Goal: Transaction & Acquisition: Purchase product/service

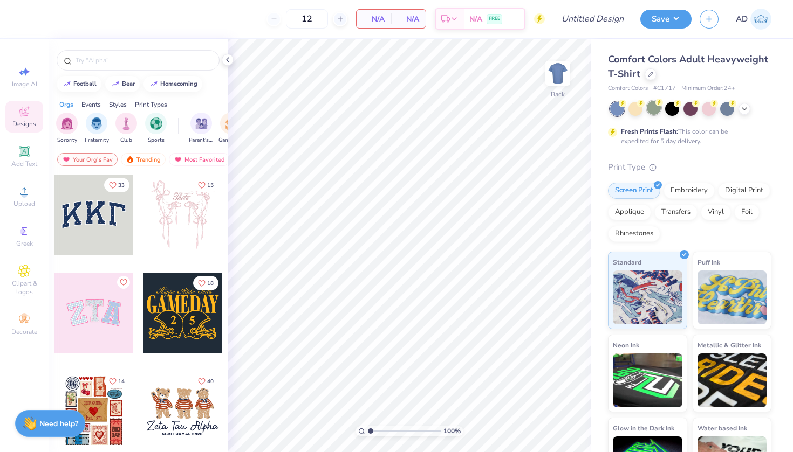
click at [652, 107] on div at bounding box center [653, 108] width 14 height 14
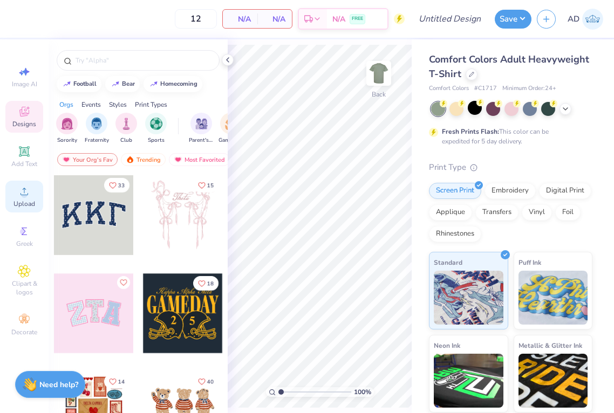
click at [24, 194] on circle at bounding box center [24, 195] width 6 height 6
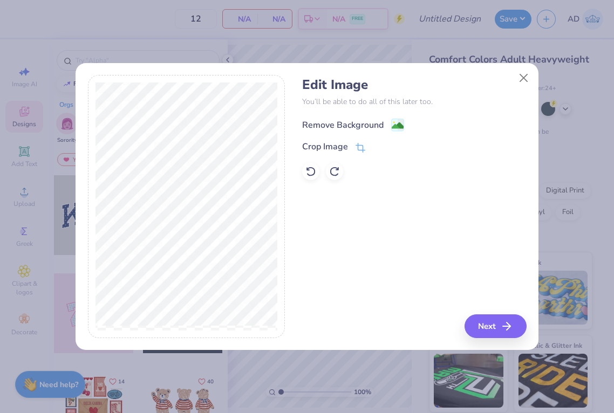
click at [343, 122] on div "Remove Background" at bounding box center [342, 125] width 81 height 13
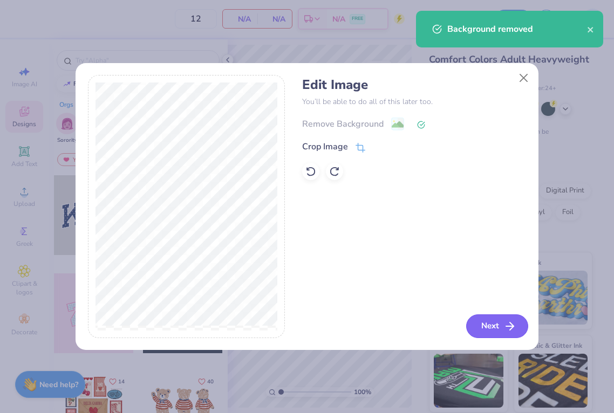
click at [486, 325] on button "Next" at bounding box center [497, 326] width 62 height 24
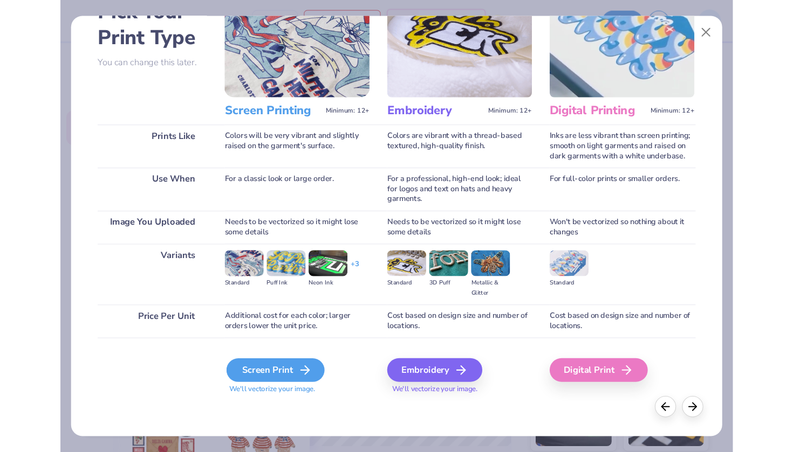
scroll to position [71, 0]
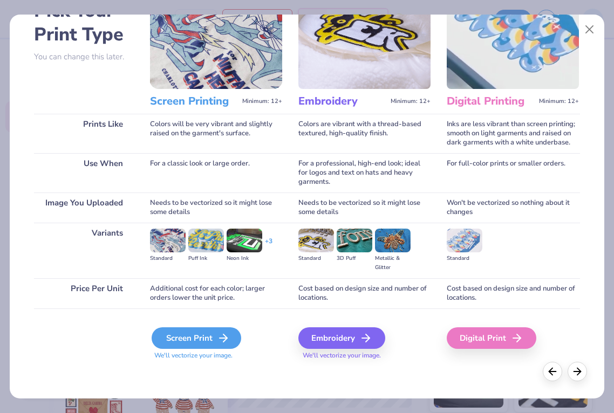
click at [195, 336] on div "Screen Print" at bounding box center [197, 338] width 90 height 22
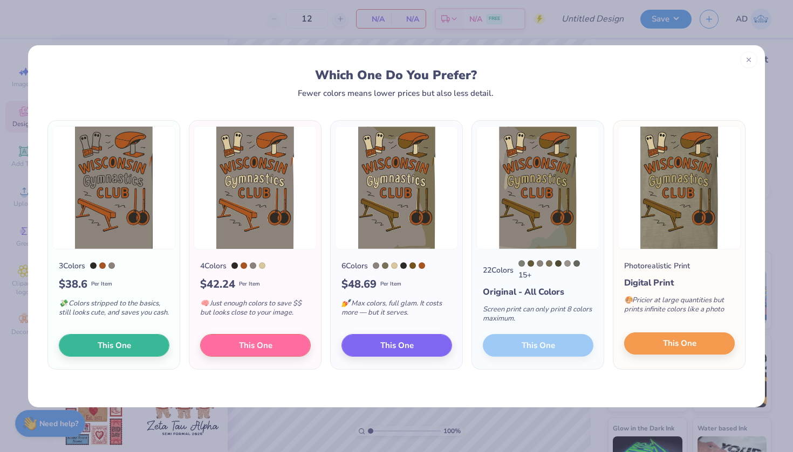
click at [667, 350] on span "This One" at bounding box center [679, 344] width 33 height 12
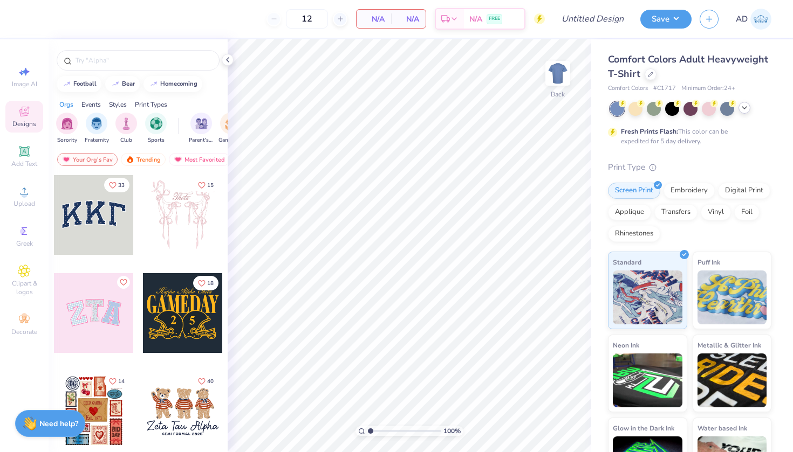
click at [745, 111] on icon at bounding box center [744, 108] width 9 height 9
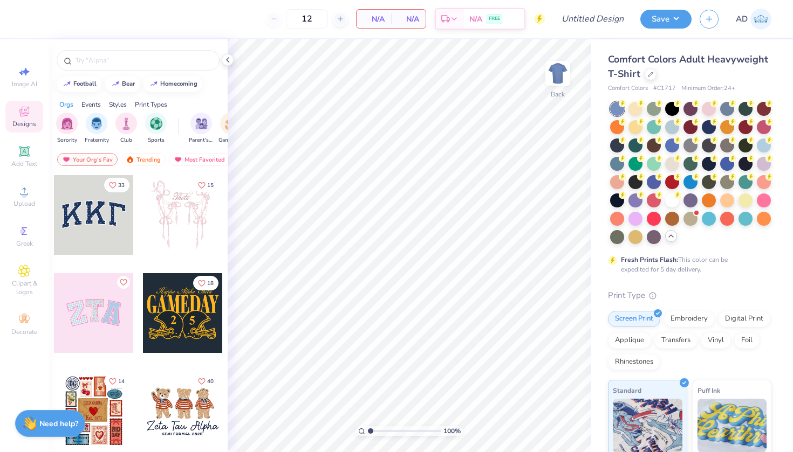
click at [718, 180] on div at bounding box center [690, 173] width 161 height 142
click at [724, 181] on div at bounding box center [727, 181] width 14 height 14
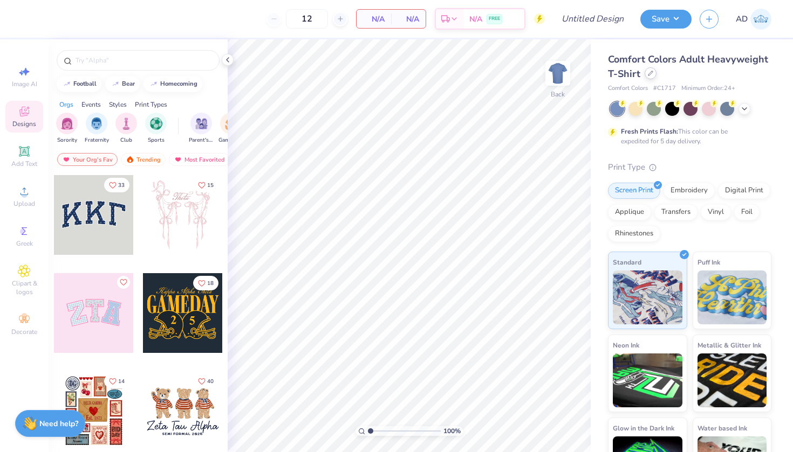
click at [649, 72] on icon at bounding box center [650, 73] width 5 height 5
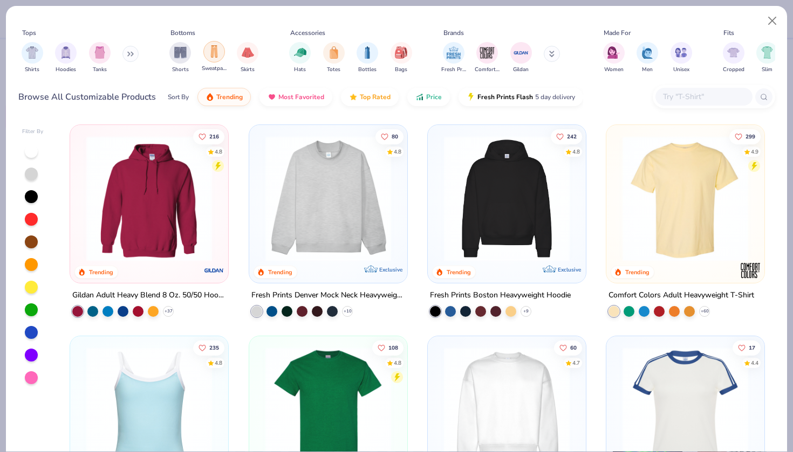
click at [212, 54] on img "filter for Sweatpants" at bounding box center [214, 51] width 12 height 12
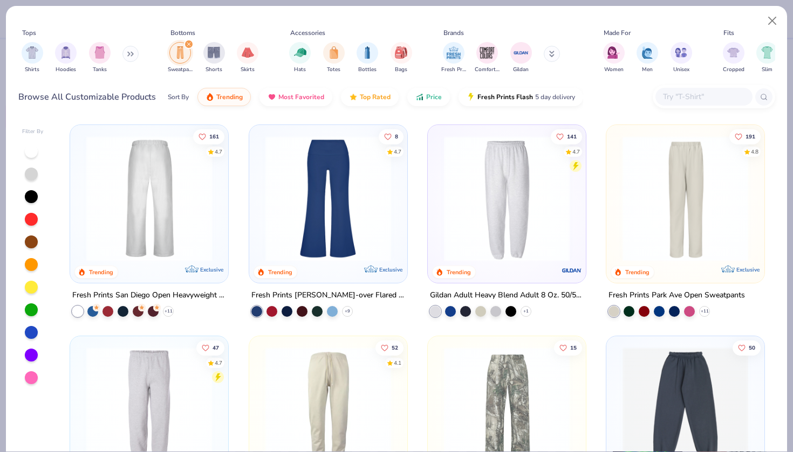
click at [175, 240] on img at bounding box center [149, 199] width 136 height 126
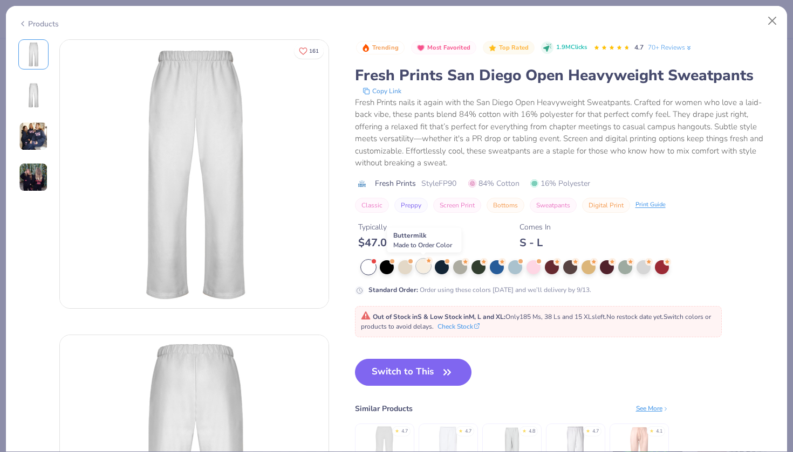
click at [418, 269] on div at bounding box center [423, 266] width 14 height 14
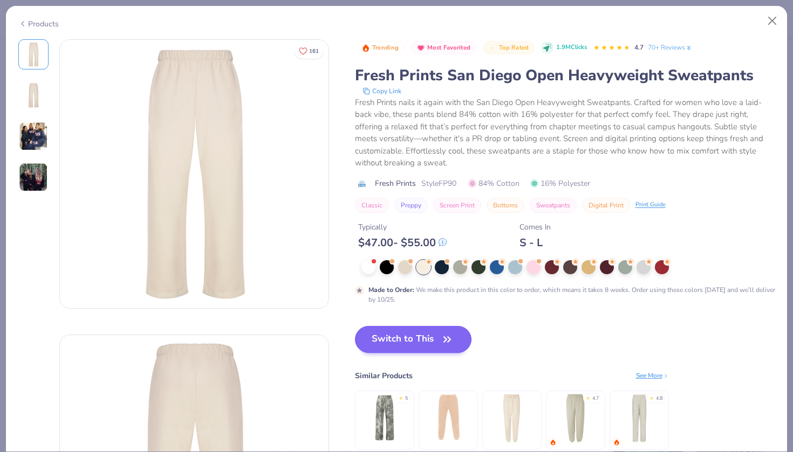
click at [429, 342] on button "Switch to This" at bounding box center [413, 339] width 117 height 27
type input "50"
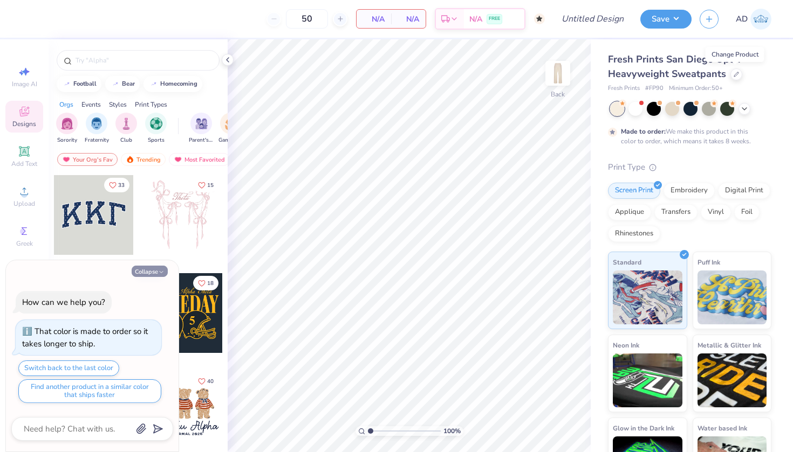
click at [154, 269] on button "Collapse" at bounding box center [150, 271] width 36 height 11
type textarea "x"
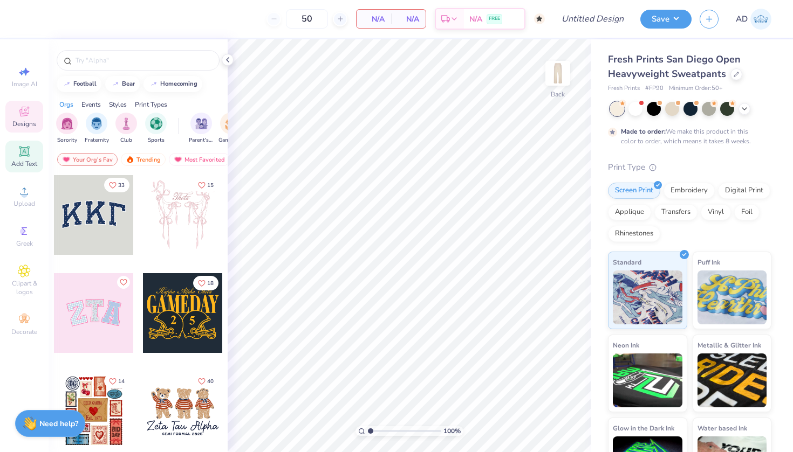
click at [26, 156] on icon at bounding box center [24, 151] width 10 height 10
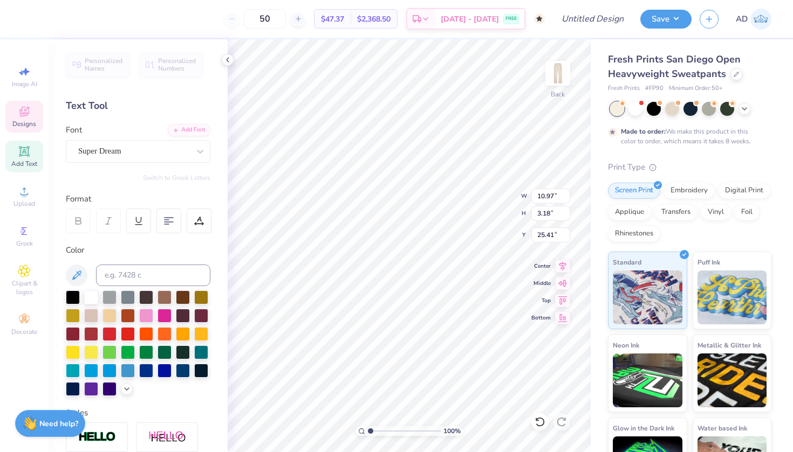
click at [23, 112] on icon at bounding box center [24, 111] width 13 height 13
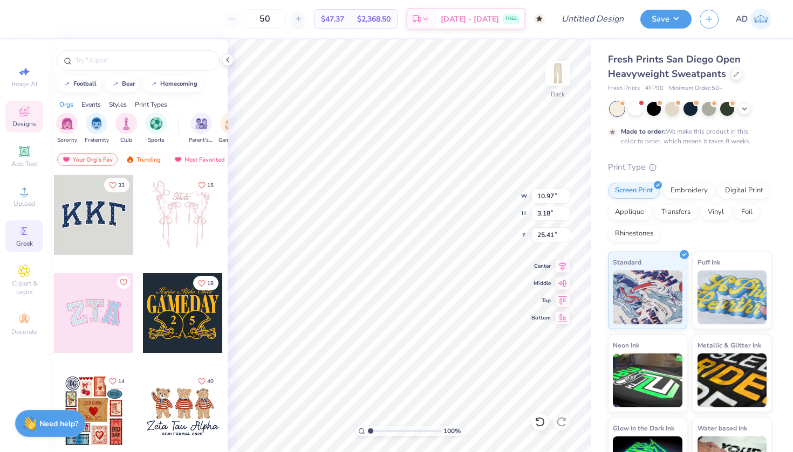
click at [23, 235] on icon at bounding box center [24, 232] width 5 height 8
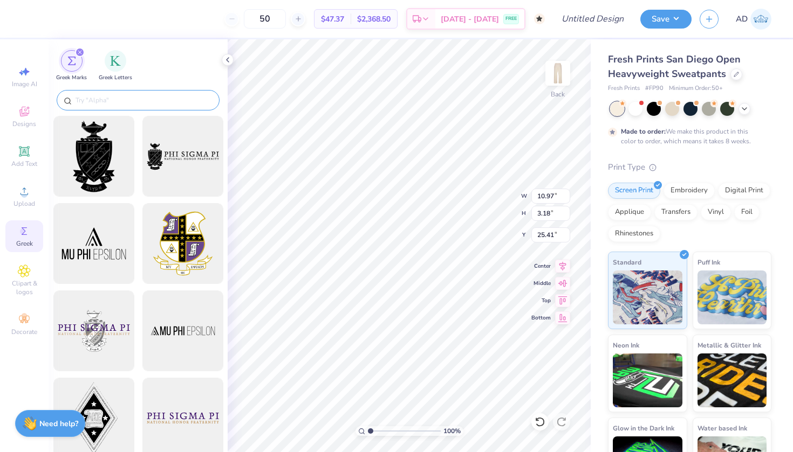
click at [132, 99] on input "text" at bounding box center [143, 100] width 138 height 11
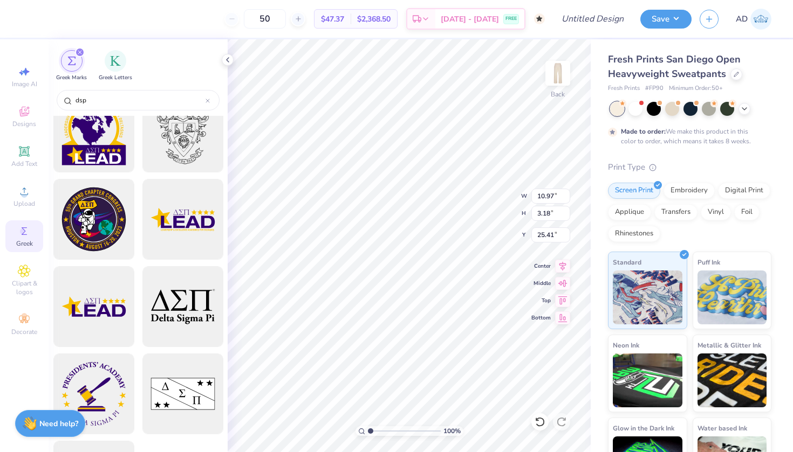
scroll to position [201, 0]
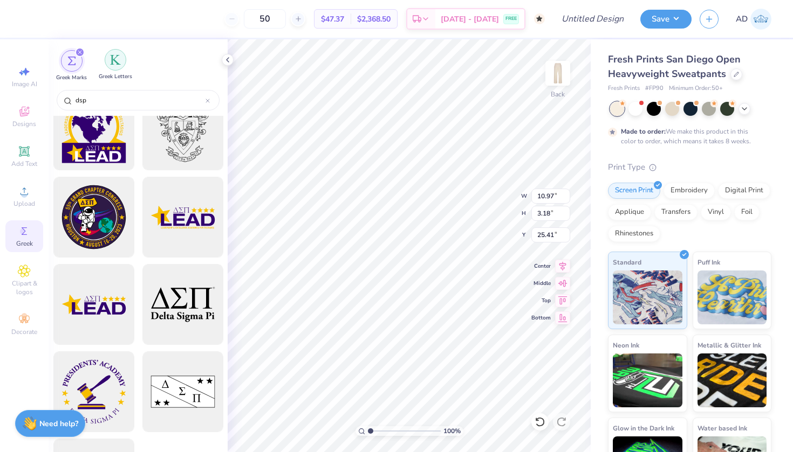
type input "dsp"
click at [112, 55] on img "filter for Greek Letters" at bounding box center [115, 59] width 11 height 11
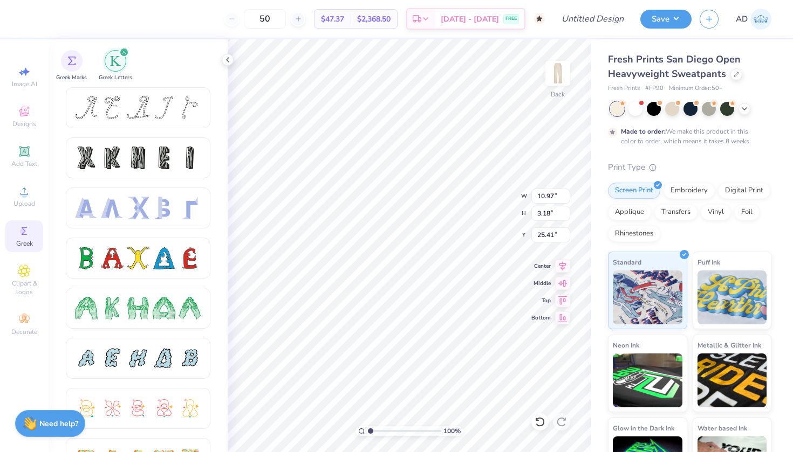
scroll to position [0, 0]
click at [26, 154] on icon at bounding box center [24, 151] width 8 height 8
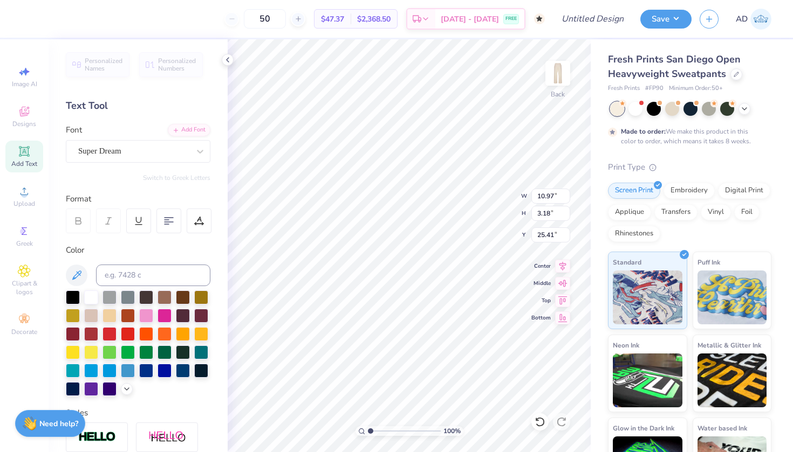
type textarea "d"
click at [123, 157] on div at bounding box center [133, 151] width 111 height 15
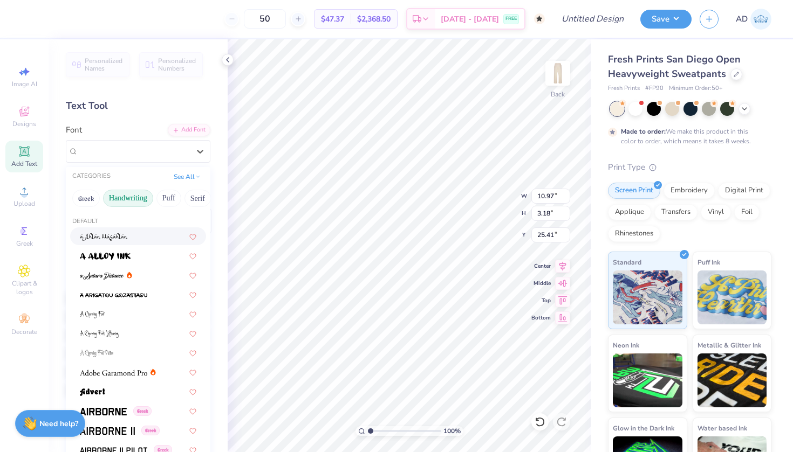
click at [111, 196] on button "Handwriting" at bounding box center [128, 198] width 50 height 17
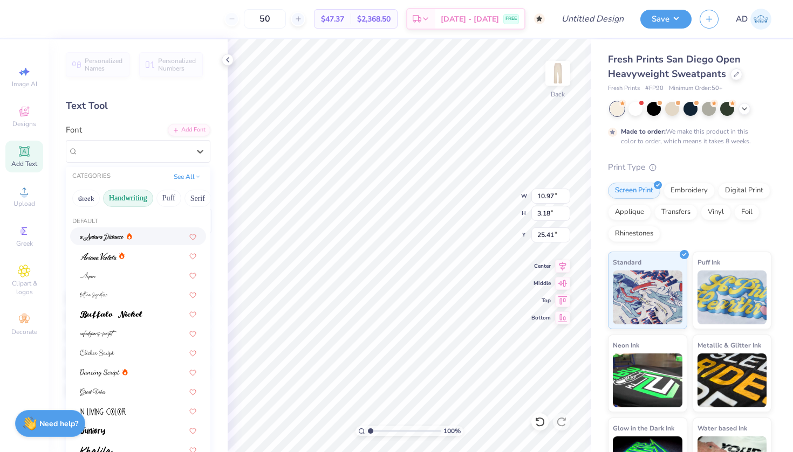
click at [108, 238] on img at bounding box center [102, 237] width 44 height 8
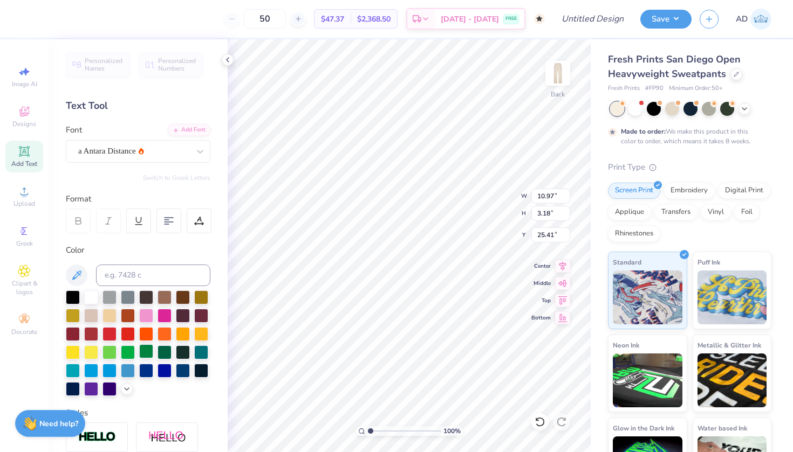
click at [145, 353] on div at bounding box center [146, 352] width 14 height 14
type textarea "Delta Sigma Pi"
click at [135, 369] on div at bounding box center [128, 370] width 14 height 14
click at [151, 376] on div at bounding box center [146, 370] width 14 height 14
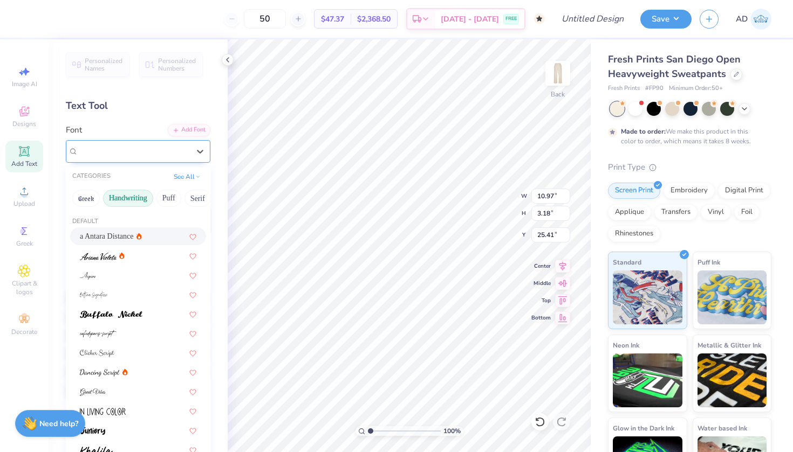
click at [137, 149] on div "a Antara Distance" at bounding box center [133, 151] width 113 height 17
click at [95, 335] on img at bounding box center [98, 335] width 37 height 8
click at [117, 147] on div "cafedeparis-script" at bounding box center [133, 151] width 113 height 17
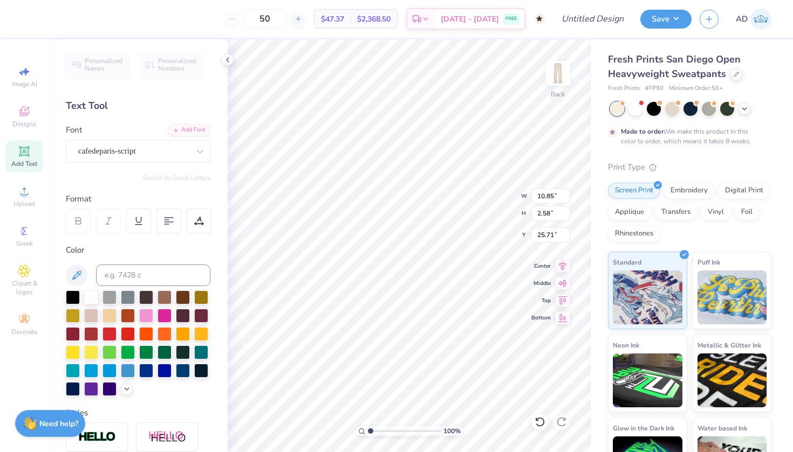
click at [590, 2] on div "Design Title" at bounding box center [592, 19] width 79 height 38
type input "10.85"
type input "2.58"
type input "25.71"
click at [699, 2] on div "Save AD" at bounding box center [716, 19] width 153 height 38
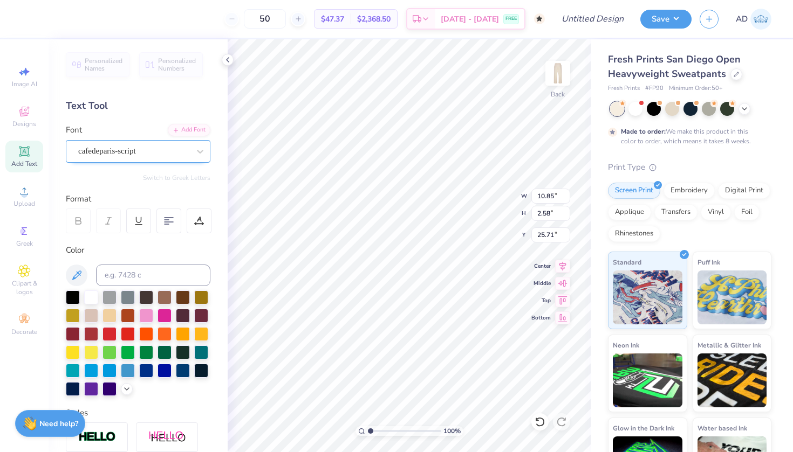
click at [147, 156] on div "cafedeparis-script" at bounding box center [133, 151] width 113 height 17
click at [91, 200] on button "Greek" at bounding box center [85, 198] width 27 height 17
click at [193, 175] on button "See All" at bounding box center [186, 175] width 33 height 11
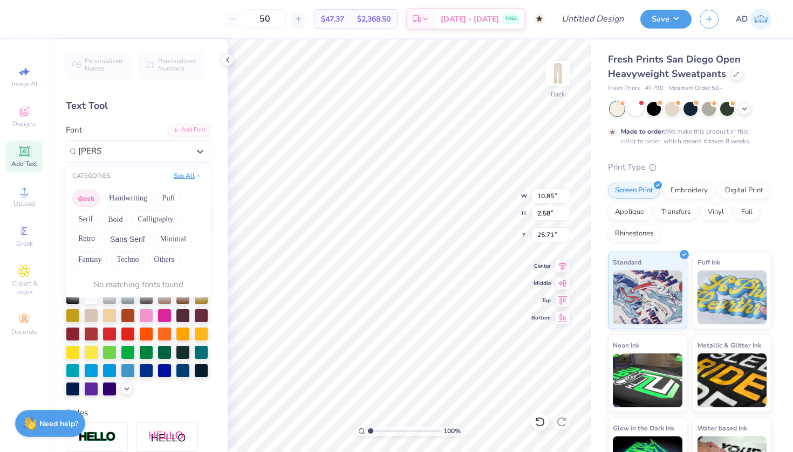
click at [193, 175] on button "See All" at bounding box center [186, 175] width 33 height 11
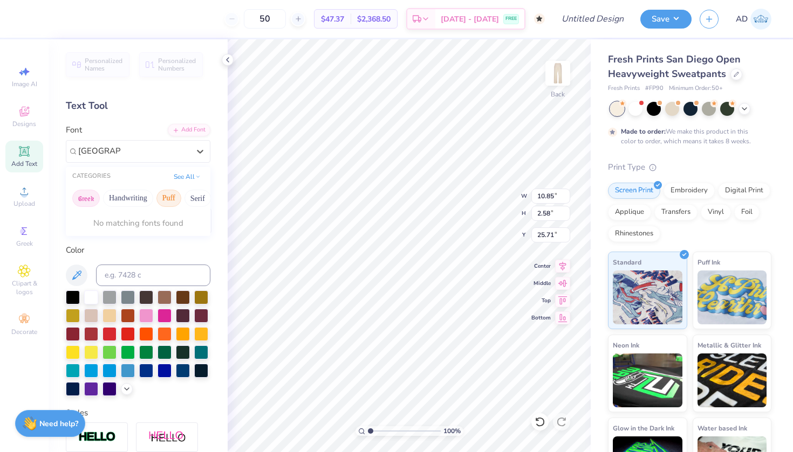
click at [164, 196] on button "Puff" at bounding box center [168, 198] width 25 height 17
click at [183, 197] on div "Greek Handwriting Puff Serif Bold Calligraphy Retro Sans Serif Minimal Fantasy …" at bounding box center [138, 199] width 144 height 24
click at [192, 197] on button "Serif" at bounding box center [197, 198] width 26 height 17
type input "bakersfiel"
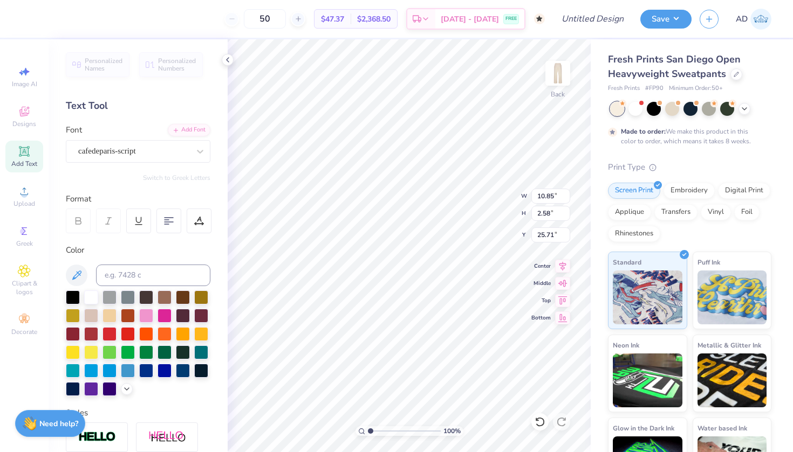
scroll to position [0, 2]
type textarea "Delta Siga Pi"
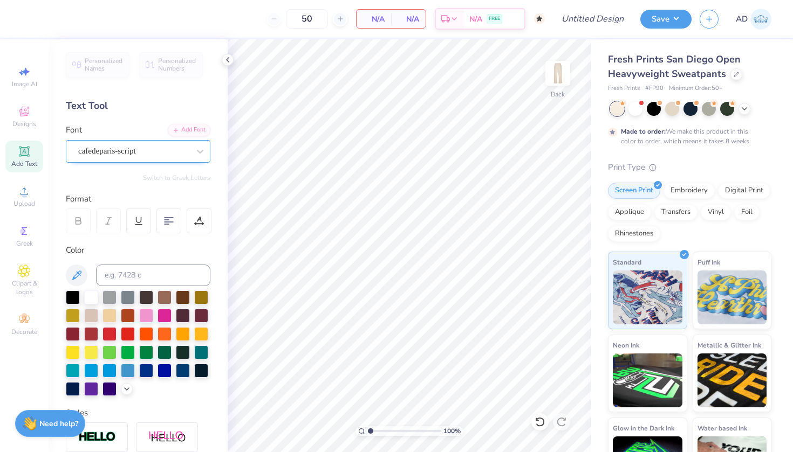
click at [167, 161] on div "cafedeparis-script" at bounding box center [138, 151] width 144 height 23
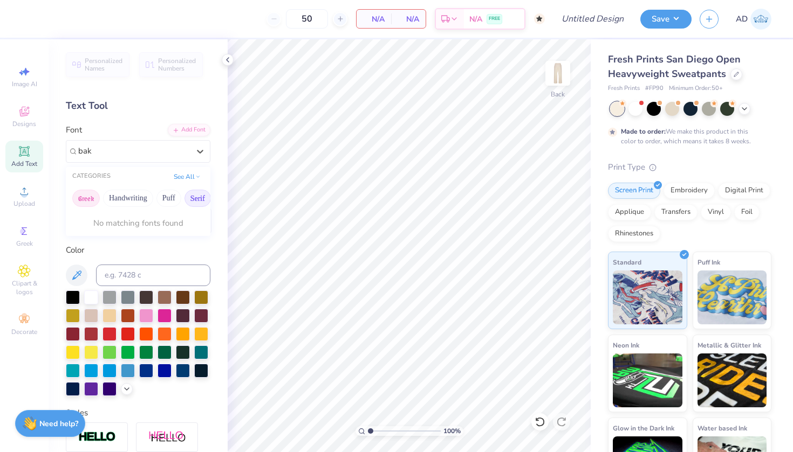
click at [91, 199] on button "Greek" at bounding box center [85, 198] width 27 height 17
click at [123, 199] on button "Handwriting" at bounding box center [128, 198] width 50 height 17
click at [159, 202] on button "Puff" at bounding box center [168, 198] width 25 height 17
click at [150, 200] on button "Calligraphy" at bounding box center [146, 198] width 47 height 17
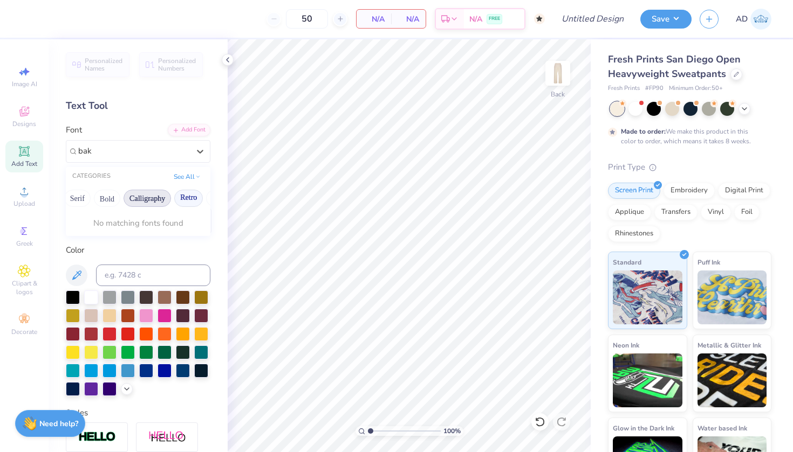
click at [192, 198] on button "Retro" at bounding box center [188, 198] width 29 height 17
click at [109, 201] on button "Bold" at bounding box center [107, 198] width 26 height 17
click at [74, 200] on button "Serif" at bounding box center [77, 198] width 26 height 17
click at [189, 179] on button "See All" at bounding box center [186, 175] width 33 height 11
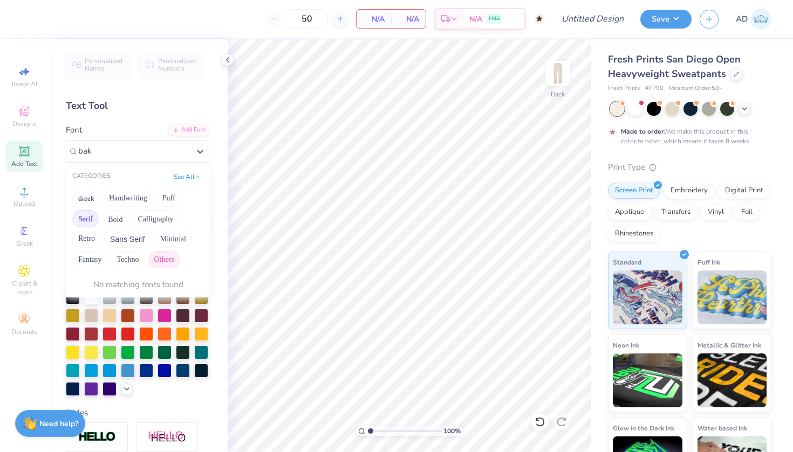
click at [161, 264] on button "Others" at bounding box center [164, 259] width 32 height 17
type input "bak"
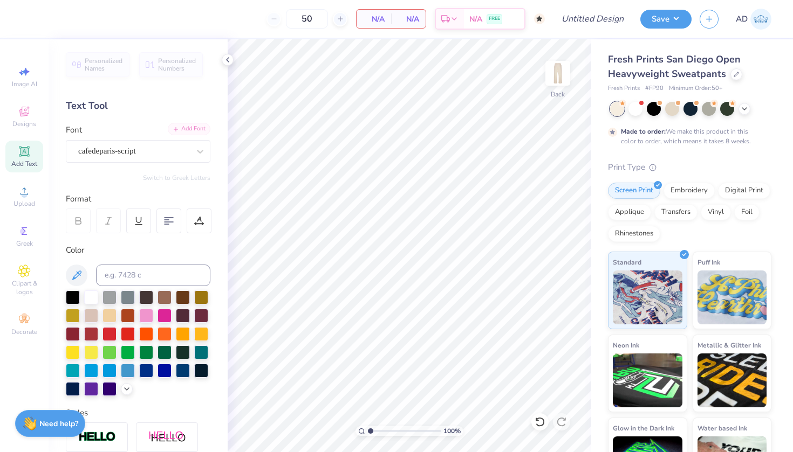
click at [182, 129] on div "Add Font" at bounding box center [189, 129] width 43 height 12
click at [562, 74] on img at bounding box center [557, 73] width 43 height 43
click at [109, 164] on div "Personalized Names Personalized Numbers Text Tool Add Font Font cafedeparis-scr…" at bounding box center [138, 245] width 179 height 413
click at [111, 154] on div "cafedeparis-script" at bounding box center [133, 151] width 113 height 17
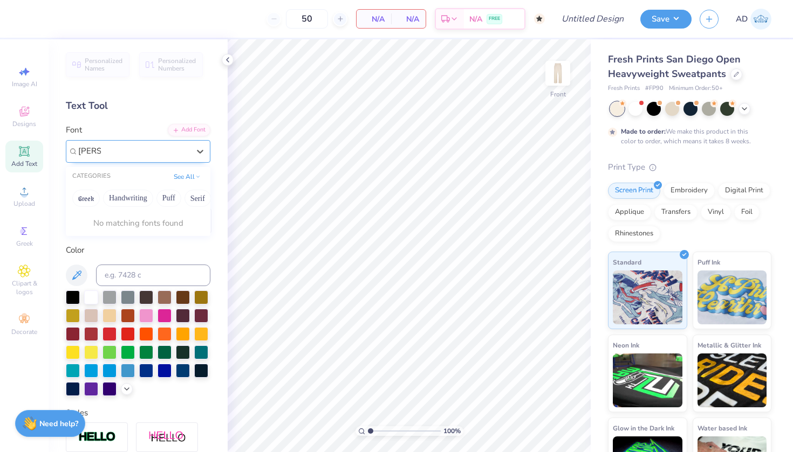
type input "baker"
click at [25, 154] on icon at bounding box center [24, 151] width 8 height 8
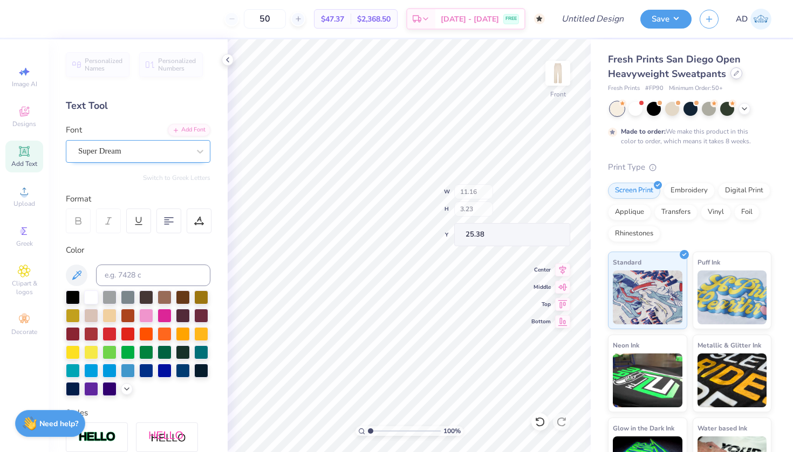
click at [730, 72] on div at bounding box center [736, 73] width 12 height 12
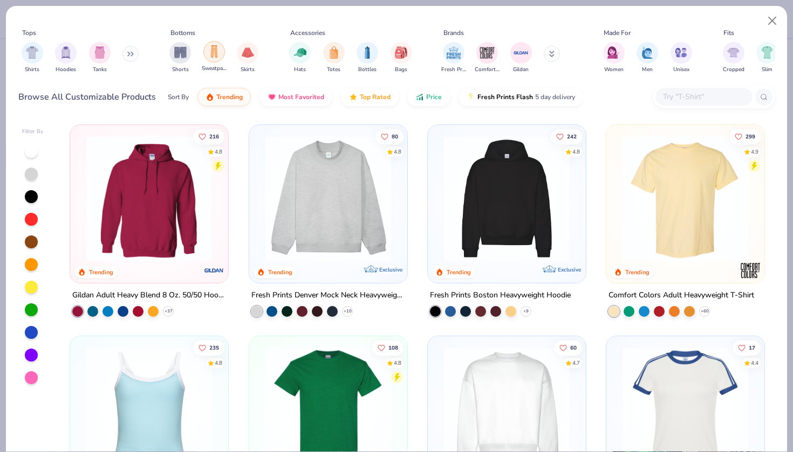
click at [208, 46] on div "filter for Sweatpants" at bounding box center [214, 52] width 22 height 22
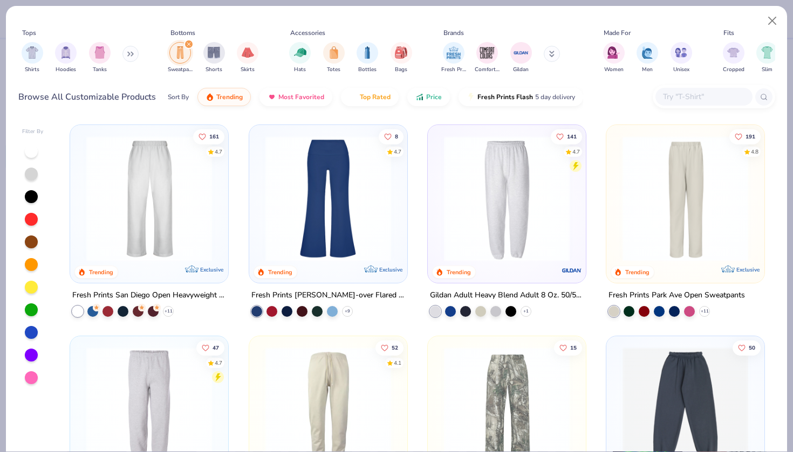
click at [554, 54] on icon at bounding box center [551, 54] width 5 height 6
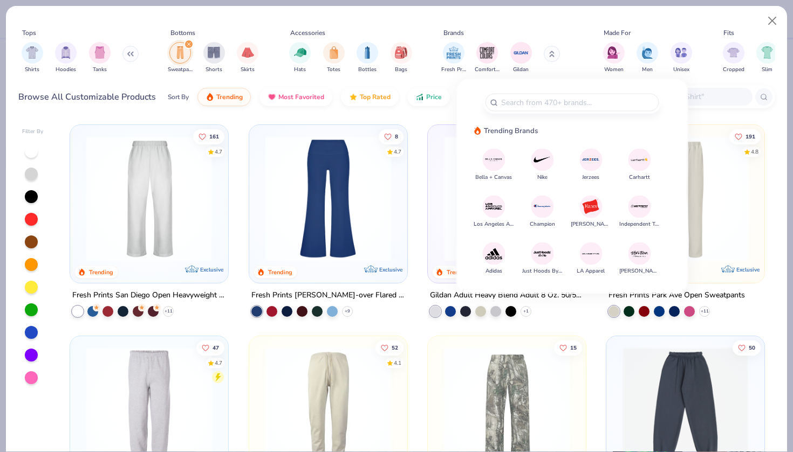
click at [544, 246] on img at bounding box center [542, 253] width 19 height 19
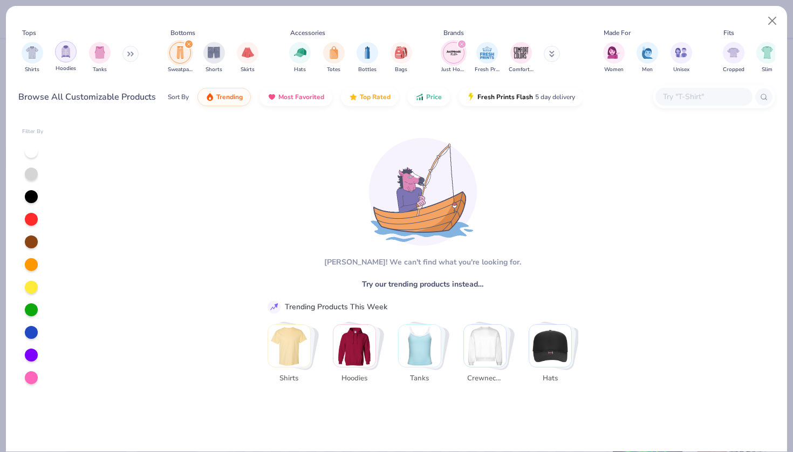
click at [61, 54] on img "filter for Hoodies" at bounding box center [66, 51] width 12 height 12
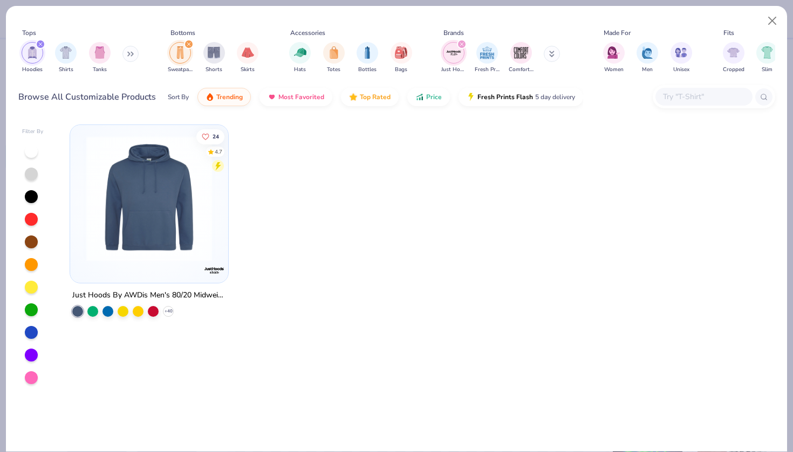
click at [39, 44] on icon "filter for Hoodies" at bounding box center [40, 44] width 3 height 3
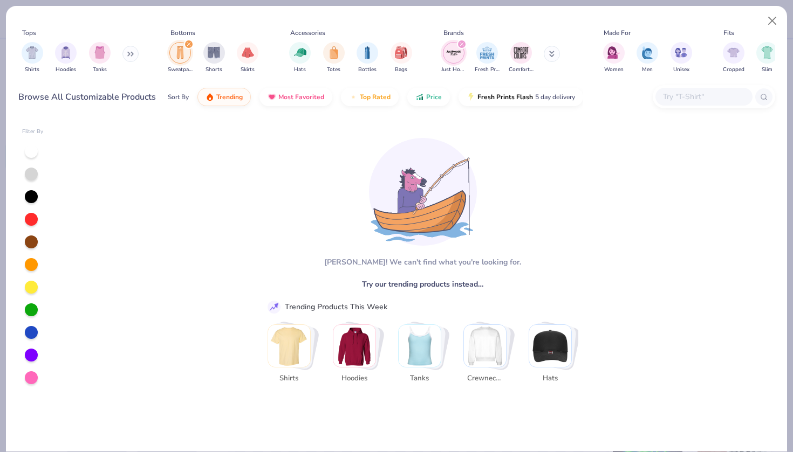
click at [460, 51] on img "filter for Just Hoods By AWDis" at bounding box center [453, 53] width 16 height 16
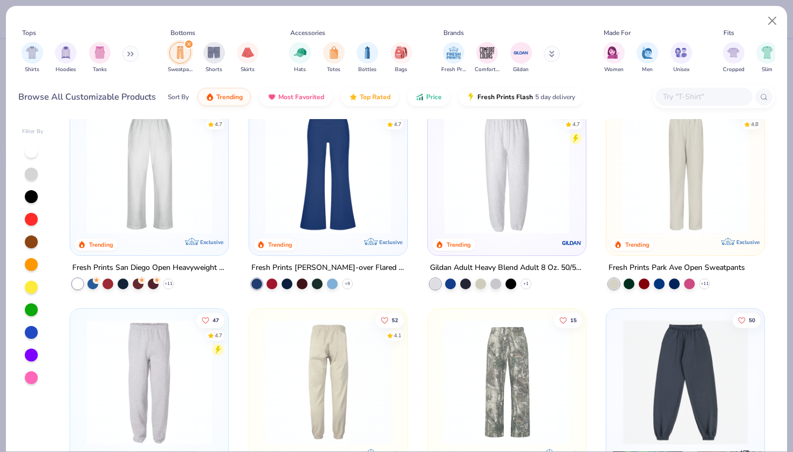
scroll to position [24, 0]
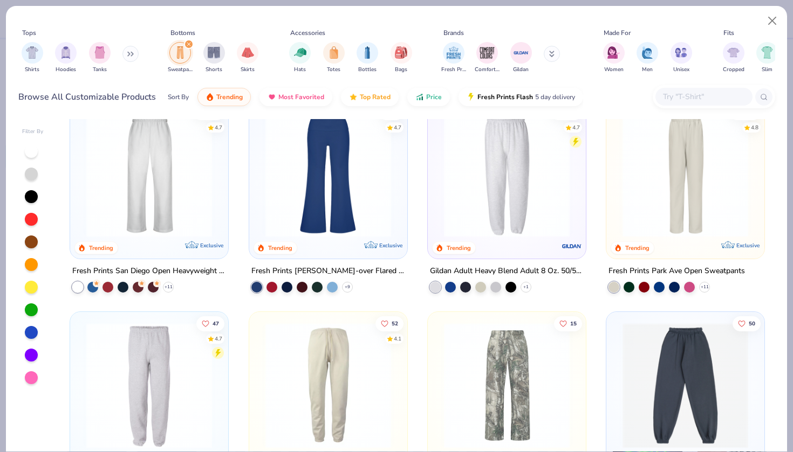
click at [157, 157] on img at bounding box center [149, 175] width 136 height 126
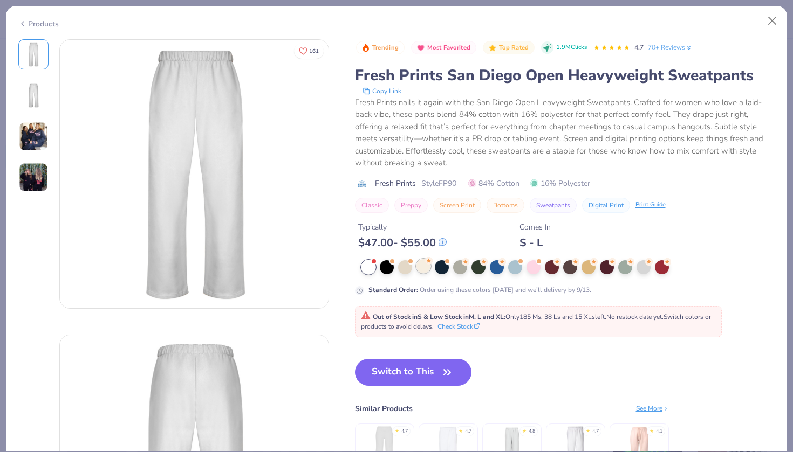
click at [423, 264] on div at bounding box center [423, 266] width 14 height 14
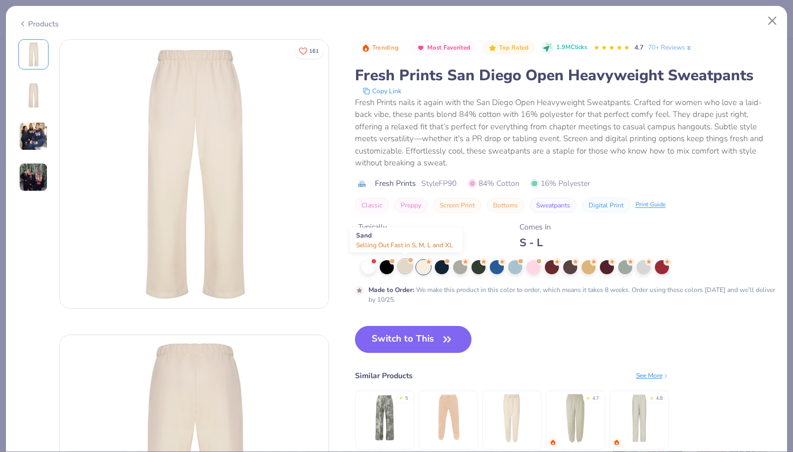
click at [405, 267] on div at bounding box center [405, 266] width 14 height 14
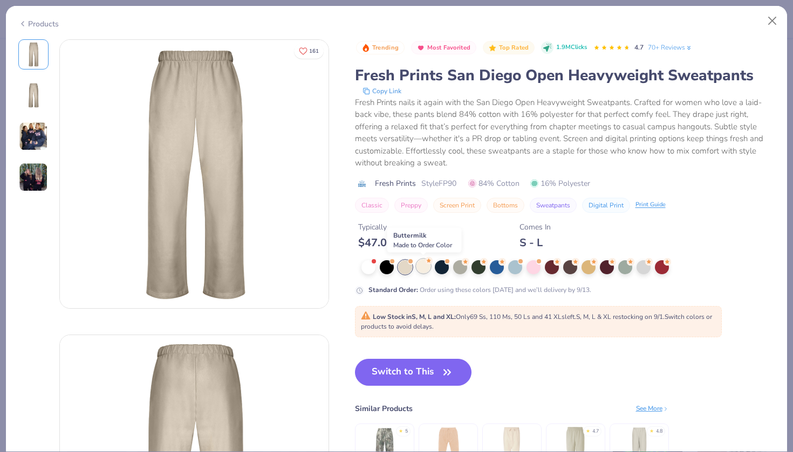
click at [425, 270] on div at bounding box center [423, 266] width 14 height 14
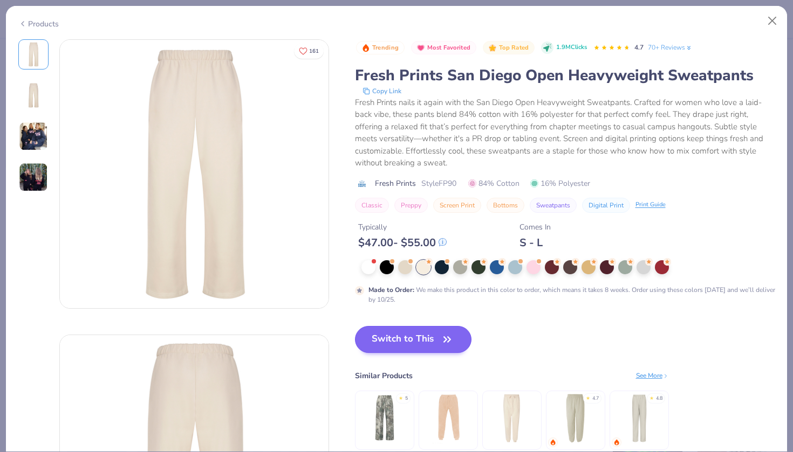
click at [436, 346] on button "Switch to This" at bounding box center [413, 339] width 117 height 27
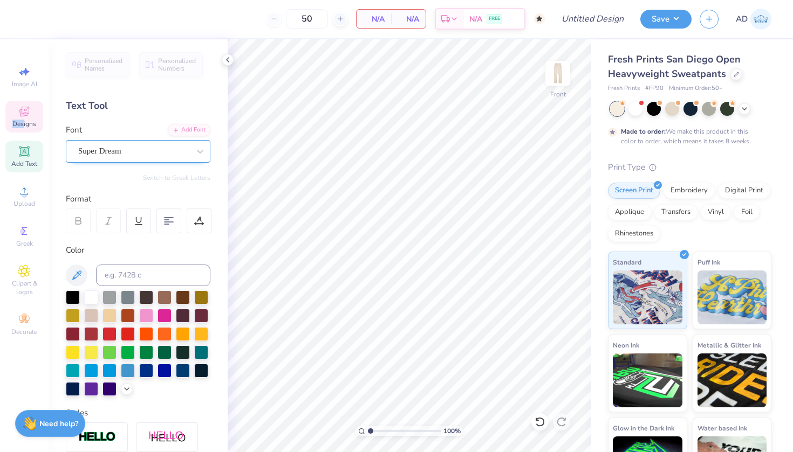
click at [24, 120] on div "Designs" at bounding box center [24, 117] width 38 height 32
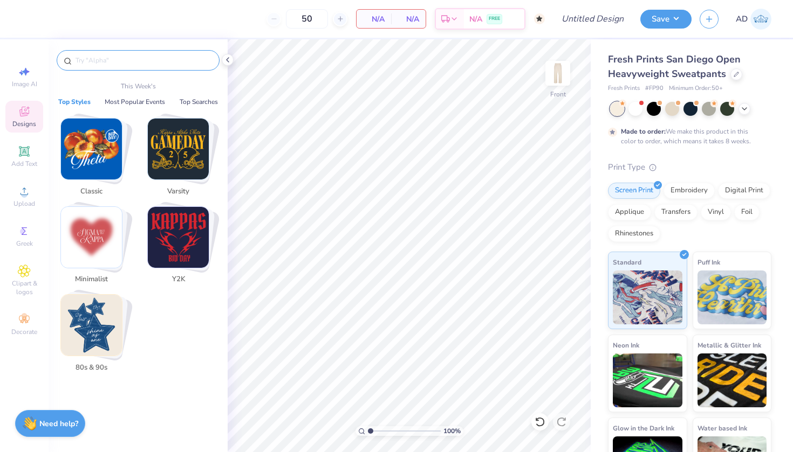
click at [116, 56] on input "text" at bounding box center [143, 60] width 138 height 11
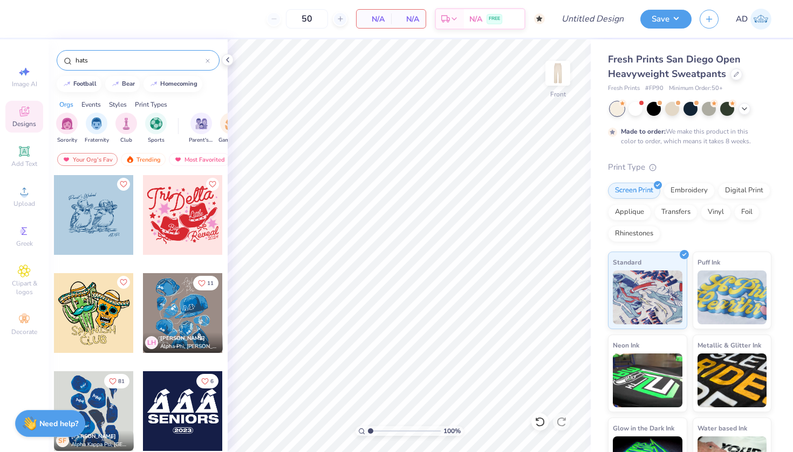
type input "hats"
click at [178, 312] on div at bounding box center [183, 313] width 80 height 80
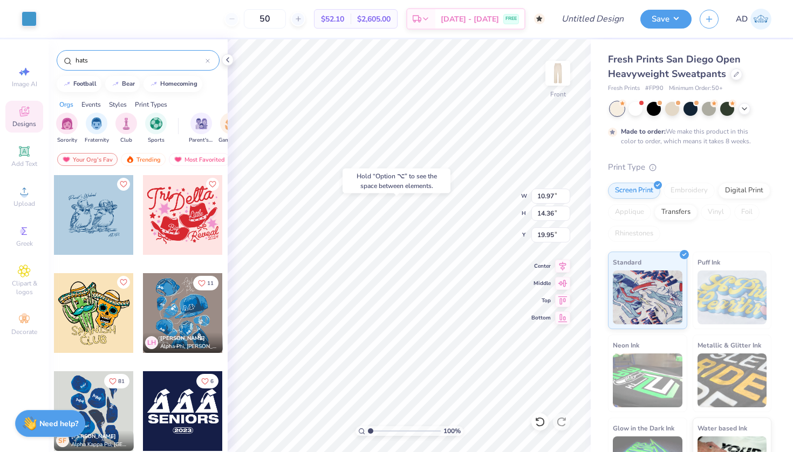
type input "19.82"
click at [542, 420] on icon at bounding box center [539, 422] width 9 height 10
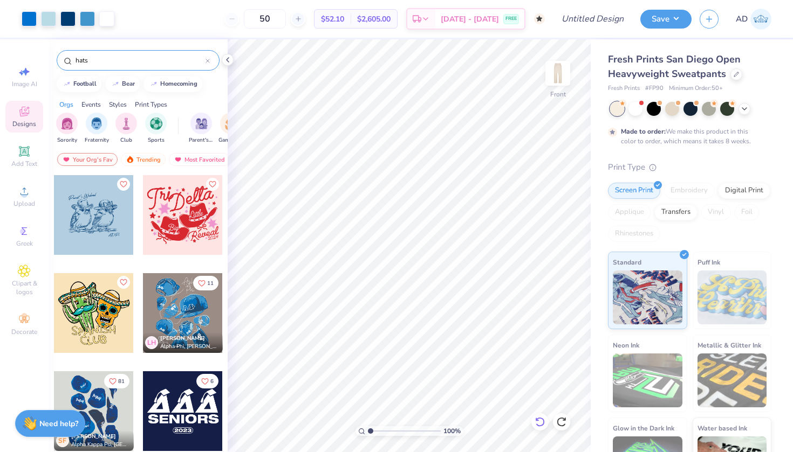
click at [536, 421] on icon at bounding box center [537, 419] width 2 height 2
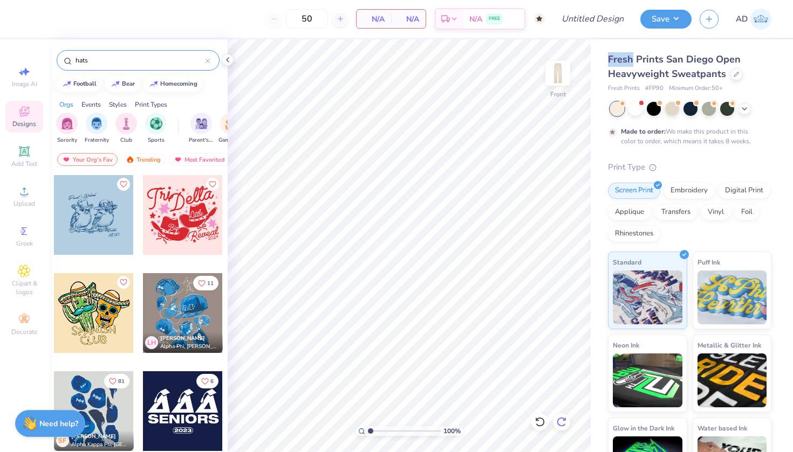
click at [558, 421] on icon at bounding box center [560, 422] width 9 height 10
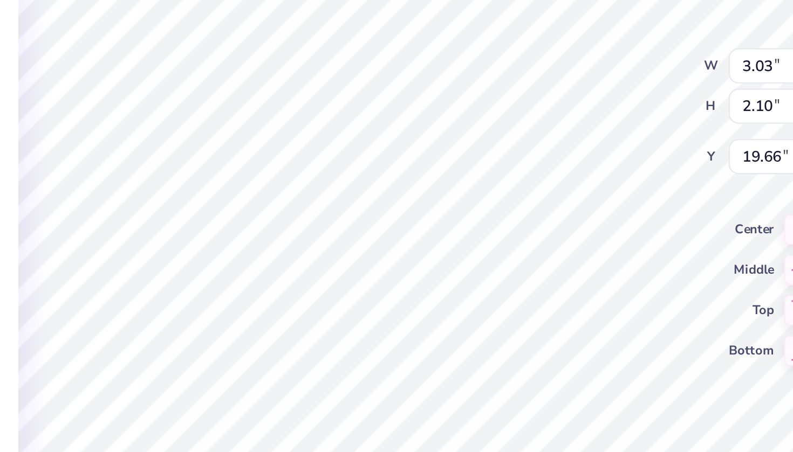
type input "3.03"
type input "2.10"
type input "19.66"
type textarea "Delta"
type input "1.86"
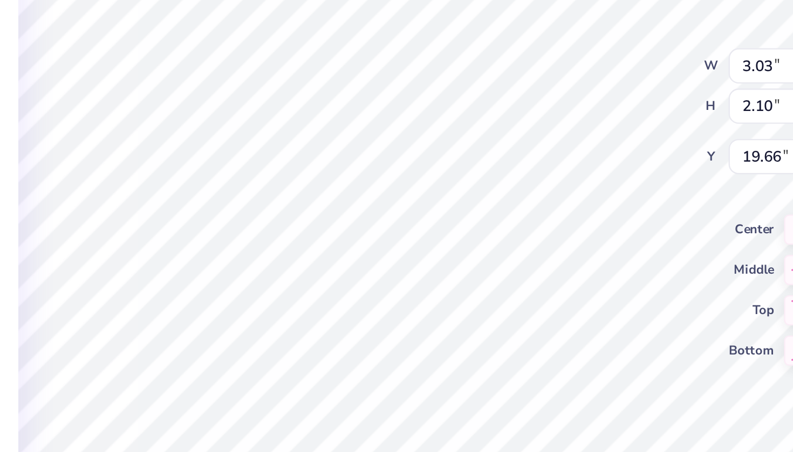
type input "1.76"
type input "21.17"
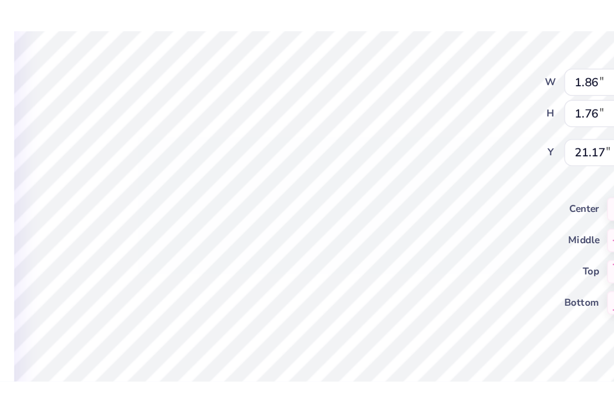
scroll to position [0, 1]
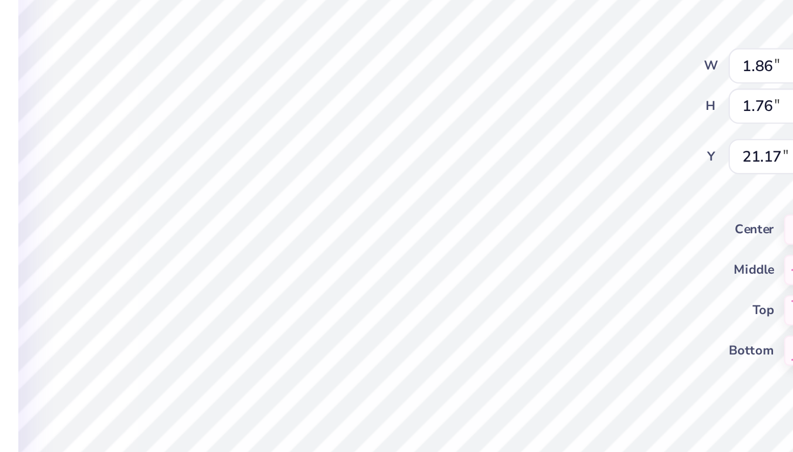
type textarea "Sigma PI"
type input "10.97"
type input "14.36"
type input "19.95"
type input "10.92"
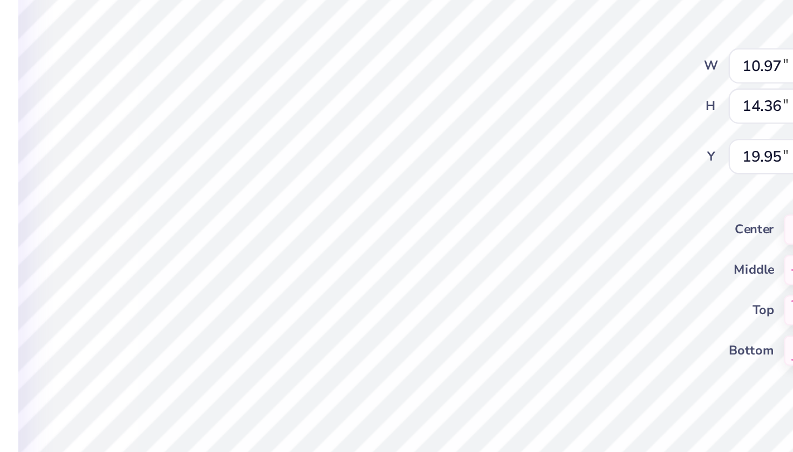
type input "14.45"
type input "19.89"
type input "10.97"
type input "14.36"
type input "19.95"
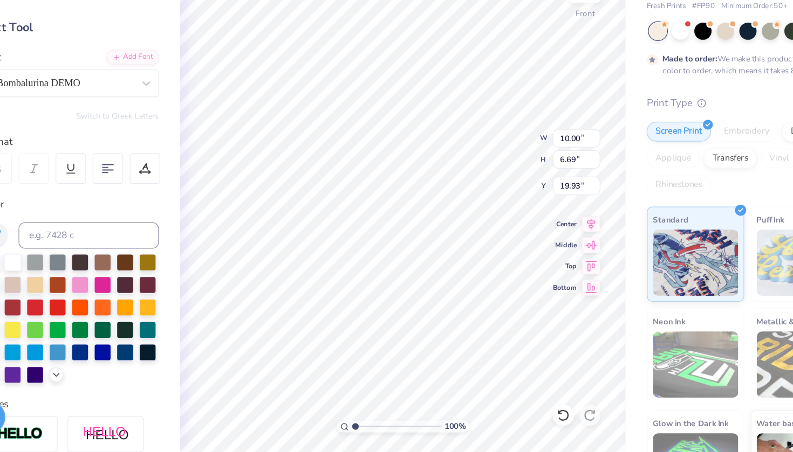
type input "4.16"
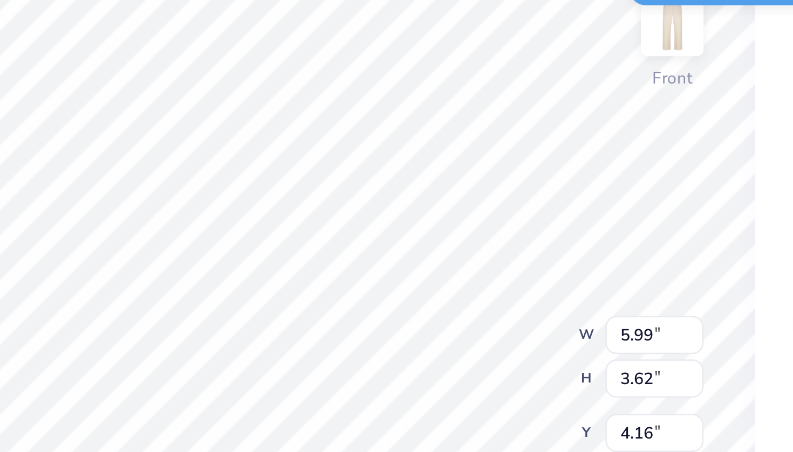
type input "2.86"
type input "2.47"
type input "1.49"
type input "6.48"
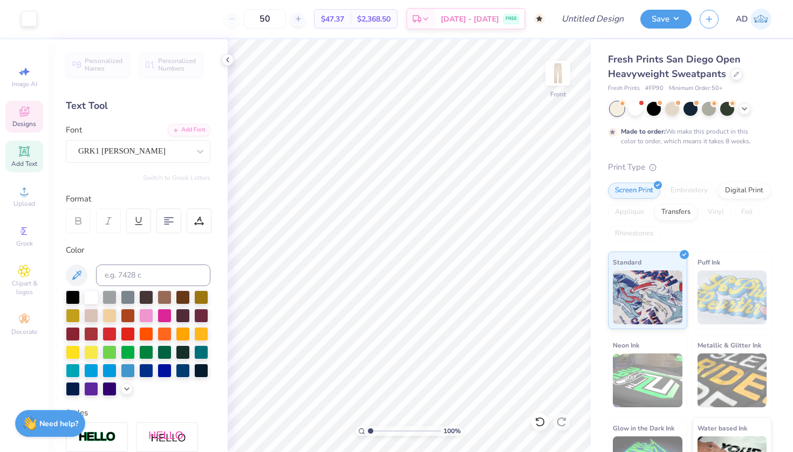
click at [16, 116] on div "Designs" at bounding box center [24, 117] width 38 height 32
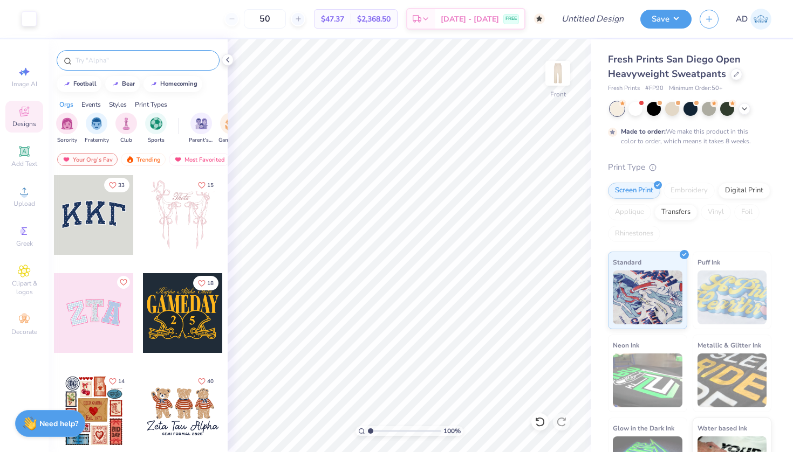
click at [111, 63] on input "text" at bounding box center [143, 60] width 138 height 11
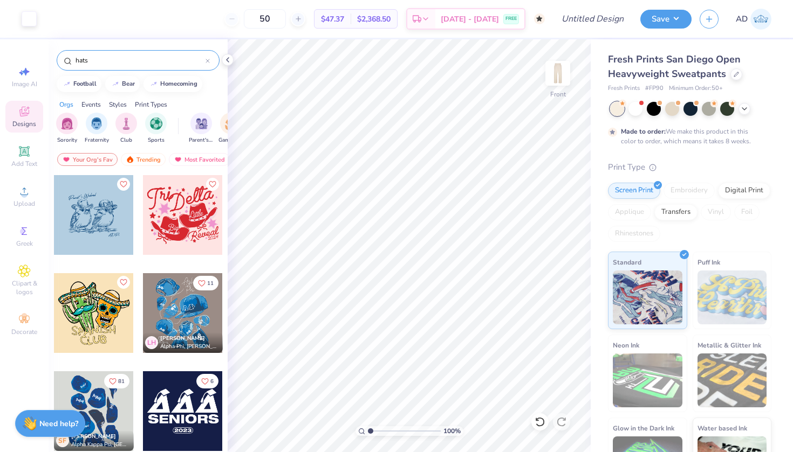
type input "hats"
click at [168, 325] on div at bounding box center [183, 313] width 80 height 80
click at [87, 21] on div at bounding box center [87, 17] width 15 height 15
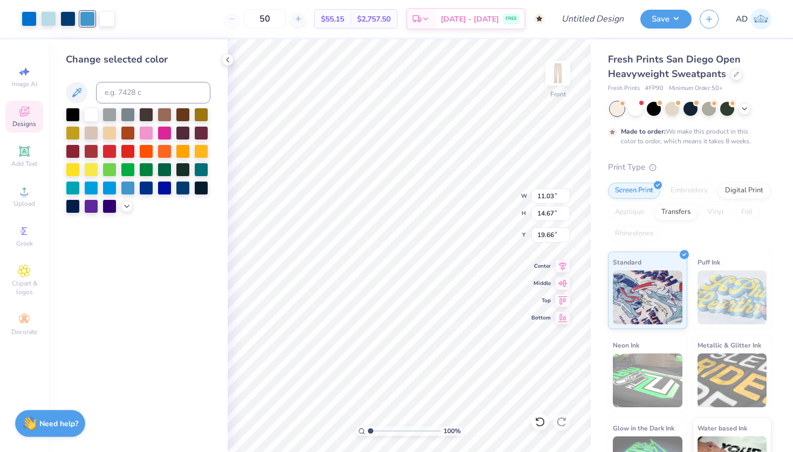
type input "5.39"
type input "2.23"
type input "4.25"
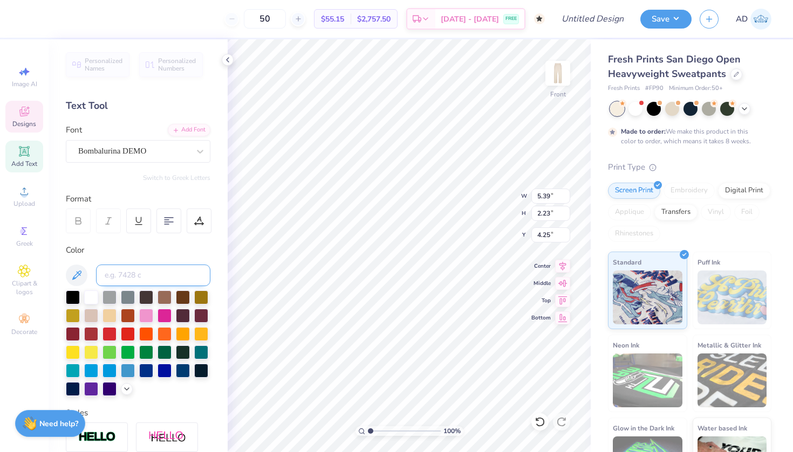
click at [118, 275] on input at bounding box center [153, 276] width 114 height 22
type input "7688"
click at [147, 279] on input "7688" at bounding box center [153, 276] width 114 height 22
click at [75, 274] on icon at bounding box center [76, 275] width 9 height 9
click at [127, 275] on input "7688" at bounding box center [153, 276] width 114 height 22
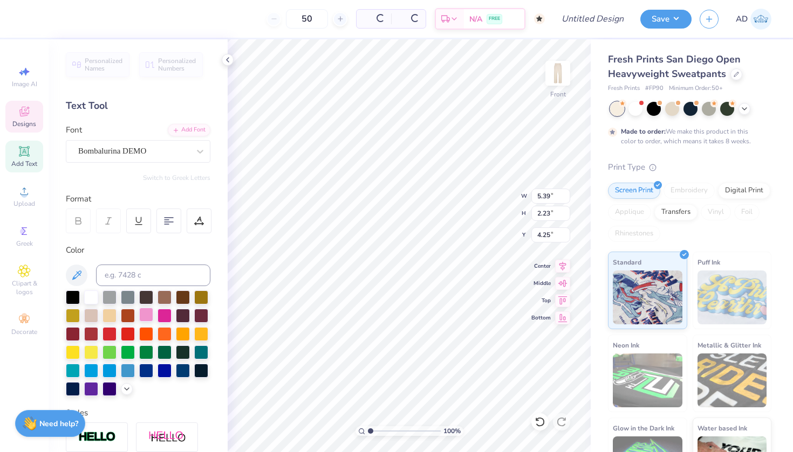
type input "11.03"
type input "14.67"
type input "19.66"
type input "2.63"
type input "1.57"
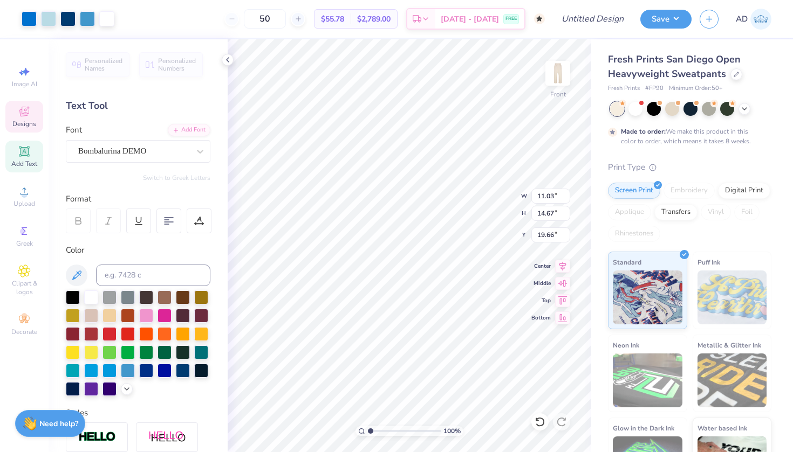
type input "2.86"
click at [77, 272] on icon at bounding box center [76, 275] width 13 height 13
type input "11.03"
type input "14.67"
type input "19.66"
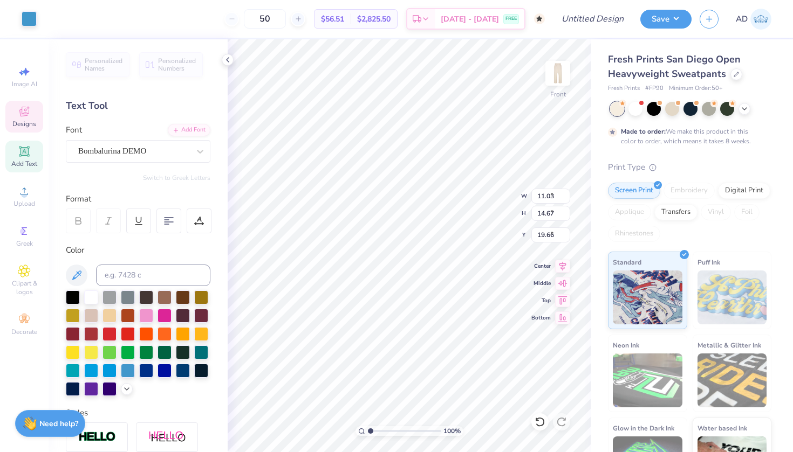
type input "5.39"
type input "2.23"
type input "4.25"
click at [540, 417] on icon at bounding box center [539, 422] width 11 height 11
click at [540, 418] on icon at bounding box center [539, 422] width 11 height 11
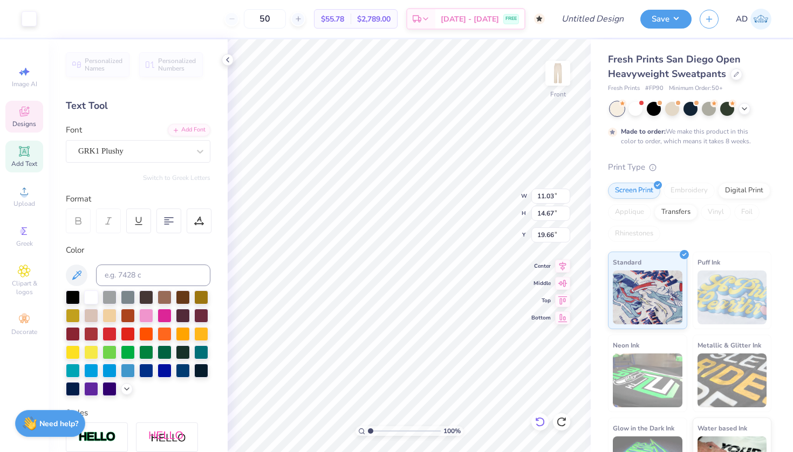
type input "2.47"
type input "1.49"
type input "6.48"
click at [72, 270] on icon at bounding box center [76, 275] width 13 height 13
type input "2.63"
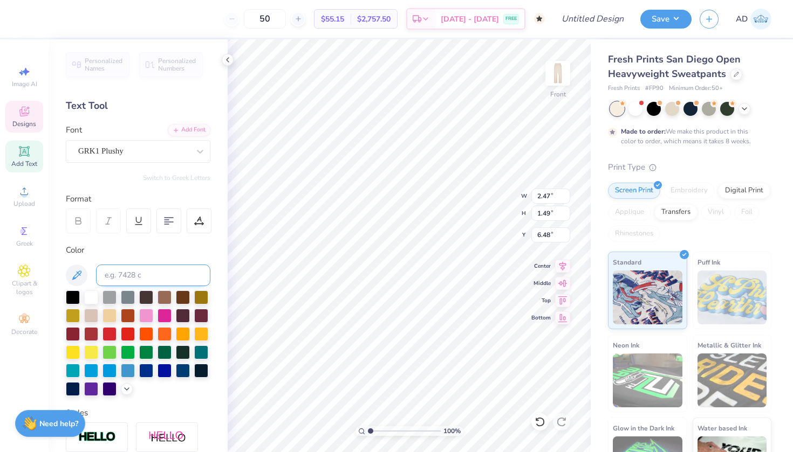
type input "1.57"
type input "2.86"
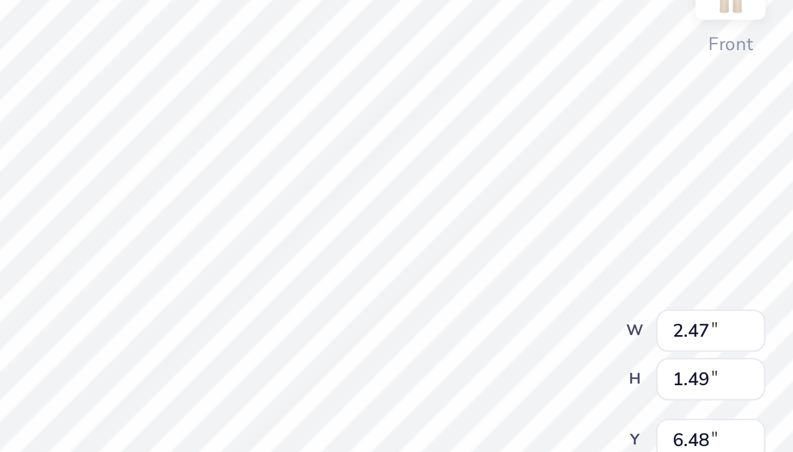
type textarea "F"
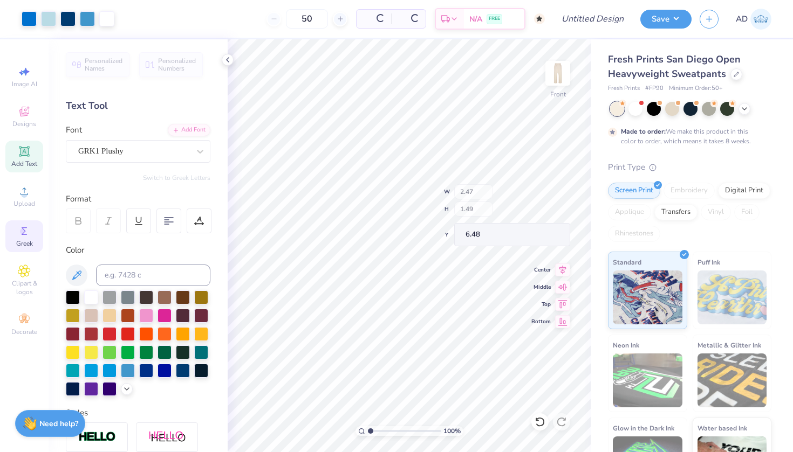
click at [20, 234] on icon at bounding box center [24, 231] width 13 height 13
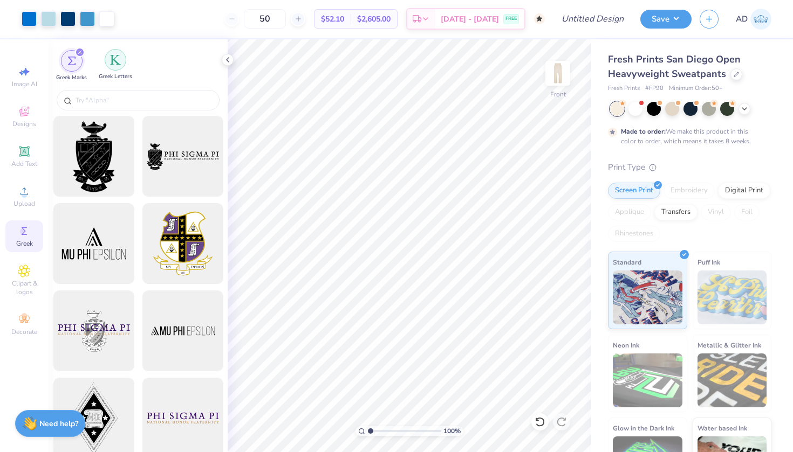
click at [109, 65] on div "filter for Greek Letters" at bounding box center [116, 60] width 22 height 22
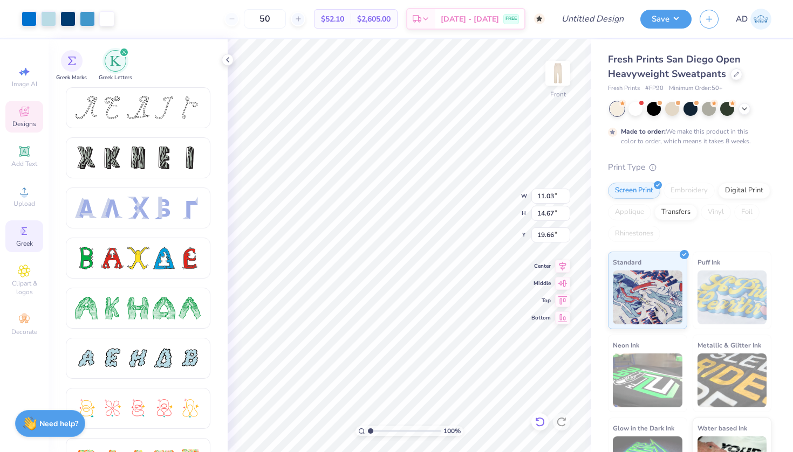
click at [541, 424] on icon at bounding box center [539, 422] width 11 height 11
type input "2.47"
type input "1.49"
type input "6.48"
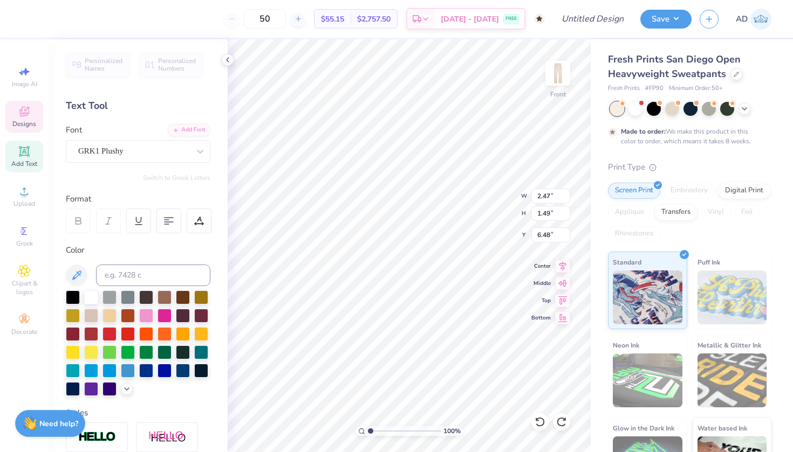
type textarea "DSP"
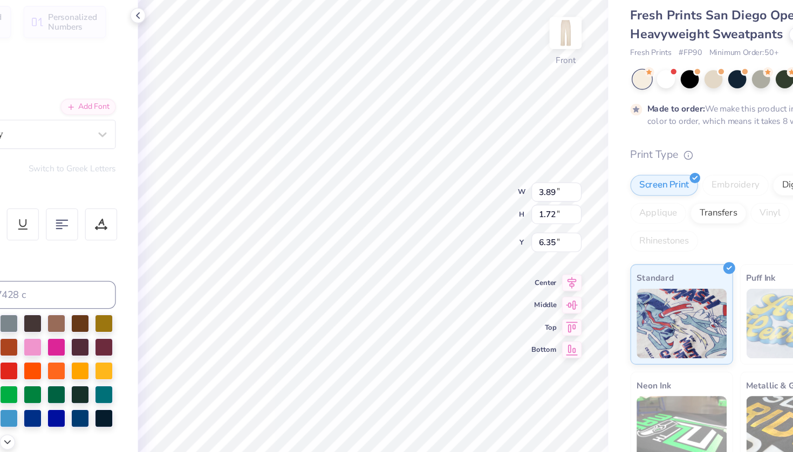
type input "6.51"
type input "1.42"
type input "3.93"
type input "5.44"
type input "4.73"
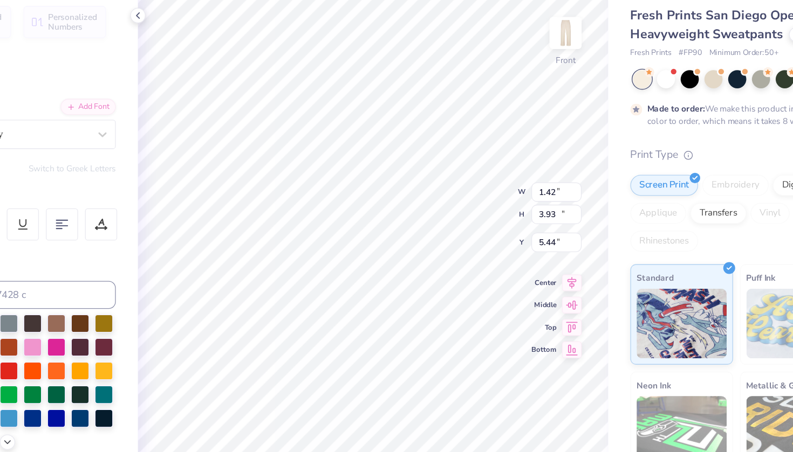
type input "13.11"
type input "7.28"
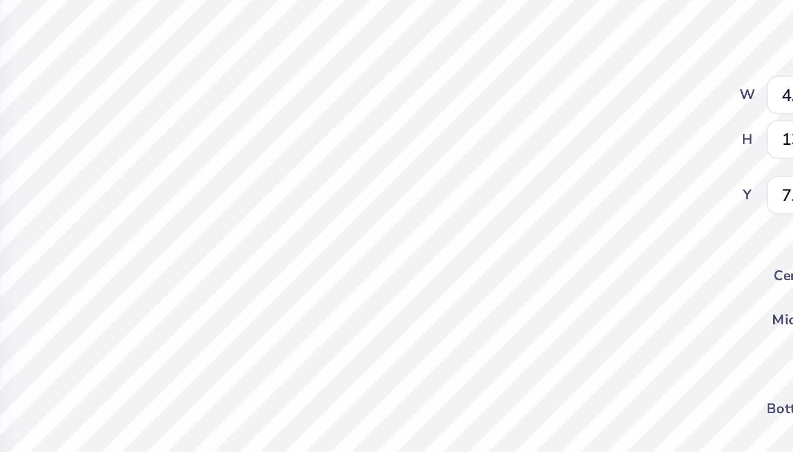
type input "11.03"
type input "14.67"
type input "19.66"
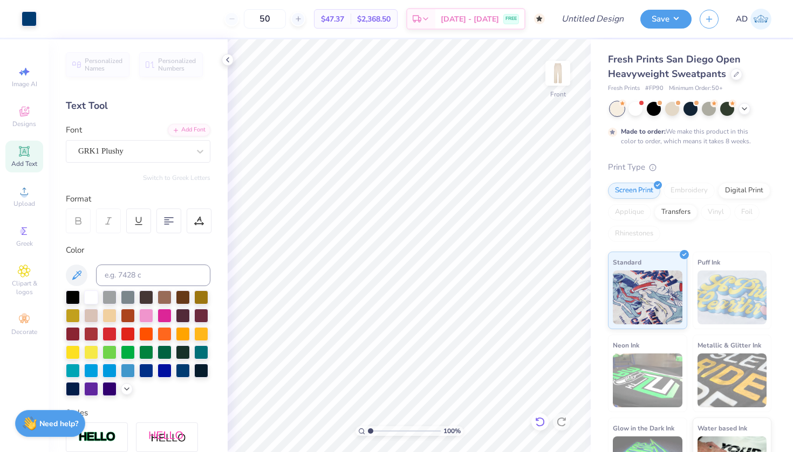
click at [539, 419] on icon at bounding box center [539, 422] width 11 height 11
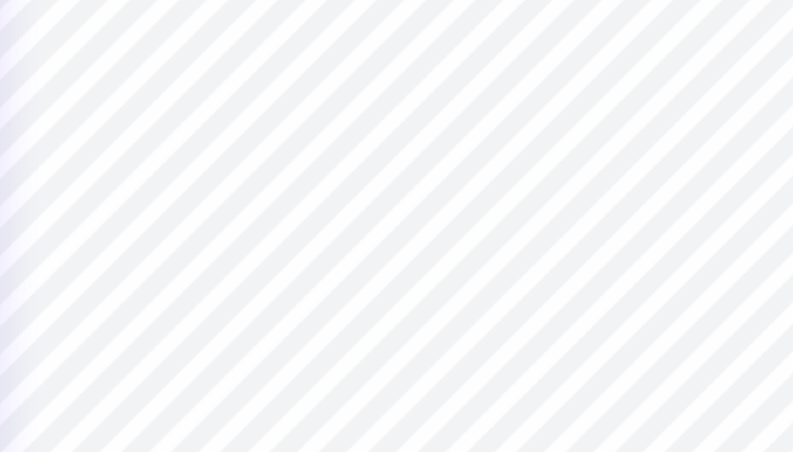
type input "10.97"
type input "14.36"
type input "19.95"
type input "3.03"
type input "2.10"
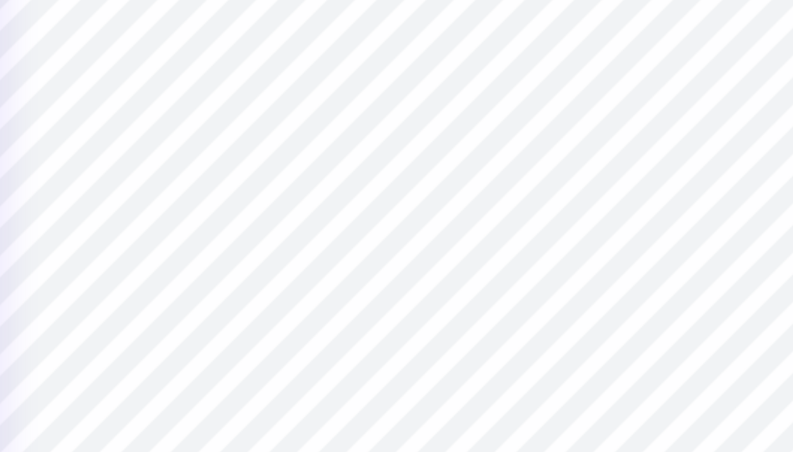
type input "19.66"
type input "8.38"
type input "10.15"
type input "22.01"
type input "12.51"
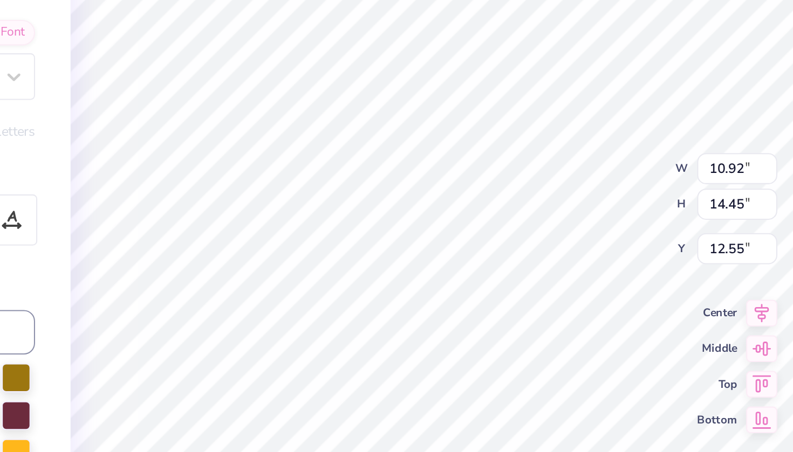
type input "1.22"
type input "0.76"
type input "13.92"
type textarea "DSP"
type input "0.95"
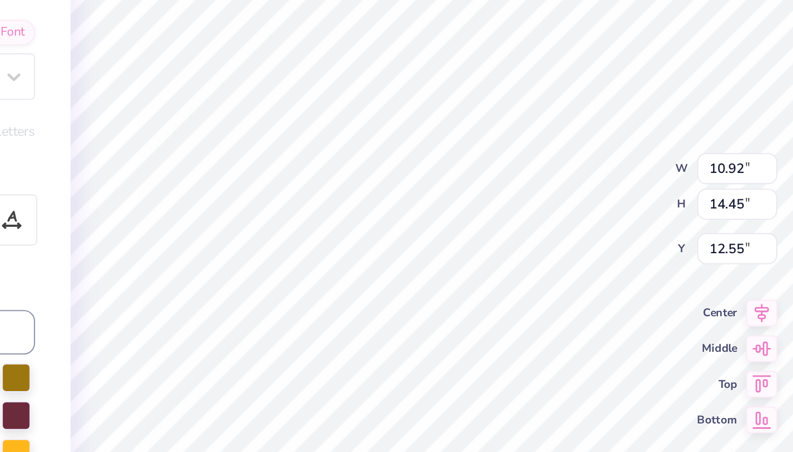
type input "0.60"
type input "24.93"
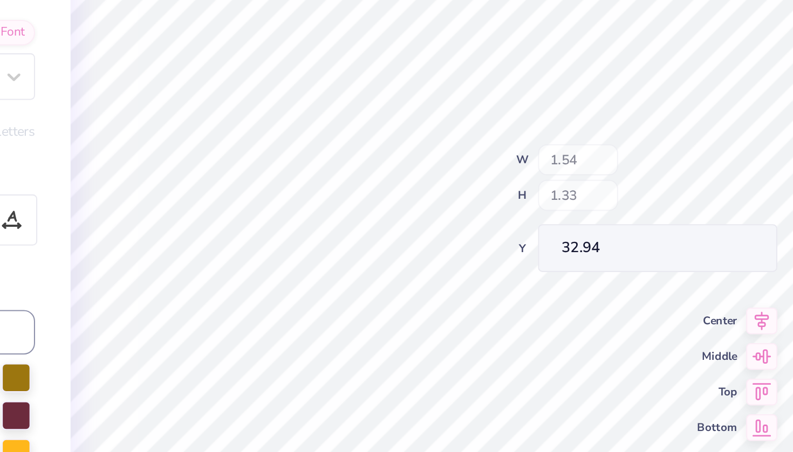
type input "1.47"
type input "1.27"
type input "31.88"
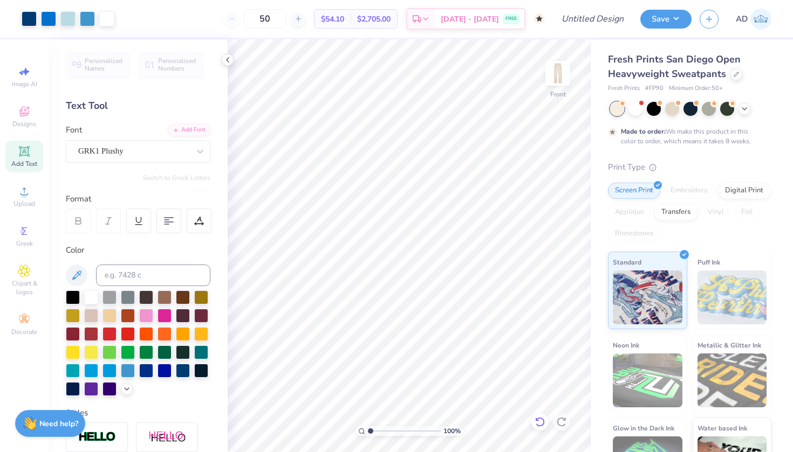
click at [533, 424] on div at bounding box center [539, 422] width 17 height 17
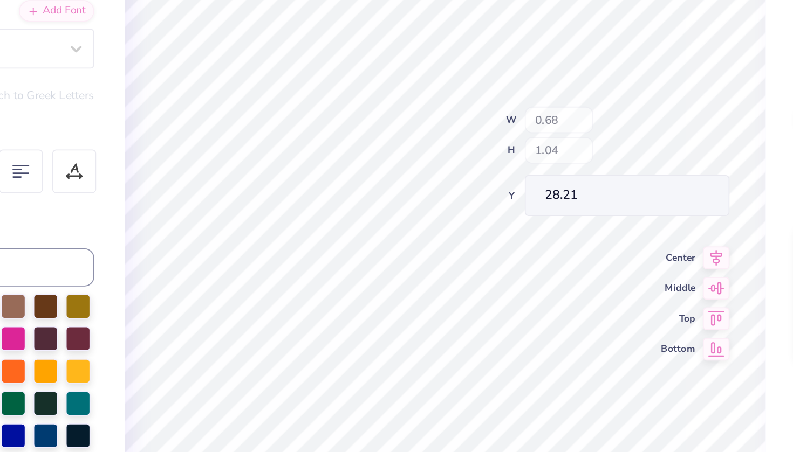
type input "1.48"
type input "1.44"
type input "31.16"
type input "0.87"
type input "0.91"
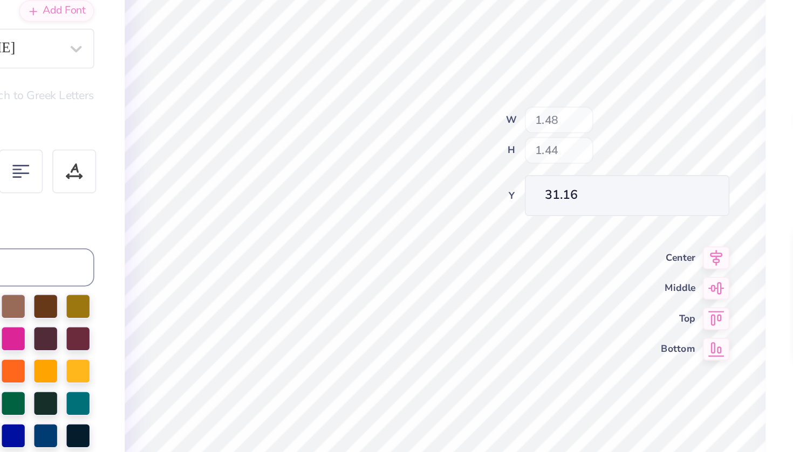
type input "30.53"
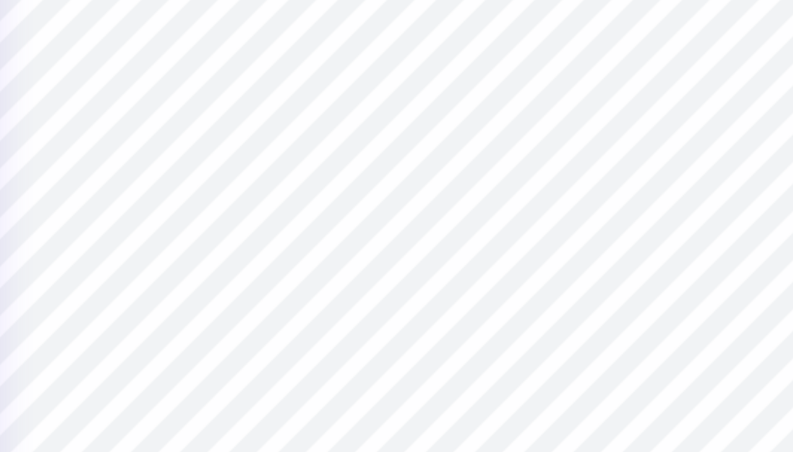
type input "10.93"
type input "14.31"
type input "12.67"
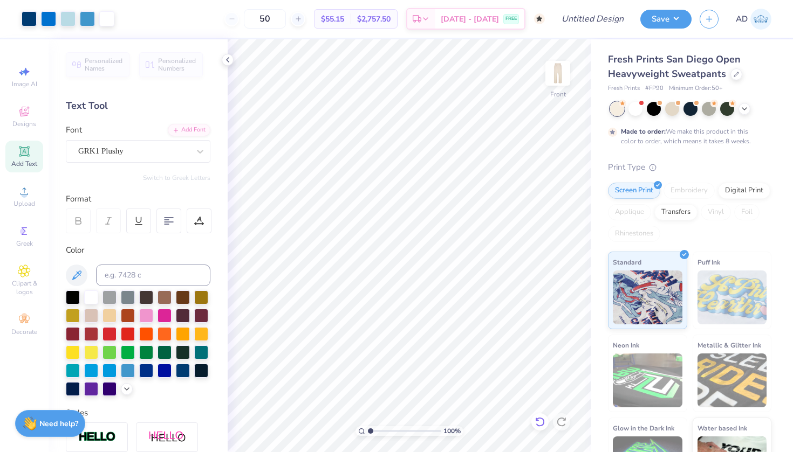
click at [538, 422] on icon at bounding box center [539, 422] width 11 height 11
click at [24, 79] on div "Image AI" at bounding box center [24, 77] width 38 height 32
select select "4"
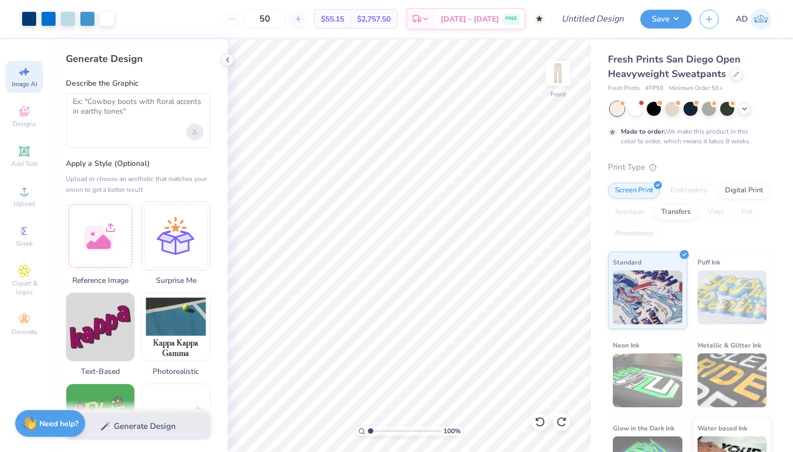
click at [188, 136] on div "Upload image" at bounding box center [194, 131] width 17 height 17
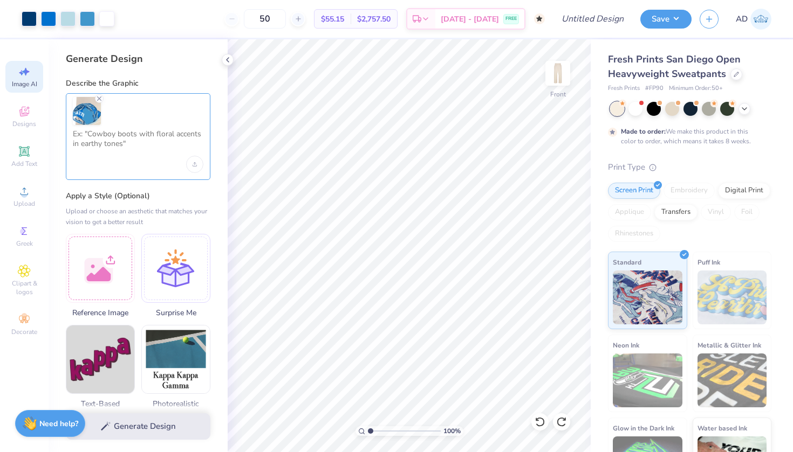
click at [158, 154] on textarea at bounding box center [138, 142] width 130 height 27
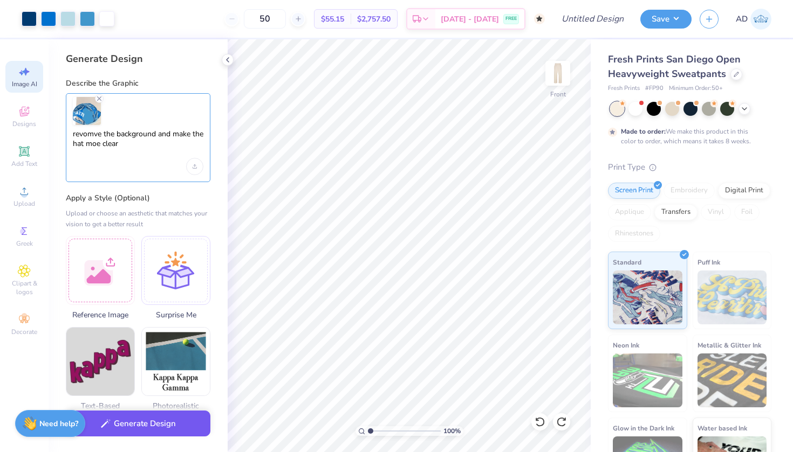
type textarea "revomve the background and make the hat moe clear"
click at [123, 434] on button "Generate Design" at bounding box center [138, 424] width 144 height 26
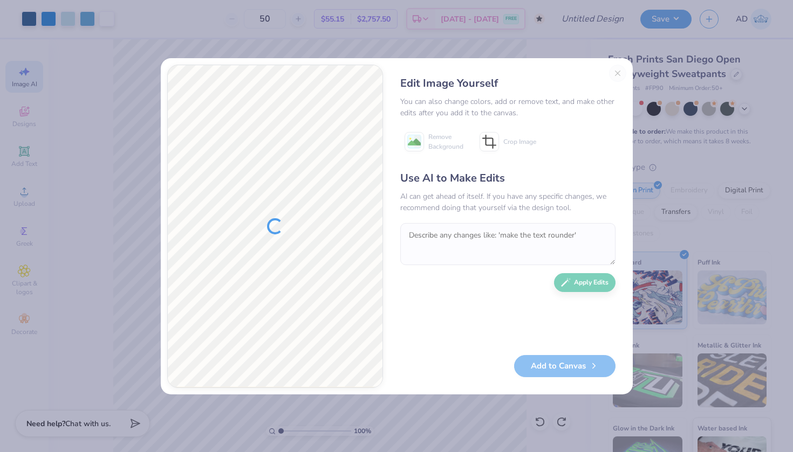
click at [620, 71] on div "Edit Image Yourself You can also change colors, add or remove text, and make ot…" at bounding box center [507, 226] width 237 height 323
click at [612, 67] on div "Edit Image Yourself You can also change colors, add or remove text, and make ot…" at bounding box center [507, 226] width 237 height 323
click at [612, 73] on button "Close" at bounding box center [617, 73] width 17 height 17
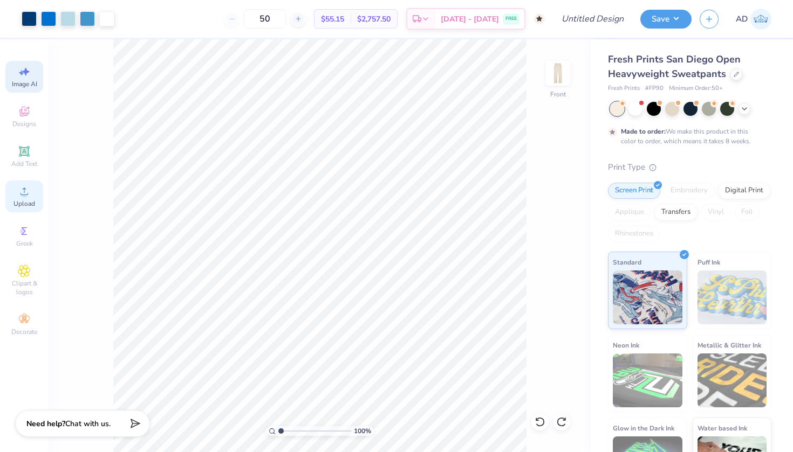
click at [37, 198] on div "Upload" at bounding box center [24, 197] width 38 height 32
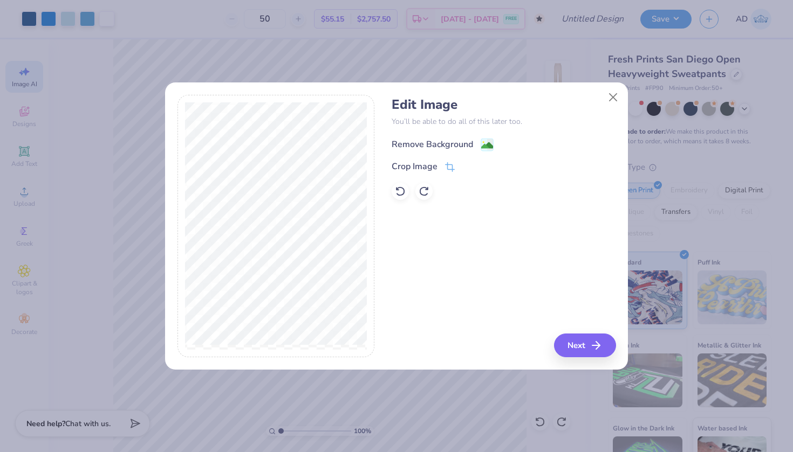
click at [428, 142] on div "Remove Background" at bounding box center [431, 144] width 81 height 13
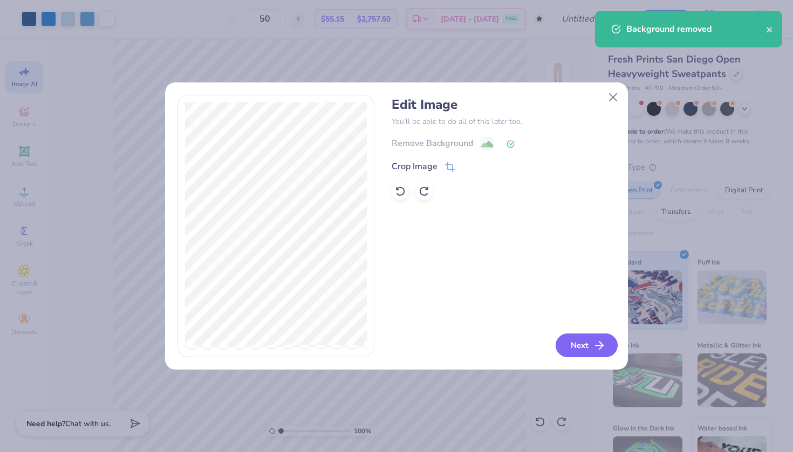
click at [585, 350] on button "Next" at bounding box center [586, 346] width 62 height 24
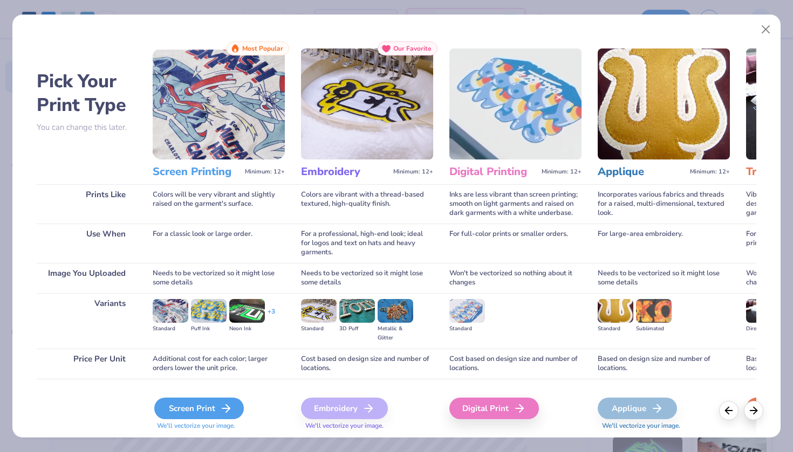
click at [170, 409] on div "Screen Print" at bounding box center [199, 409] width 90 height 22
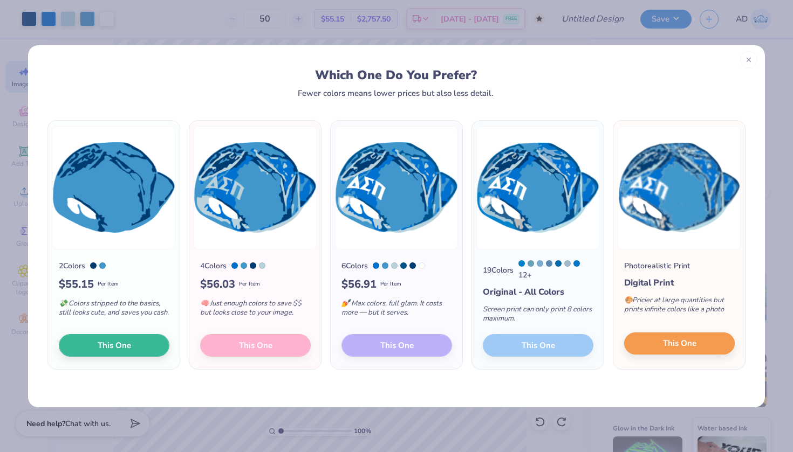
click at [666, 345] on span "This One" at bounding box center [679, 344] width 33 height 12
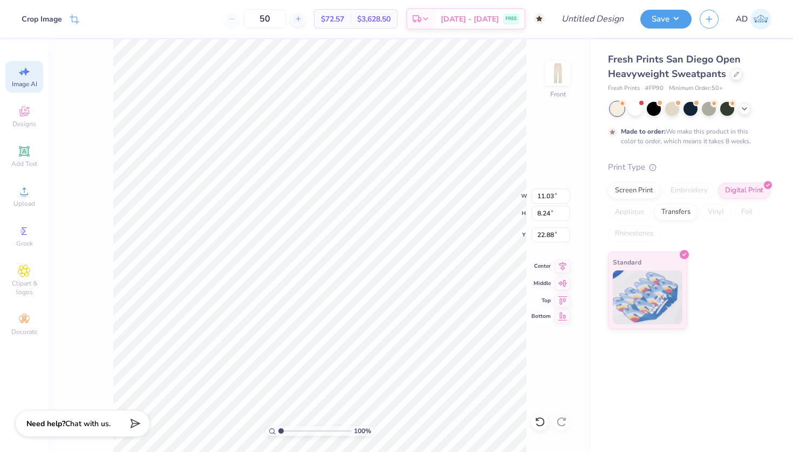
type input "6.15"
type input "4.59"
type input "2.69"
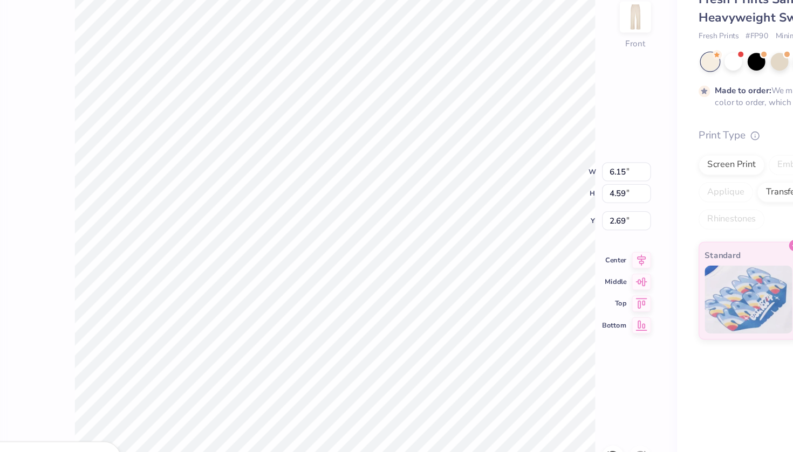
type input "5.96"
type input "4.73"
type input "1.66"
type input "3.76"
type input "2.99"
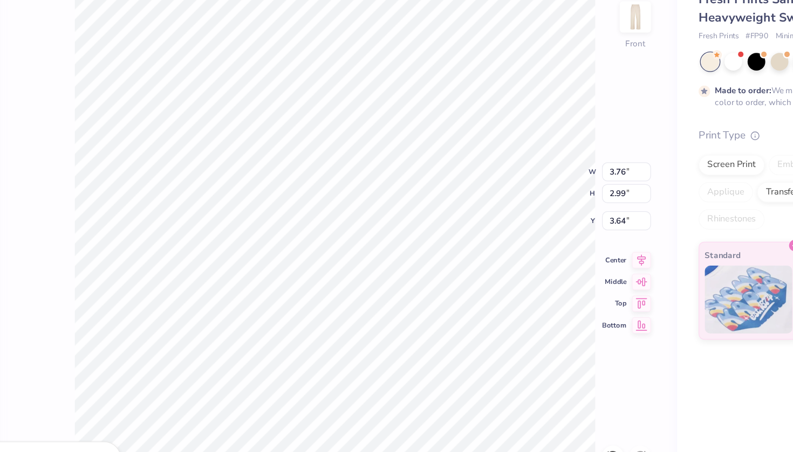
type input "3.16"
type input "10.92"
type input "14.45"
type input "12.55"
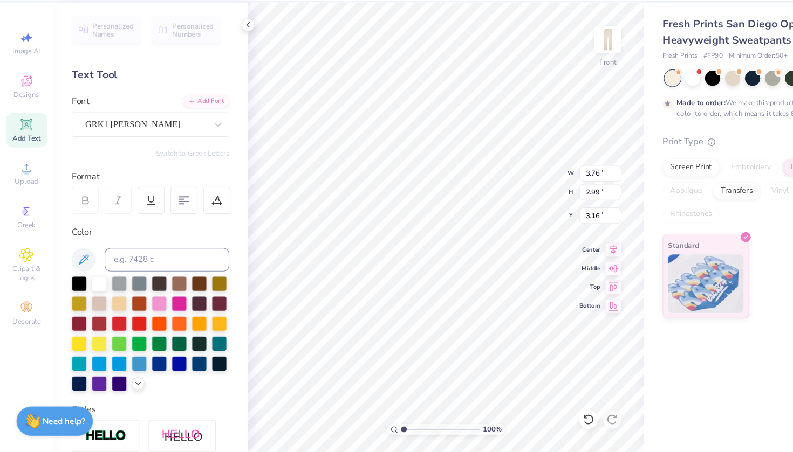
type input "4.29"
type input "4.58"
type input "3.65"
type input "3.63"
type input "4.73"
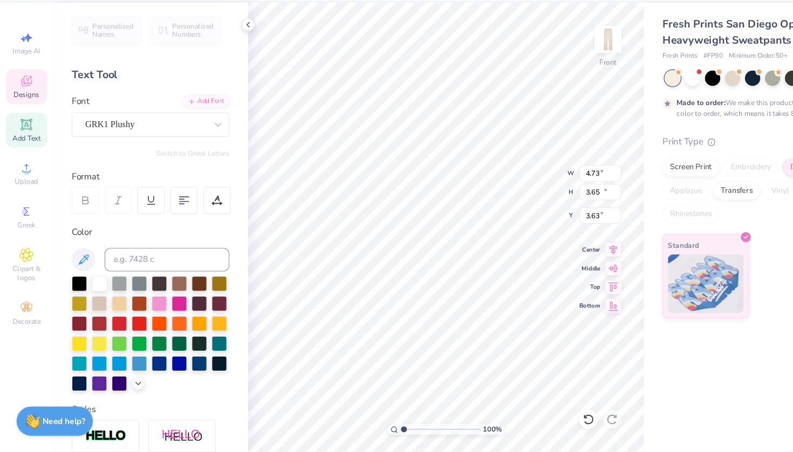
type input "13.11"
type input "7.28"
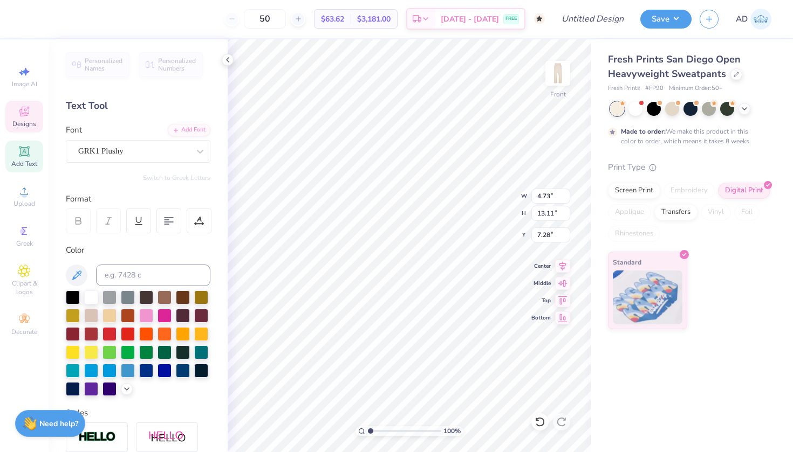
type input "4.58"
type input "3.65"
type input "3.63"
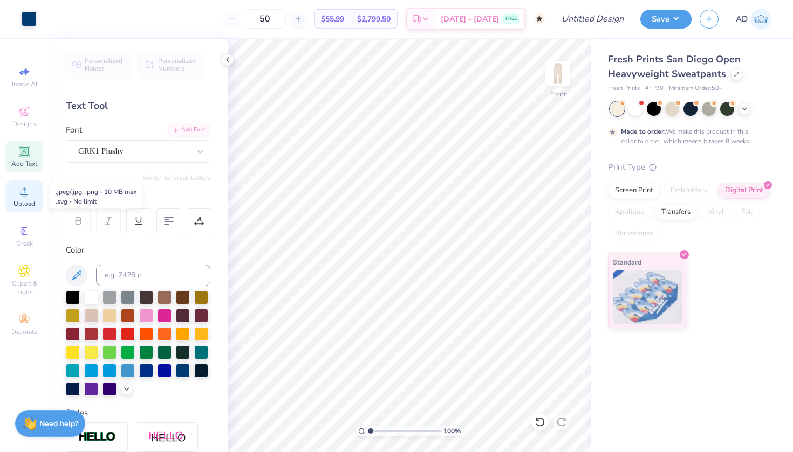
click at [25, 194] on circle at bounding box center [24, 195] width 6 height 6
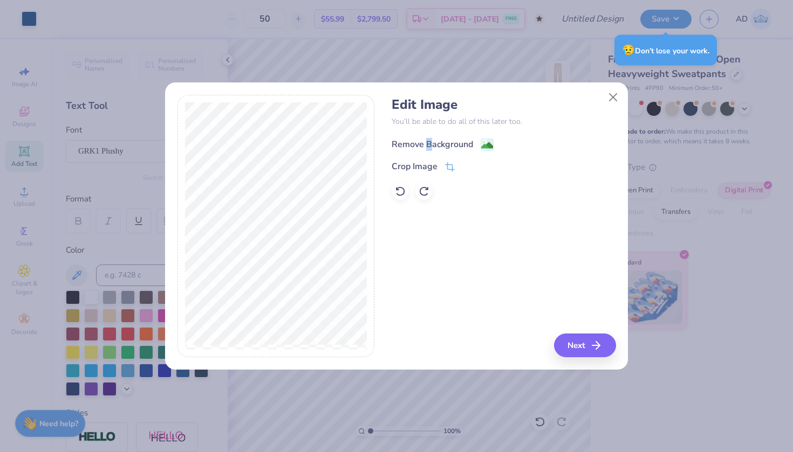
click at [429, 144] on div "Remove Background" at bounding box center [431, 144] width 81 height 13
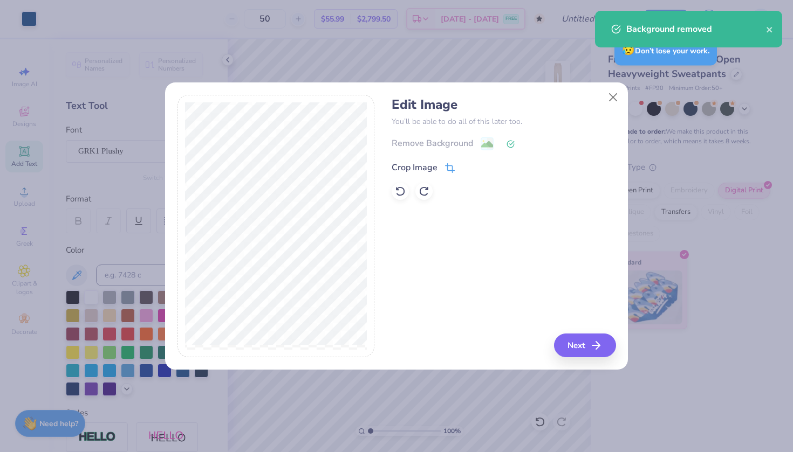
click at [427, 164] on div "Crop Image" at bounding box center [414, 167] width 46 height 13
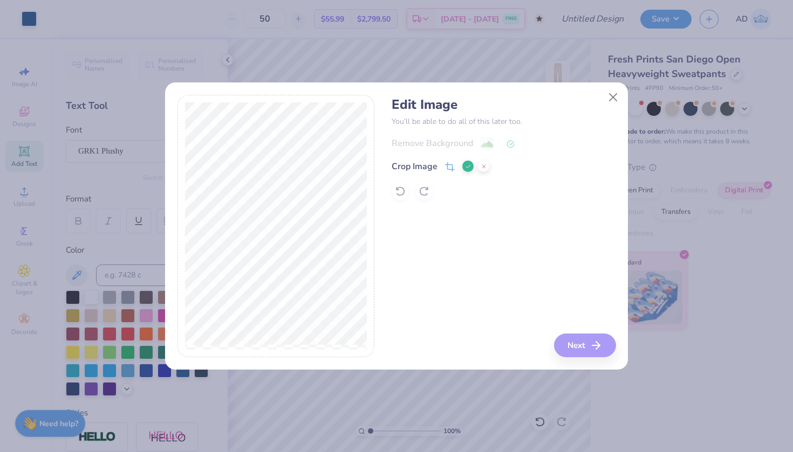
click at [463, 165] on button at bounding box center [467, 166] width 11 height 11
click at [612, 96] on button "Close" at bounding box center [613, 97] width 20 height 20
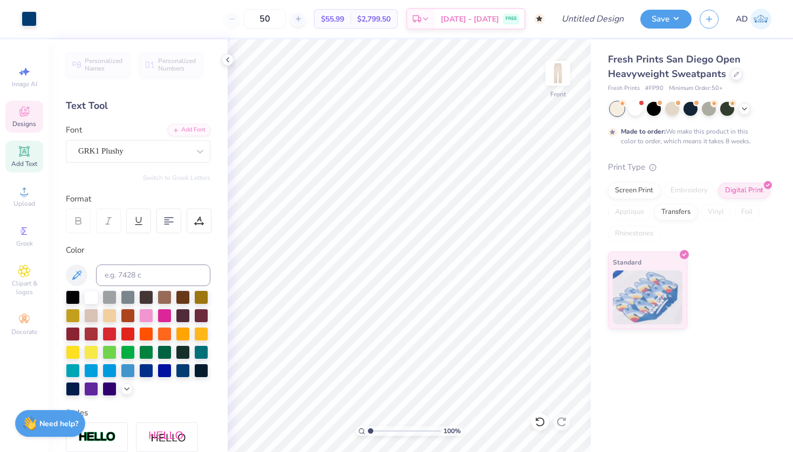
click at [25, 116] on icon at bounding box center [24, 111] width 13 height 13
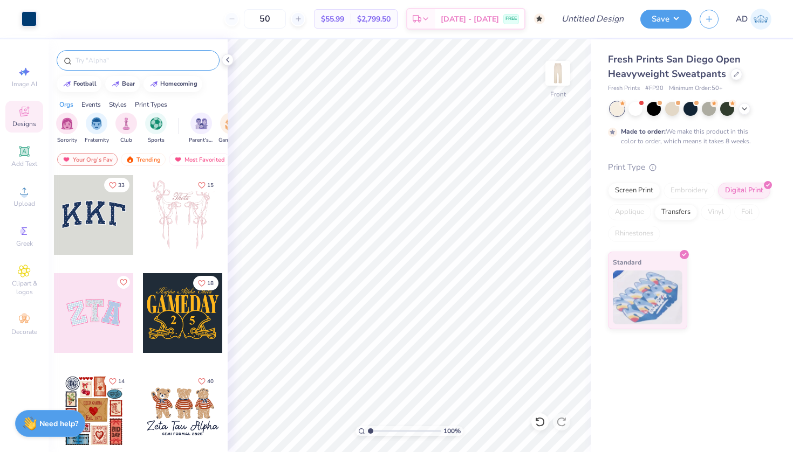
click at [101, 63] on input "text" at bounding box center [143, 60] width 138 height 11
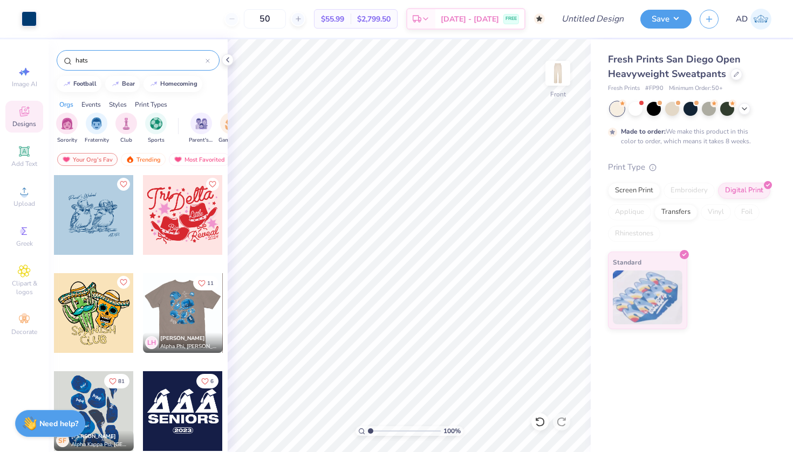
type input "hats"
click at [185, 322] on div at bounding box center [182, 313] width 80 height 80
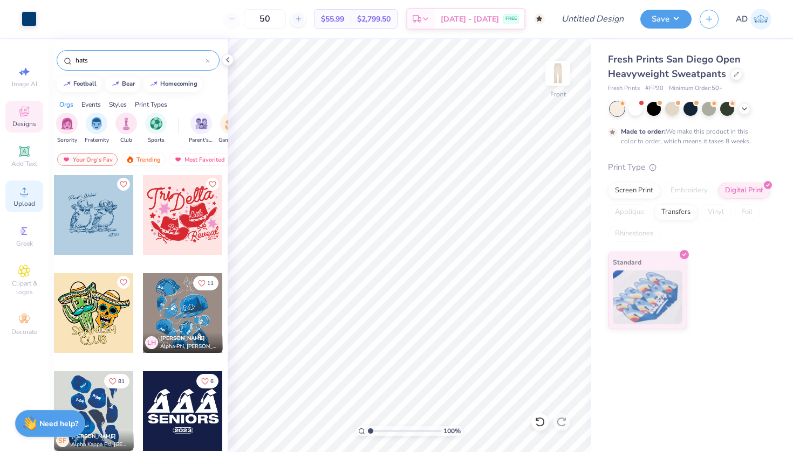
click at [20, 191] on icon at bounding box center [24, 191] width 13 height 13
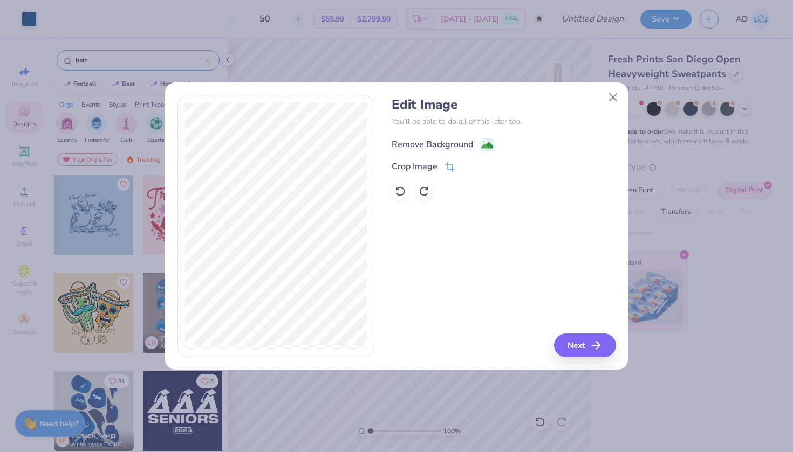
click at [434, 141] on div "Remove Background" at bounding box center [431, 144] width 81 height 13
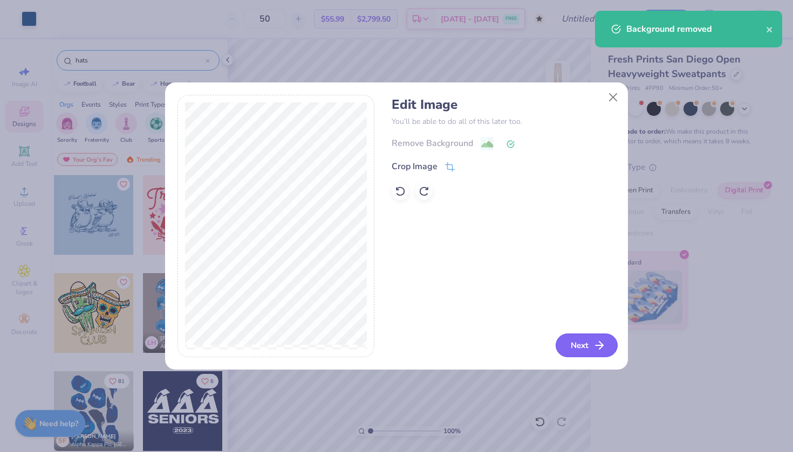
click at [584, 342] on button "Next" at bounding box center [586, 346] width 62 height 24
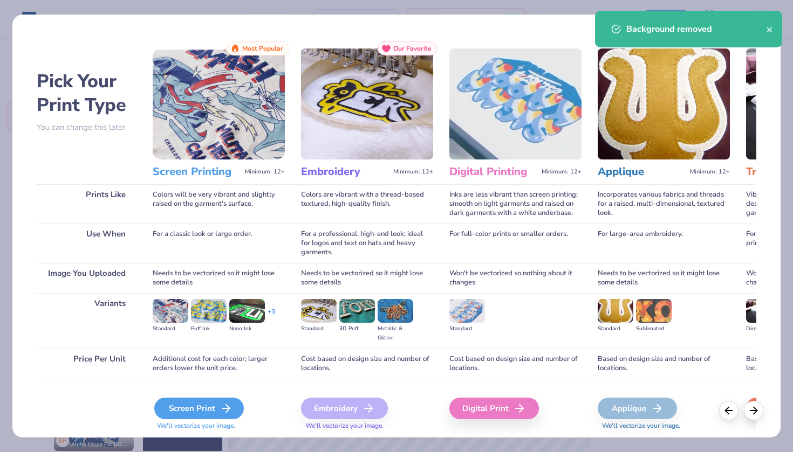
click at [167, 414] on div "Screen Print" at bounding box center [199, 409] width 90 height 22
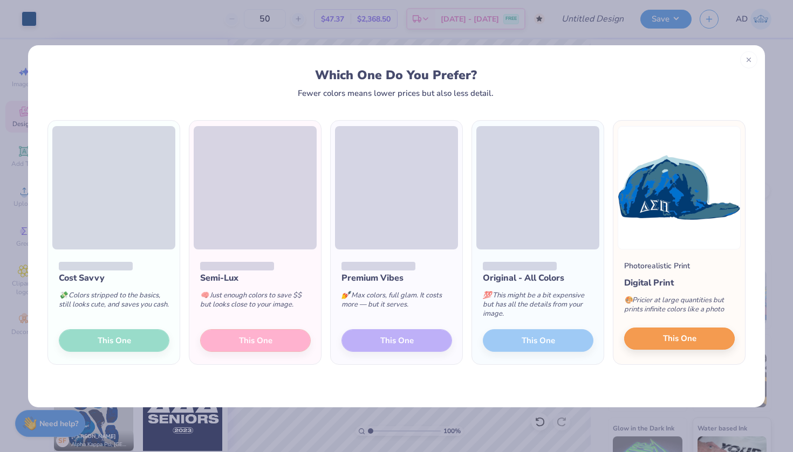
click at [670, 345] on button "This One" at bounding box center [679, 339] width 111 height 23
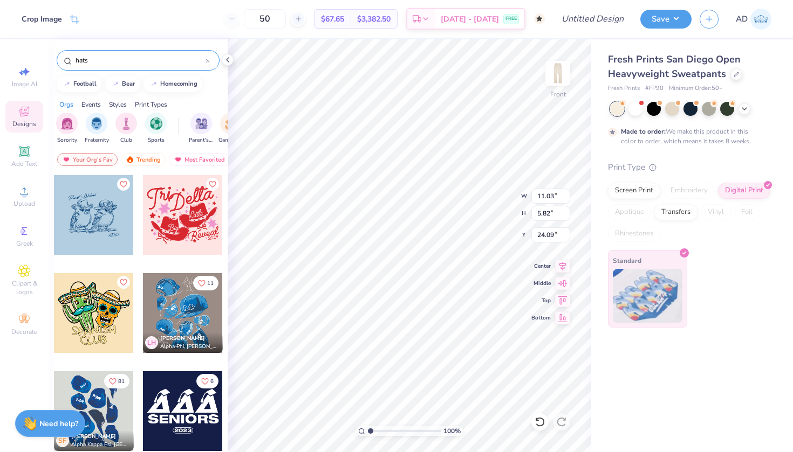
type input "1.46"
type input "7.88"
type input "4.16"
type input "3.13"
type input "4.73"
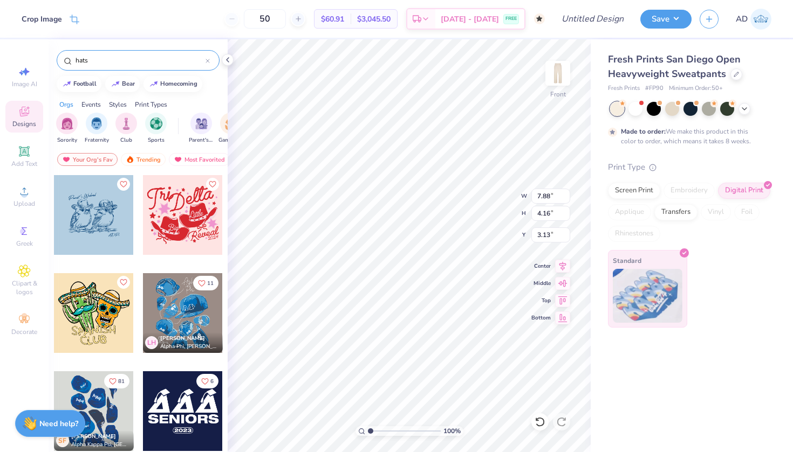
type input "13.11"
type input "7.28"
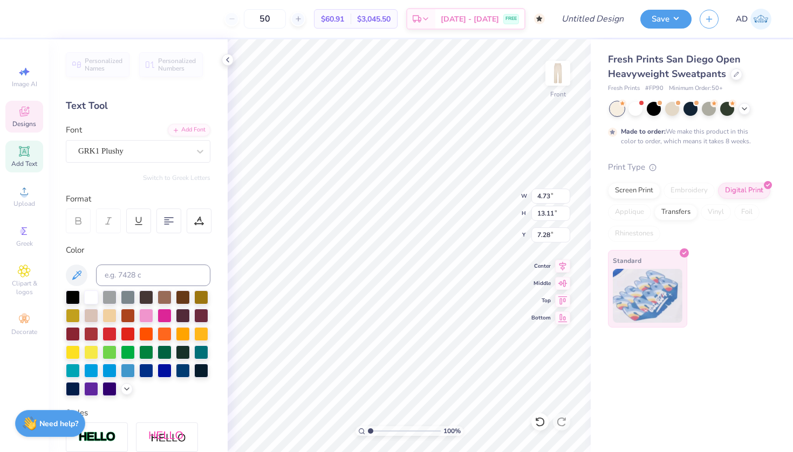
type textarea "P"
type input "7.45"
type input "5.19"
type input "3.31"
type input "4.73"
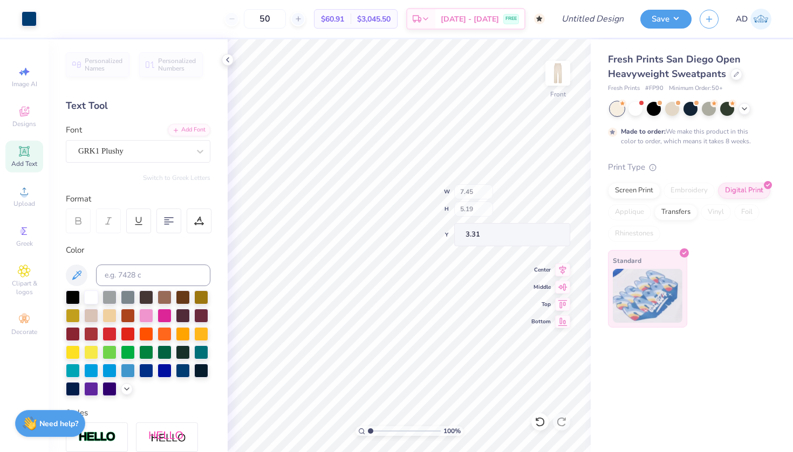
type input "13.11"
type input "7.28"
click at [32, 149] on div "Add Text" at bounding box center [24, 157] width 38 height 32
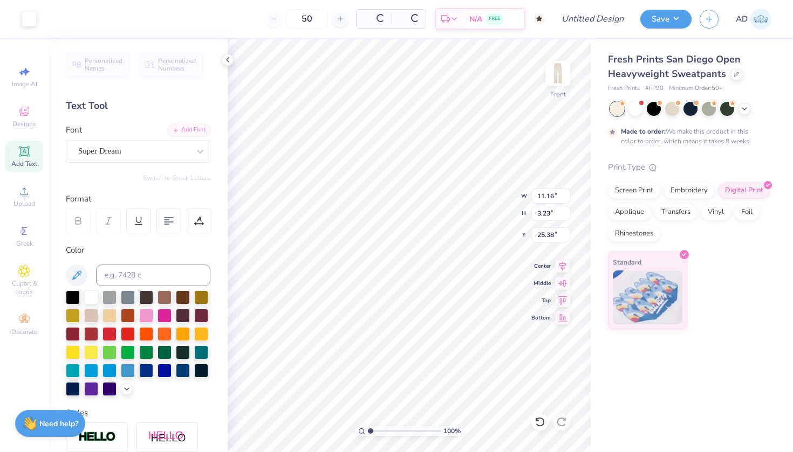
click at [20, 149] on icon at bounding box center [24, 151] width 13 height 13
type textarea "T"
paste textarea "Psi"
type textarea "Psi"
type input "6.27"
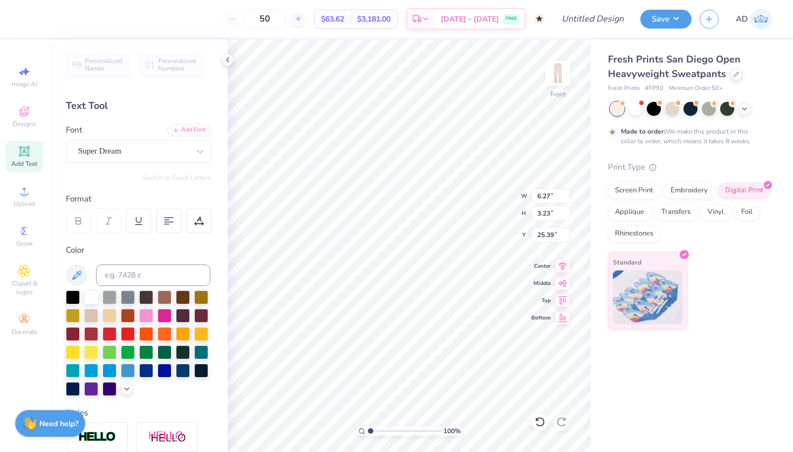
type input "25.39"
type input "11.16"
type input "25.38"
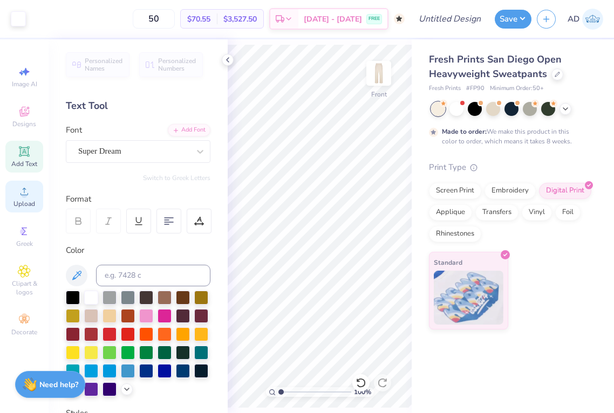
click at [26, 192] on icon at bounding box center [24, 191] width 13 height 13
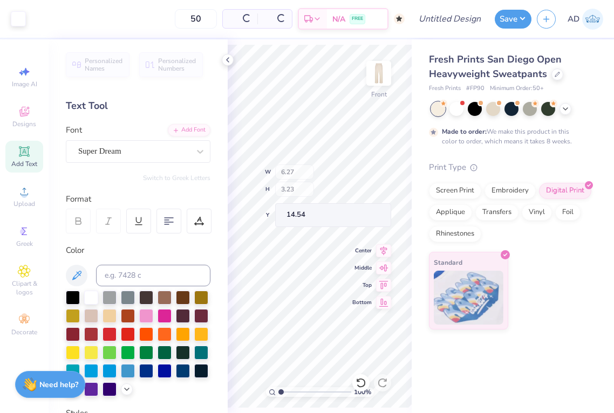
type input "11.16"
type input "25.38"
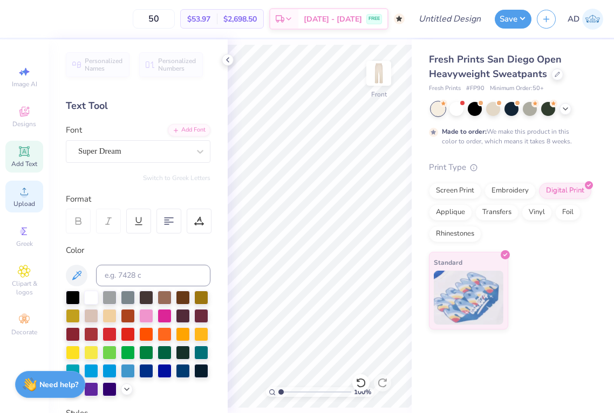
click at [22, 190] on icon at bounding box center [24, 191] width 13 height 13
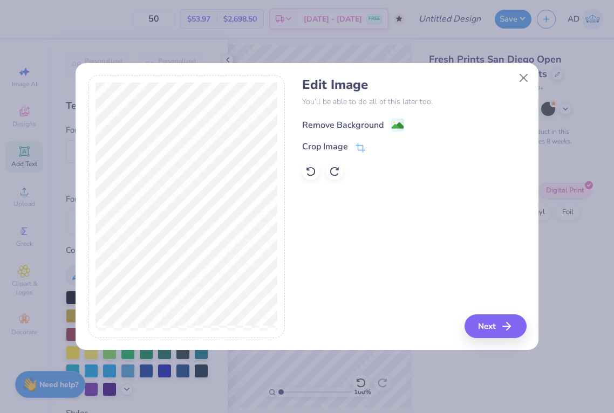
click at [363, 124] on div "Remove Background" at bounding box center [342, 125] width 81 height 13
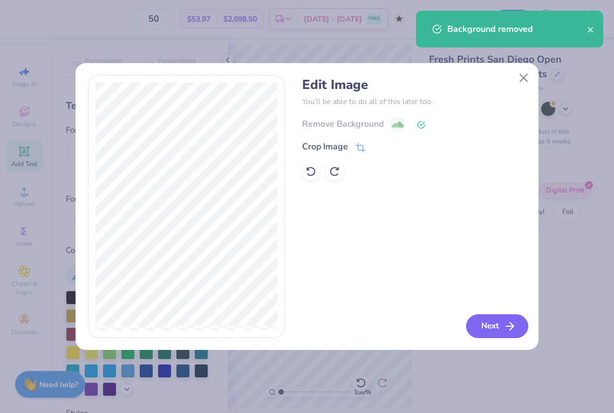
click at [492, 328] on button "Next" at bounding box center [497, 326] width 62 height 24
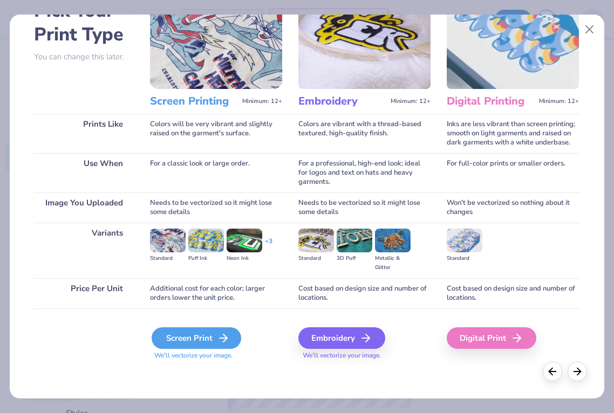
scroll to position [71, 0]
click at [191, 339] on div "Screen Print" at bounding box center [197, 338] width 90 height 22
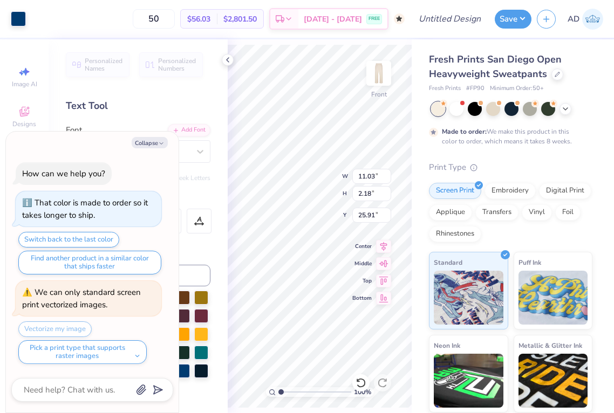
type textarea "x"
type input "8.49"
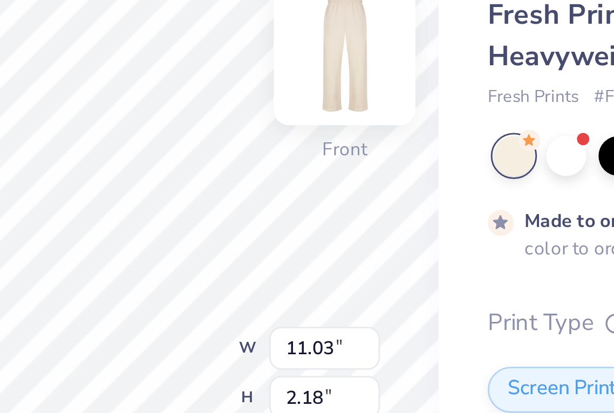
type textarea "x"
type input "9.58"
type input "6.49"
type input "6.52"
type textarea "x"
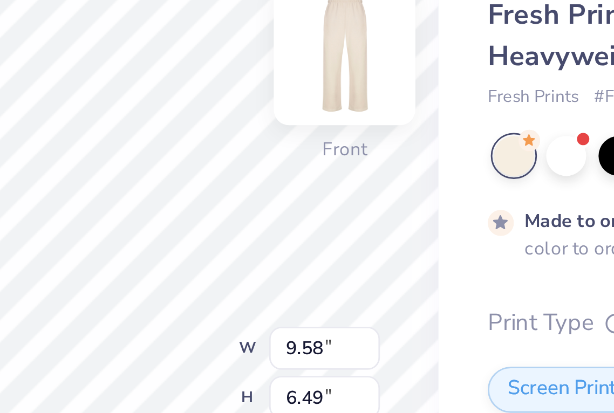
type input "4.86"
type input "3.29"
type input "9.89"
type textarea "x"
type input "5.91"
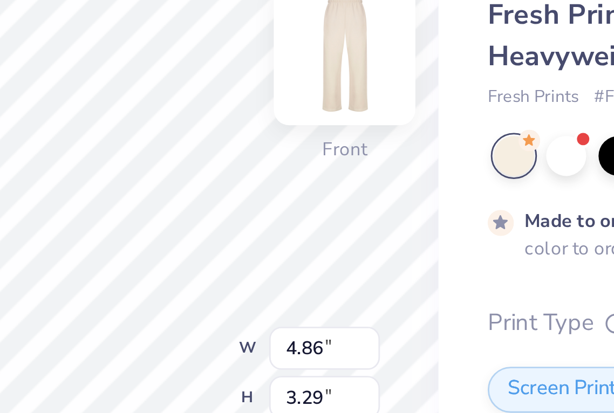
type textarea "x"
type input "7.43"
type input "5.16"
type input "3.33"
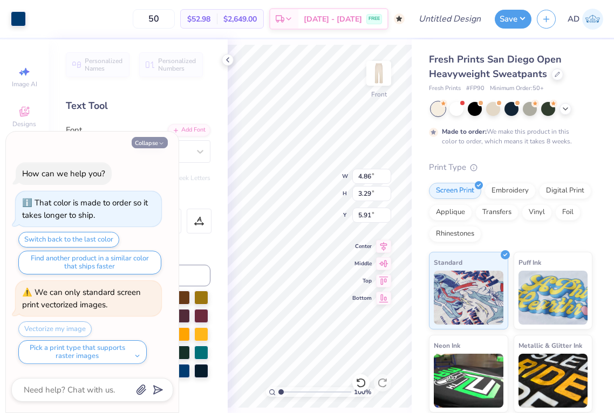
click at [148, 144] on button "Collapse" at bounding box center [150, 142] width 36 height 11
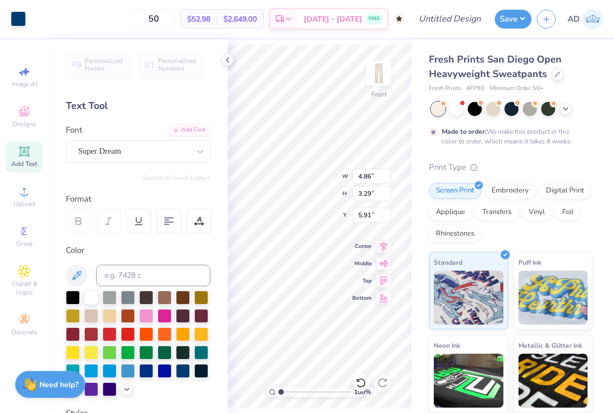
type textarea "x"
type input "7.43"
type input "5.16"
type input "3.33"
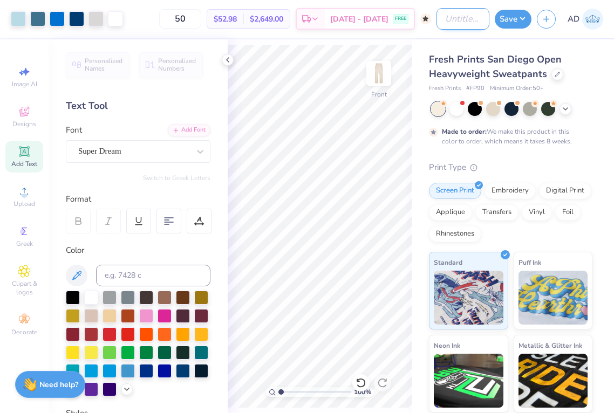
click at [447, 20] on input "Design Title" at bounding box center [462, 19] width 53 height 22
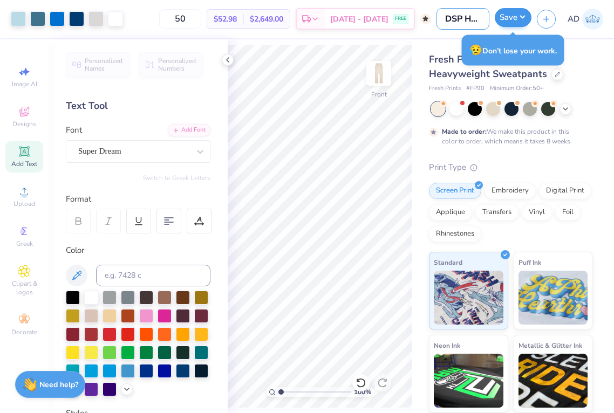
type input "DSP Hat design matching sweatpants"
click at [512, 18] on button "Save" at bounding box center [512, 17] width 37 height 19
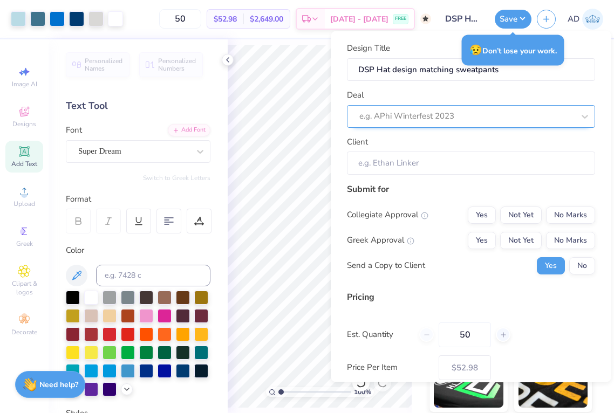
click at [437, 120] on div "e.g. APhi Winterfest 2023" at bounding box center [466, 116] width 215 height 12
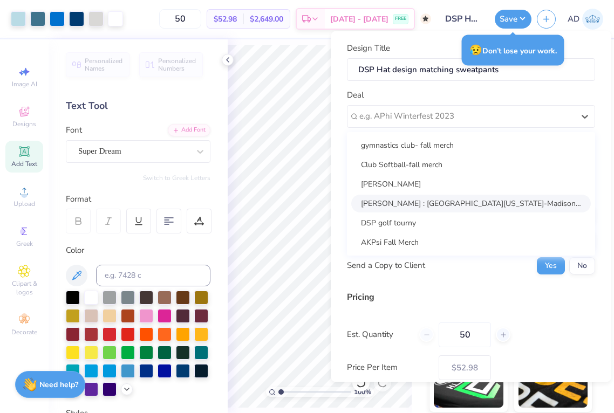
click at [404, 196] on div "[PERSON_NAME] : [GEOGRAPHIC_DATA][US_STATE]-Madison - [PERSON_NAME]" at bounding box center [470, 203] width 239 height 18
type input "[PERSON_NAME]"
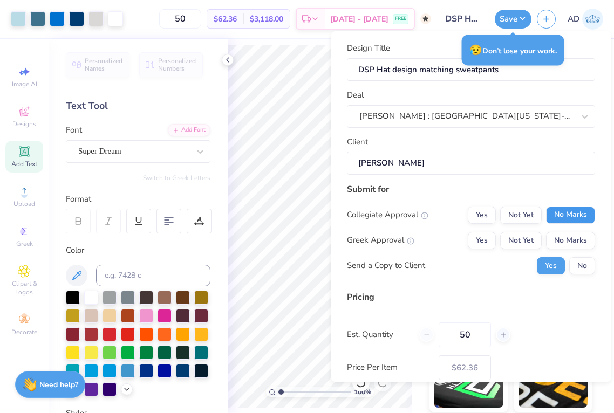
click at [569, 216] on button "No Marks" at bounding box center [570, 214] width 49 height 17
click at [487, 239] on button "Yes" at bounding box center [481, 239] width 28 height 17
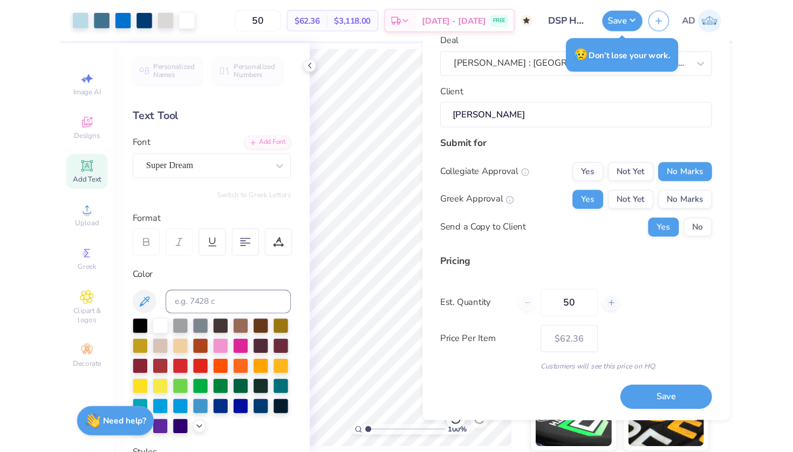
scroll to position [59, 0]
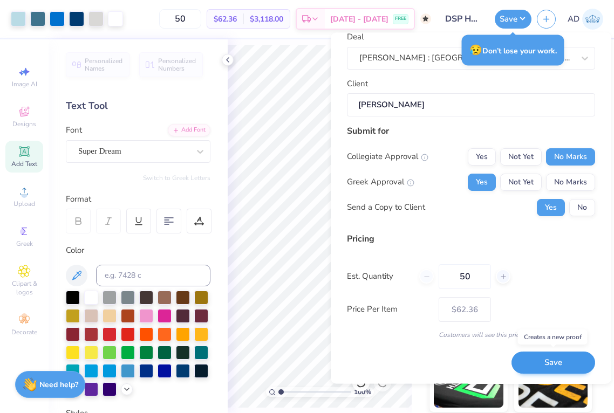
click at [565, 366] on button "Save" at bounding box center [553, 363] width 84 height 22
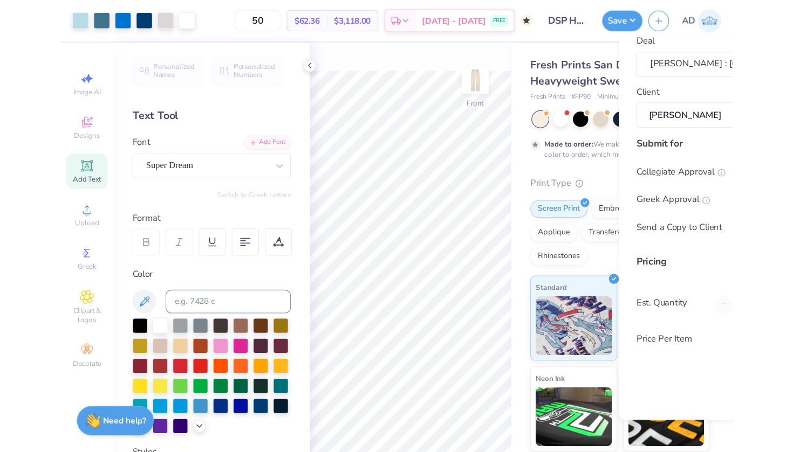
scroll to position [26, 0]
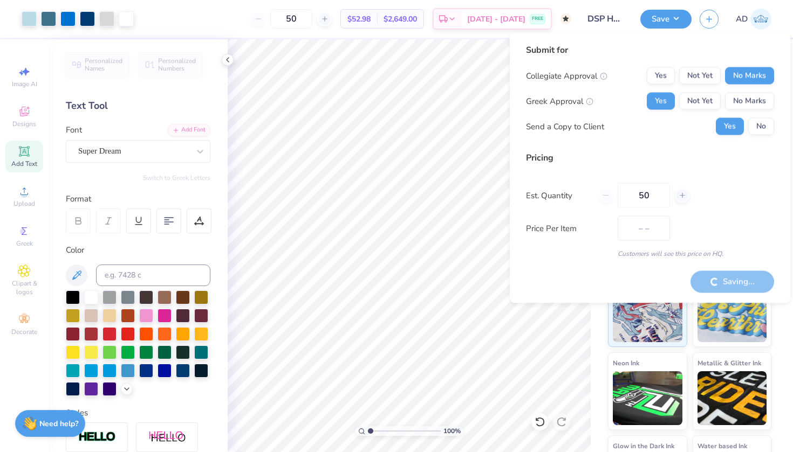
type input "$62.36"
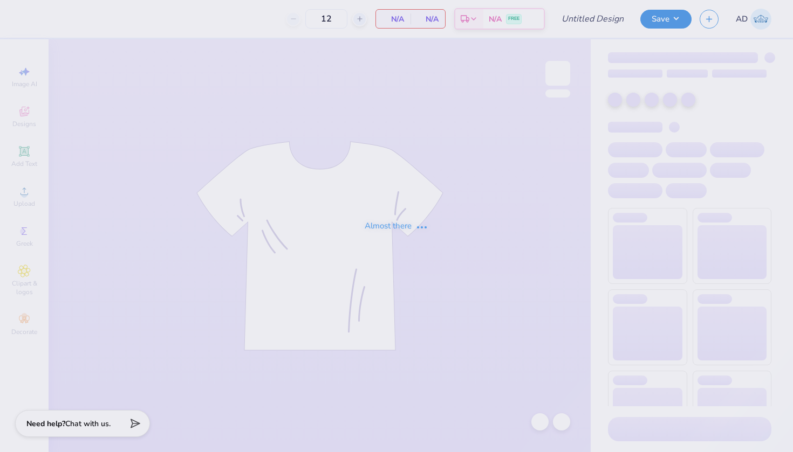
type input "Whitney Lapper : University of Wisconsin-Madison"
type input "22"
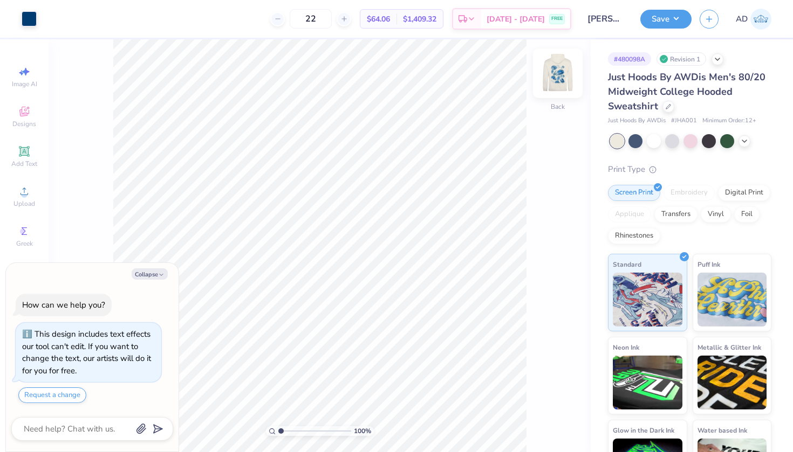
click at [566, 77] on img at bounding box center [557, 73] width 43 height 43
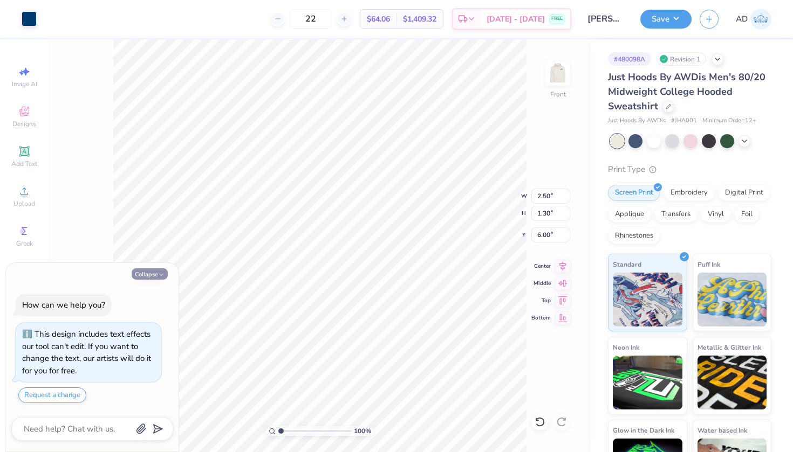
click at [149, 278] on button "Collapse" at bounding box center [150, 274] width 36 height 11
type textarea "x"
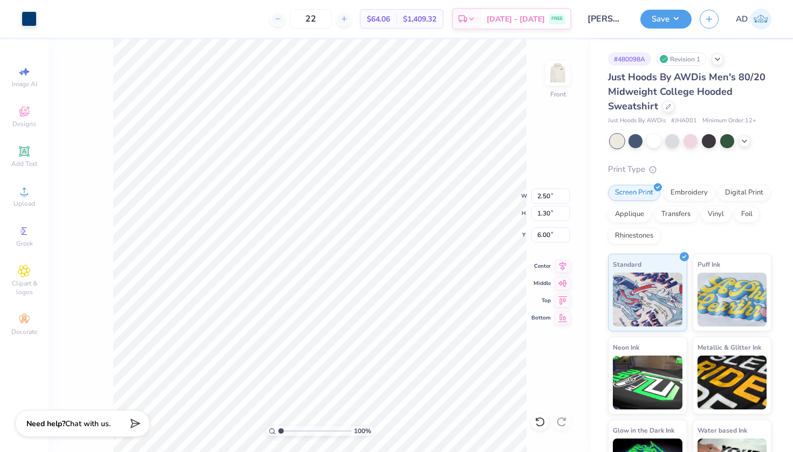
drag, startPoint x: 24, startPoint y: 144, endPoint x: 44, endPoint y: 148, distance: 20.3
click at [25, 144] on div "Add Text" at bounding box center [24, 157] width 38 height 32
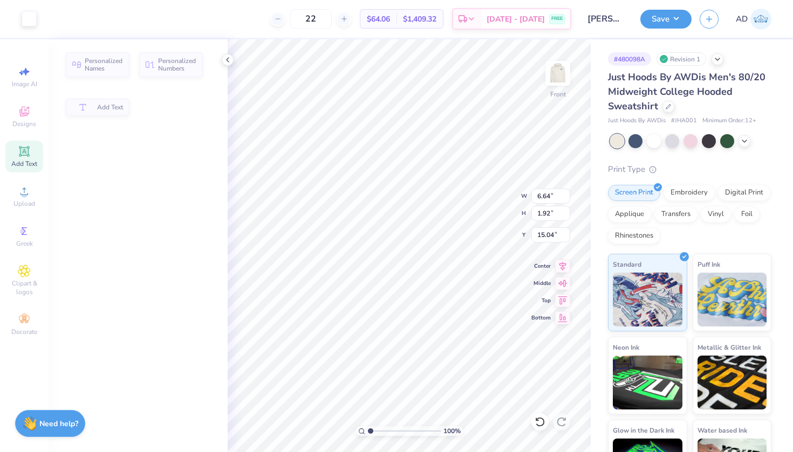
type input "6.64"
type input "1.92"
type input "15.04"
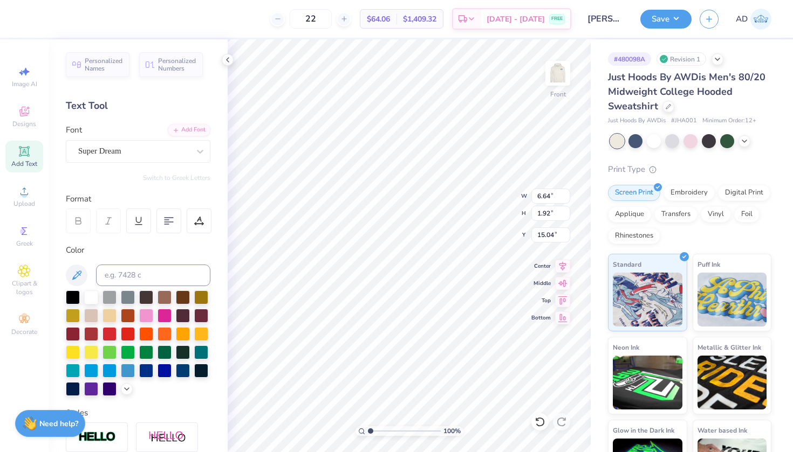
type input "1.16"
type input "0.76"
type input "6.28"
click at [538, 422] on icon at bounding box center [539, 422] width 11 height 11
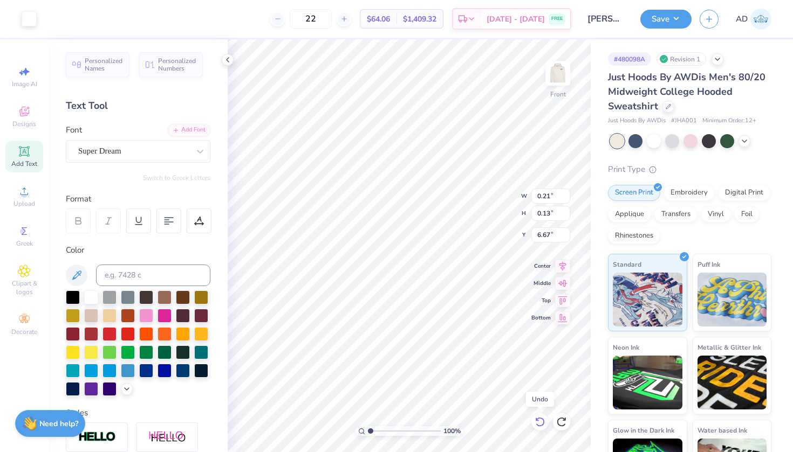
type input "6.64"
type input "1.92"
type input "15.04"
click at [539, 422] on icon at bounding box center [539, 422] width 11 height 11
click at [155, 156] on div "Super Dream" at bounding box center [133, 151] width 113 height 17
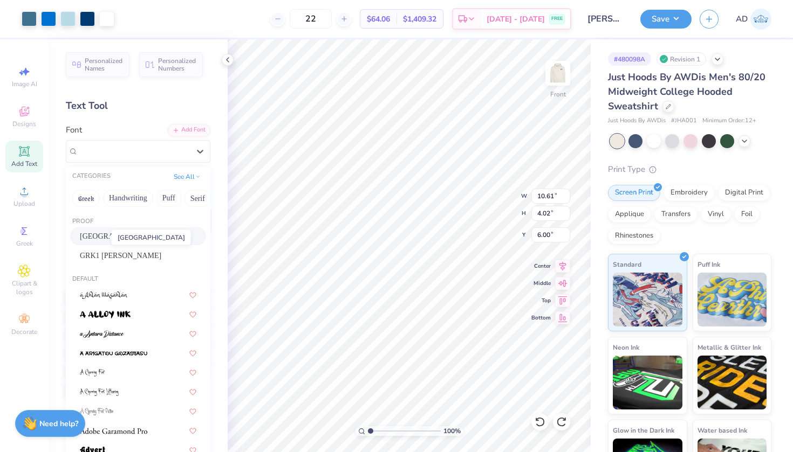
click at [92, 238] on span "Bakersfield" at bounding box center [118, 236] width 77 height 11
click at [191, 157] on div at bounding box center [199, 151] width 19 height 19
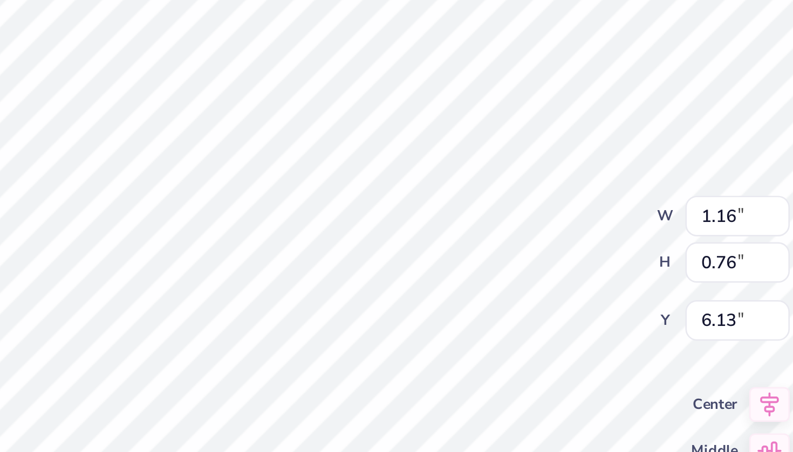
type input "1.28"
type input "1.21"
type input "6.03"
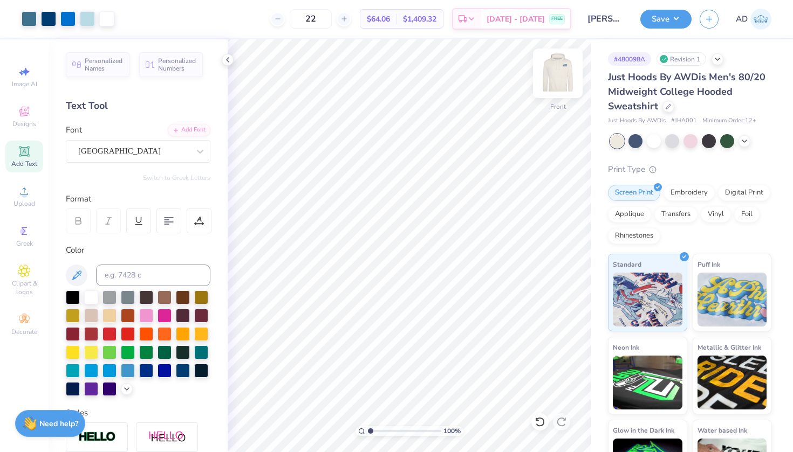
click at [561, 74] on img at bounding box center [557, 73] width 43 height 43
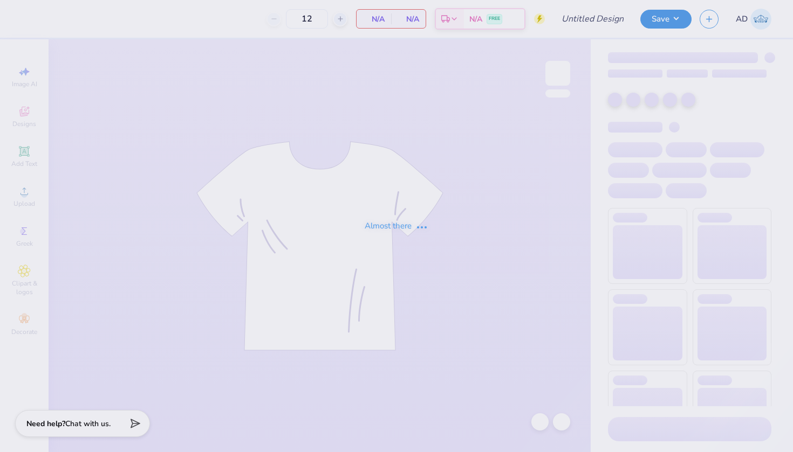
type input "WGC Hand drawn"
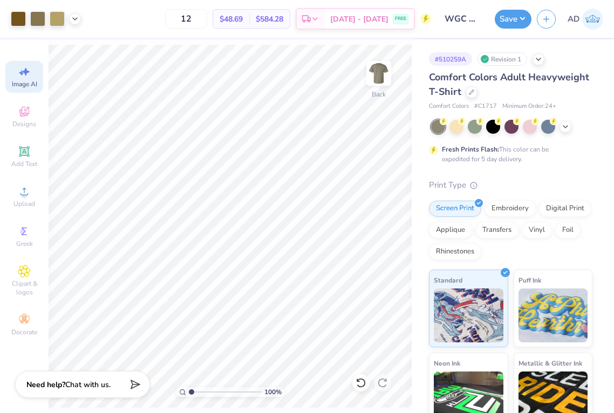
click at [23, 82] on span "Image AI" at bounding box center [24, 84] width 25 height 9
select select "4"
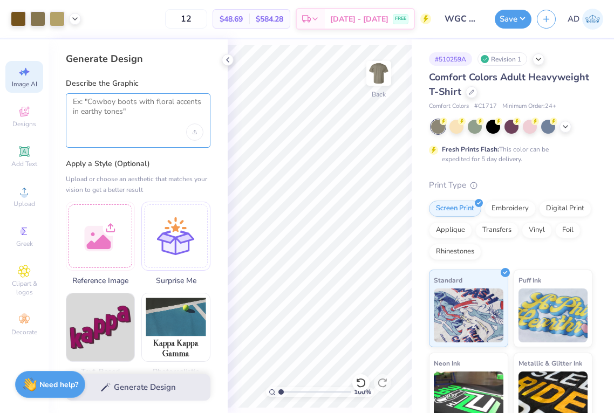
click at [122, 107] on textarea at bounding box center [138, 110] width 130 height 27
click at [189, 130] on div "Upload image" at bounding box center [194, 131] width 17 height 17
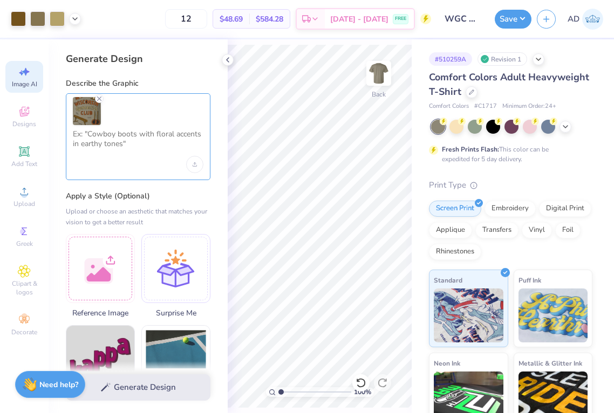
click at [114, 139] on textarea at bounding box center [138, 142] width 130 height 27
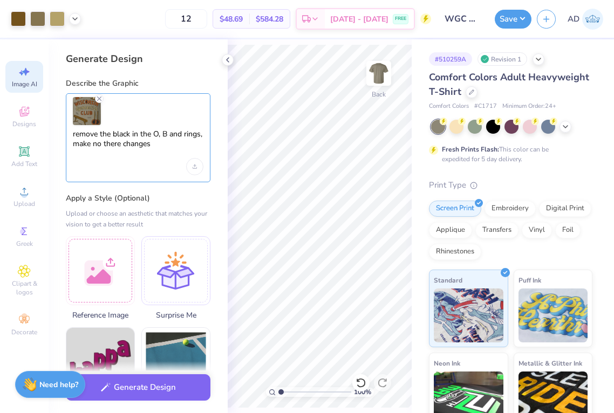
click at [114, 143] on textarea "remove the black in the O, B and rings, make no there changes" at bounding box center [138, 143] width 130 height 29
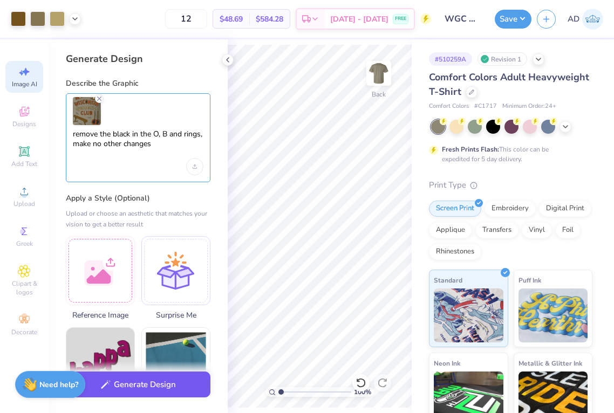
type textarea "remove the black in the O, B and rings, make no other changes"
click at [130, 391] on button "Generate Design" at bounding box center [138, 384] width 144 height 26
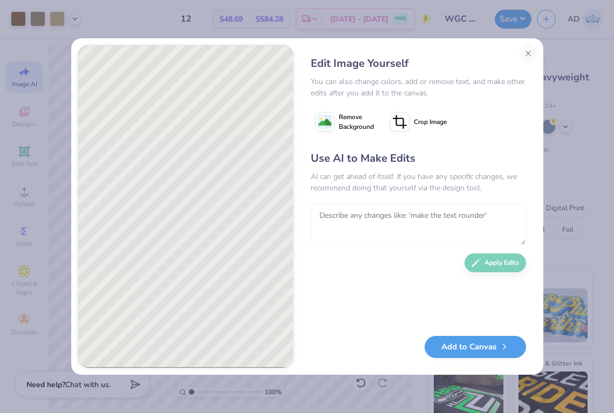
click at [351, 221] on textarea at bounding box center [418, 224] width 215 height 42
type textarea "take the color out of the inside of the rings, make it the greenish color"
click at [483, 260] on button "Apply Edits" at bounding box center [494, 260] width 61 height 19
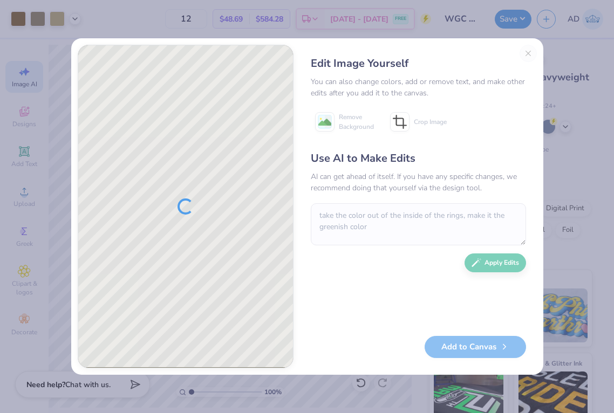
click at [527, 51] on div "Edit Image Yourself You can also change colors, add or remove text, and make ot…" at bounding box center [418, 206] width 237 height 323
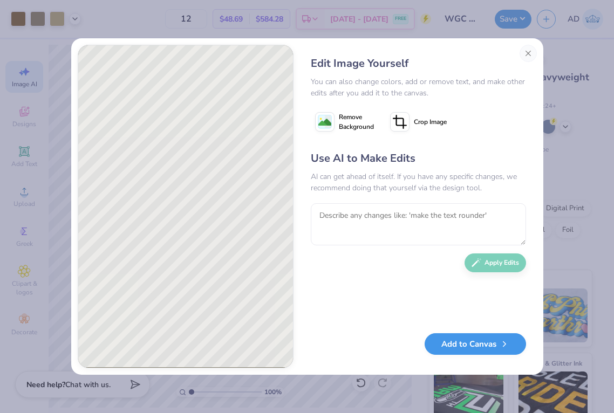
click at [460, 340] on button "Add to Canvas" at bounding box center [474, 344] width 101 height 22
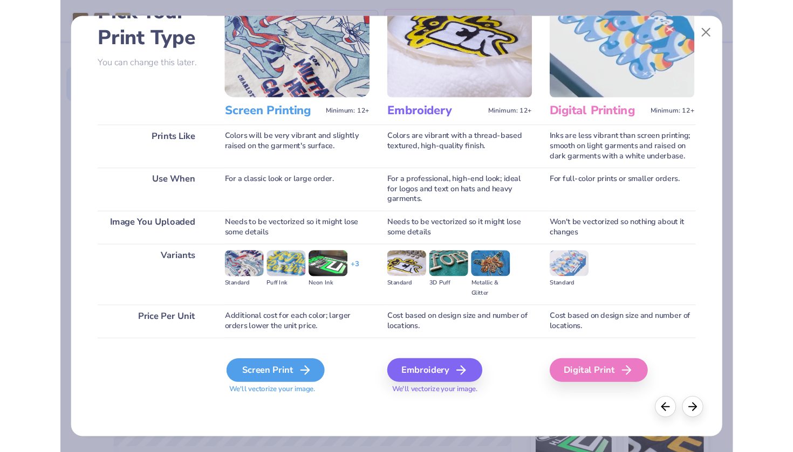
scroll to position [71, 0]
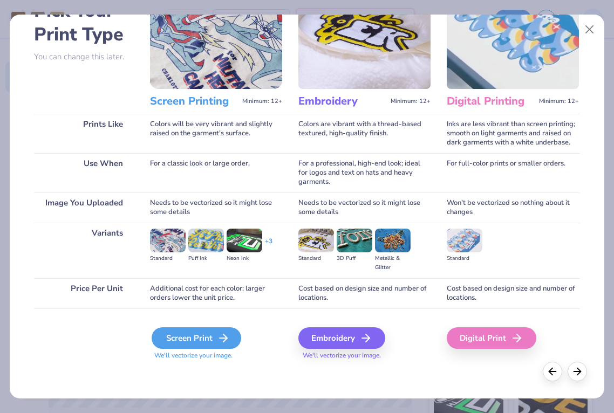
click at [197, 335] on div "Screen Print" at bounding box center [197, 338] width 90 height 22
click at [194, 339] on div "Screen Print" at bounding box center [197, 338] width 90 height 22
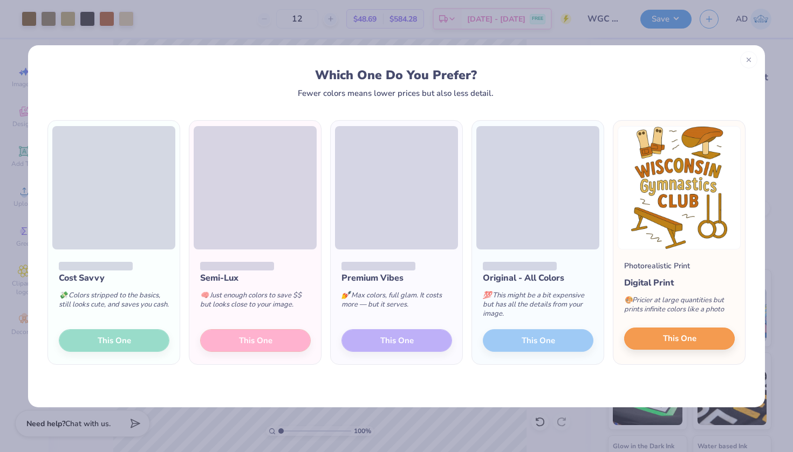
click at [679, 341] on span "This One" at bounding box center [679, 339] width 33 height 12
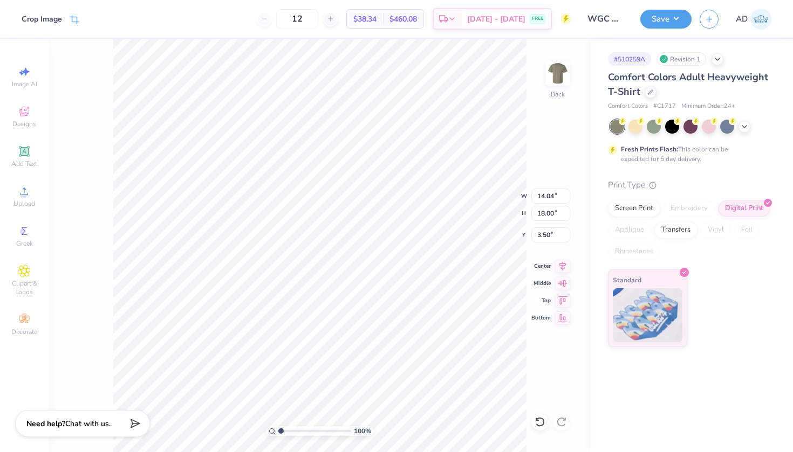
type input "6.56"
type input "8.41"
type input "1.27"
type input "6.56"
type input "8.41"
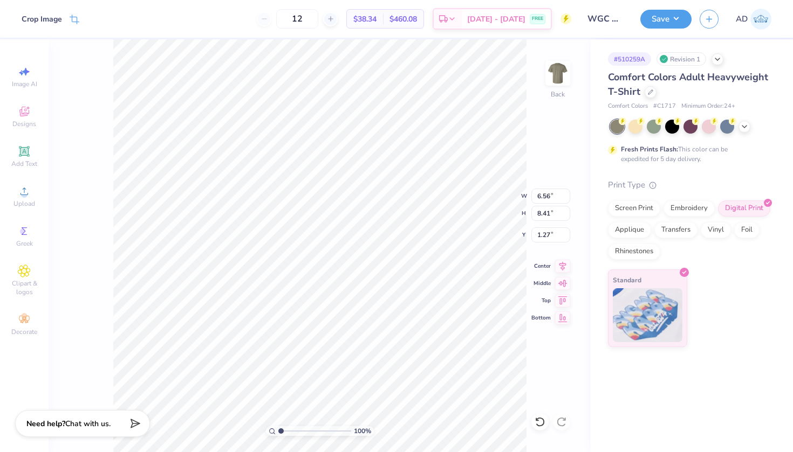
type input "2.01"
type input "6.88"
type input "4.94"
type input "6.56"
type input "8.41"
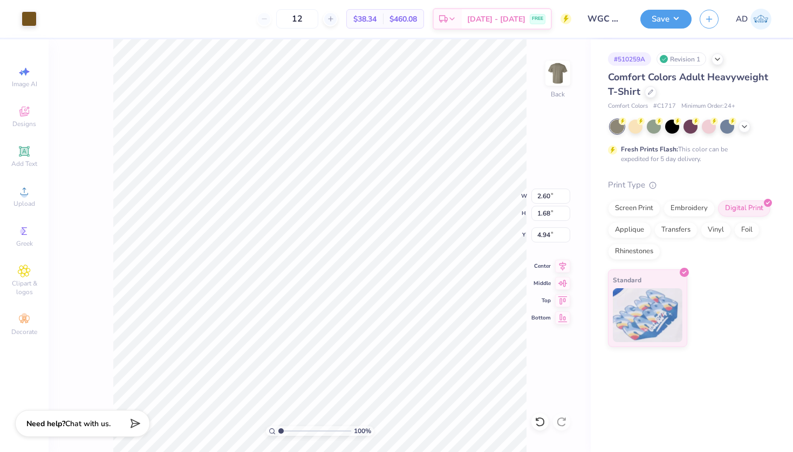
type input "6.88"
click at [51, 19] on div "Crop Image" at bounding box center [42, 20] width 40 height 11
click at [106, 21] on icon at bounding box center [108, 19] width 6 height 6
click at [19, 122] on span "Designs" at bounding box center [24, 124] width 24 height 9
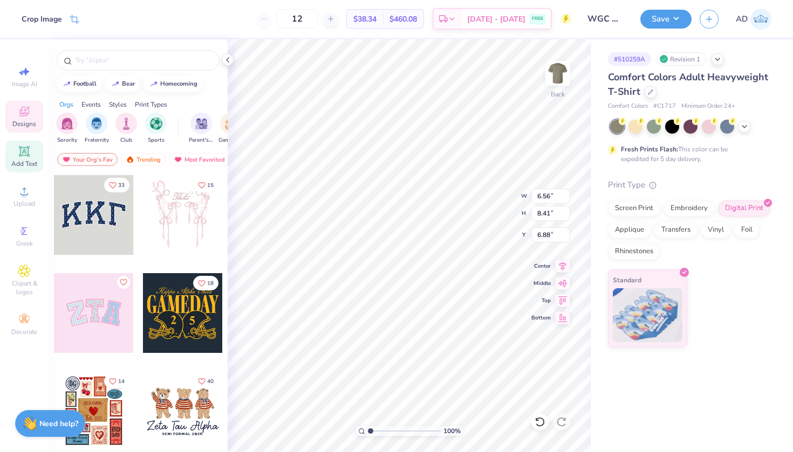
click at [22, 148] on icon at bounding box center [24, 151] width 8 height 8
type input "5.59"
type input "1.62"
type input "11.69"
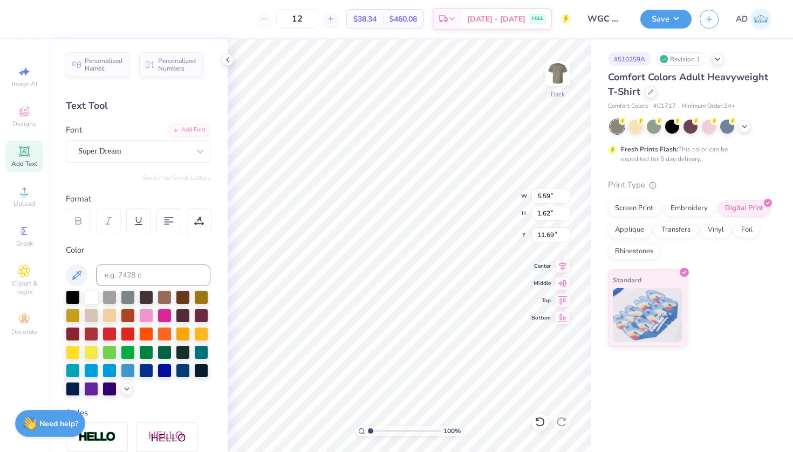
type textarea "TXT"
type input "3.71"
type input "12.34"
type input "15.82"
type input "4.59"
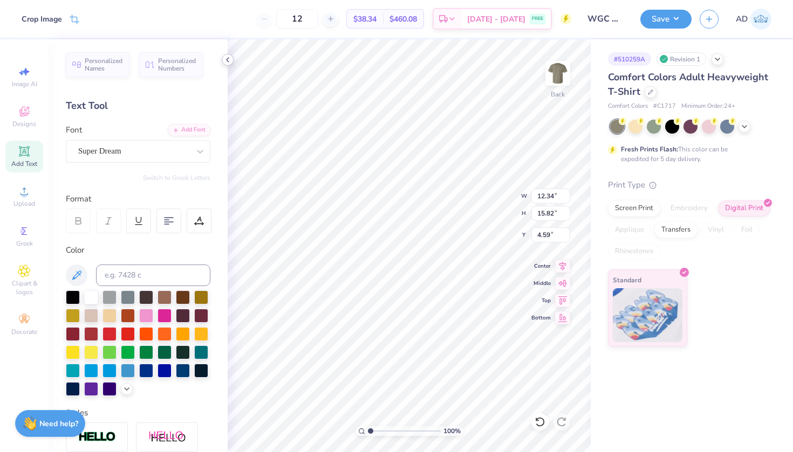
click at [230, 63] on icon at bounding box center [227, 60] width 9 height 9
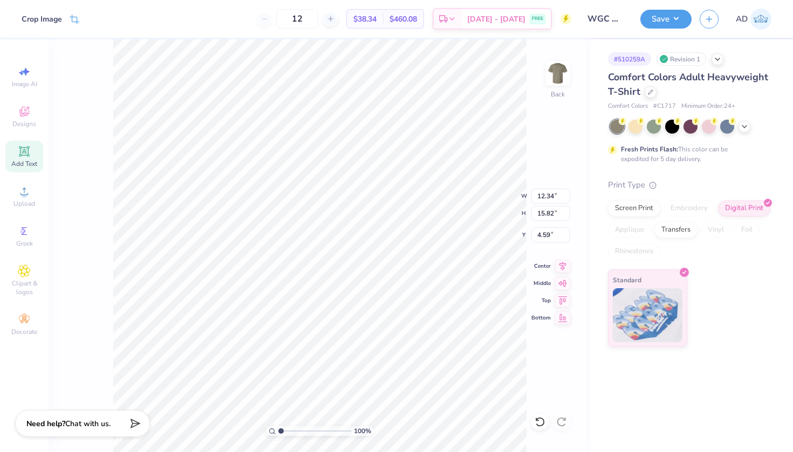
type input "3.00"
click at [659, 22] on button "Save" at bounding box center [665, 17] width 51 height 19
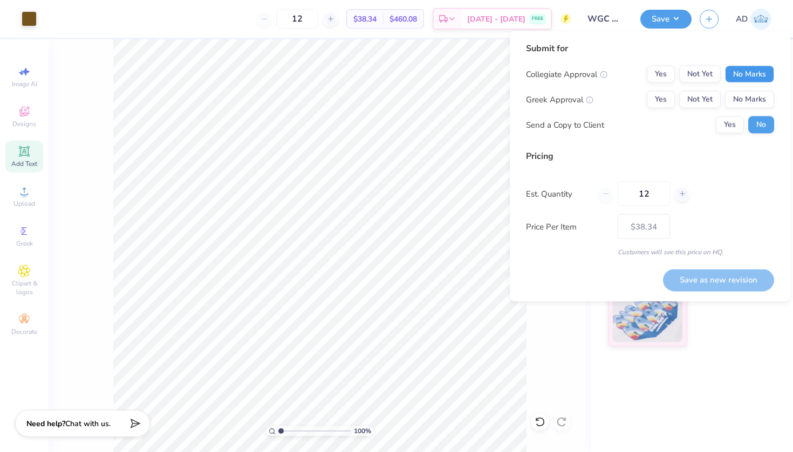
click at [751, 77] on button "No Marks" at bounding box center [749, 74] width 49 height 17
click at [749, 100] on button "No Marks" at bounding box center [749, 99] width 49 height 17
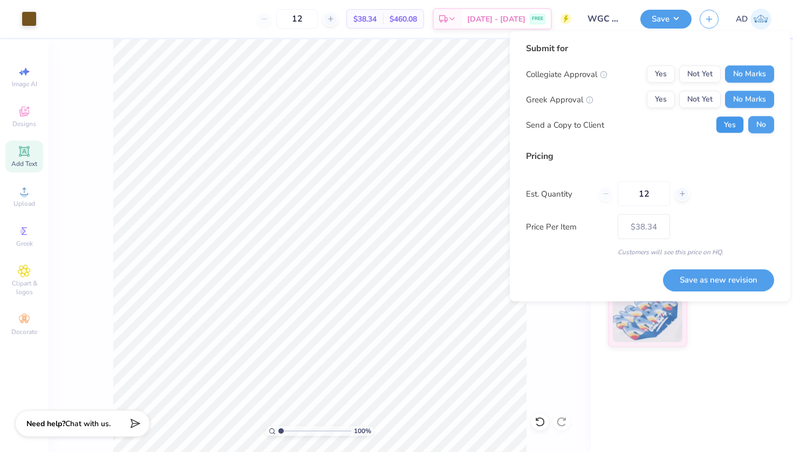
click at [732, 125] on button "Yes" at bounding box center [729, 124] width 28 height 17
click at [693, 283] on button "Save as new revision" at bounding box center [718, 280] width 111 height 22
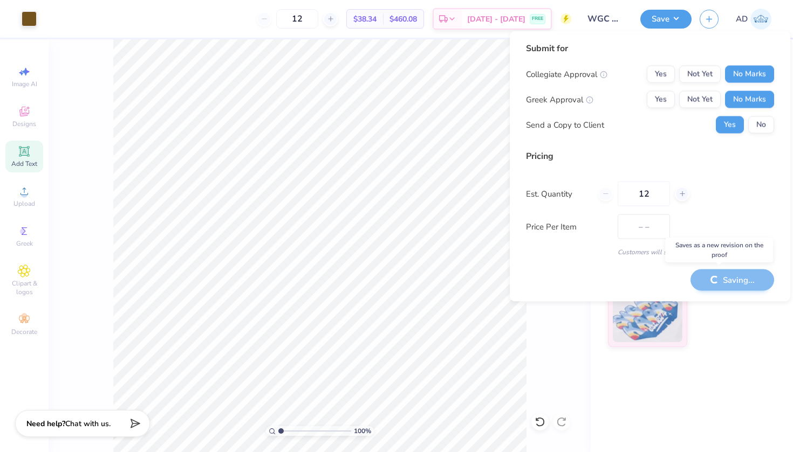
type input "$38.34"
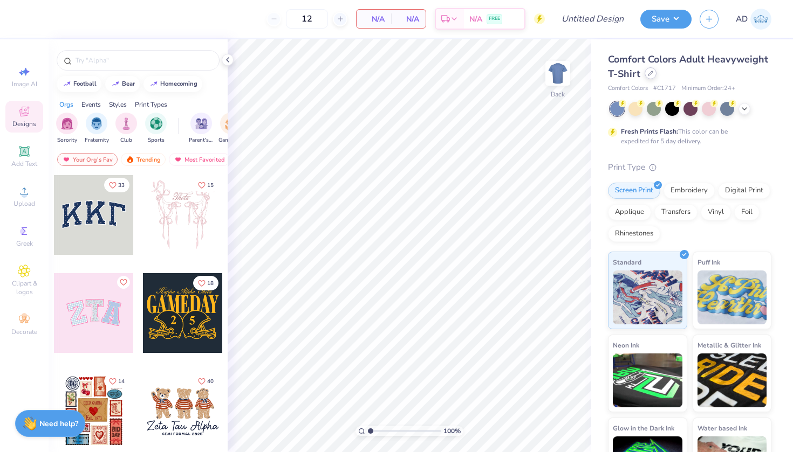
click at [648, 70] on div at bounding box center [650, 73] width 12 height 12
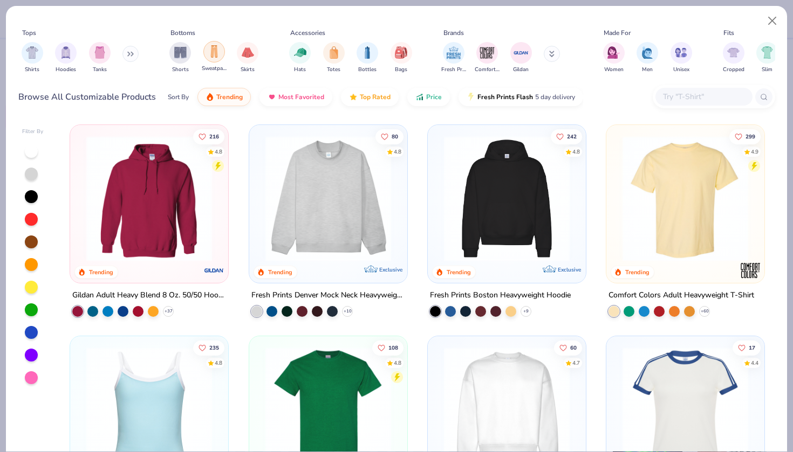
click at [208, 52] on img "filter for Sweatpants" at bounding box center [214, 51] width 12 height 12
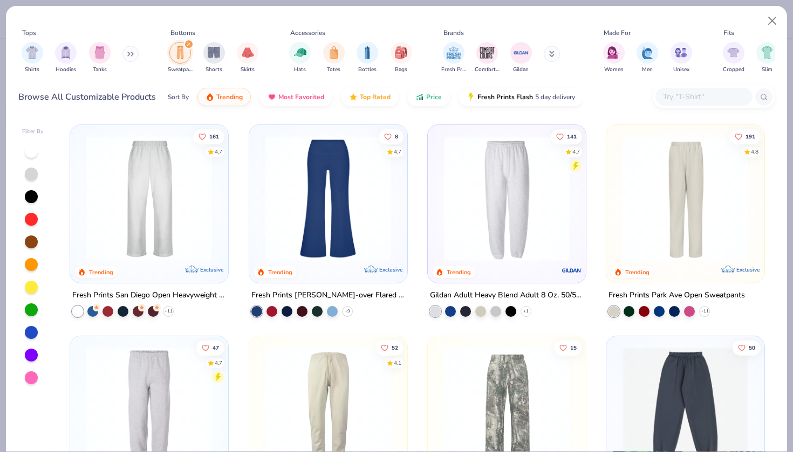
click at [461, 291] on div "Gildan Adult Heavy Blend Adult 8 Oz. 50/50 Sweatpants" at bounding box center [507, 295] width 154 height 13
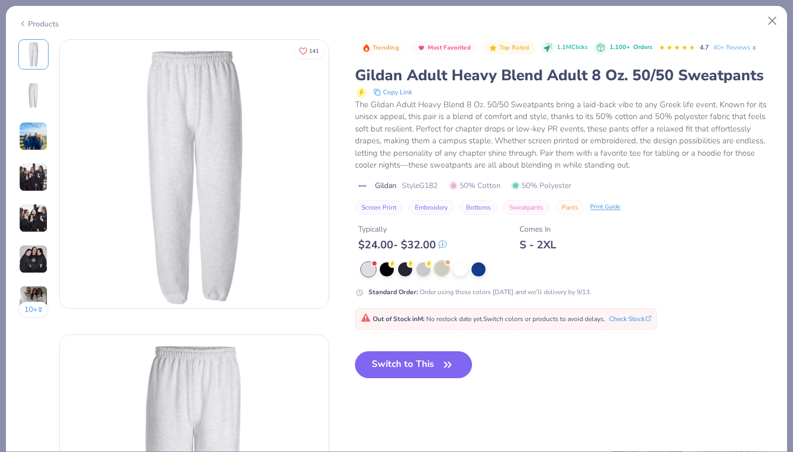
click at [445, 271] on div at bounding box center [442, 268] width 14 height 14
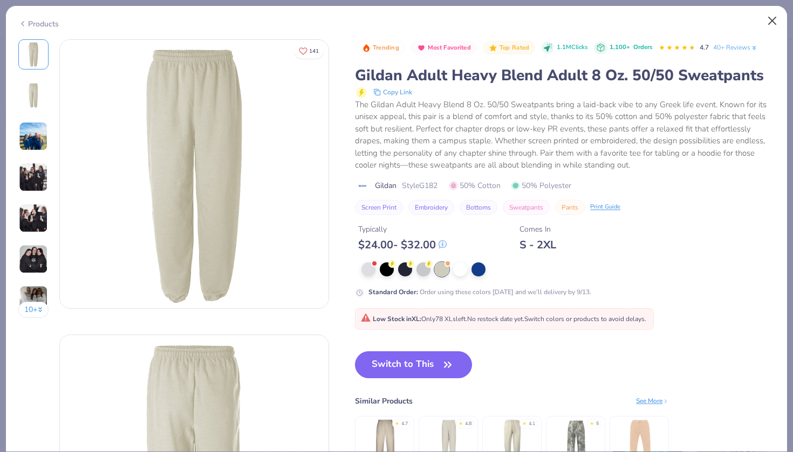
click at [774, 18] on button "Close" at bounding box center [772, 21] width 20 height 20
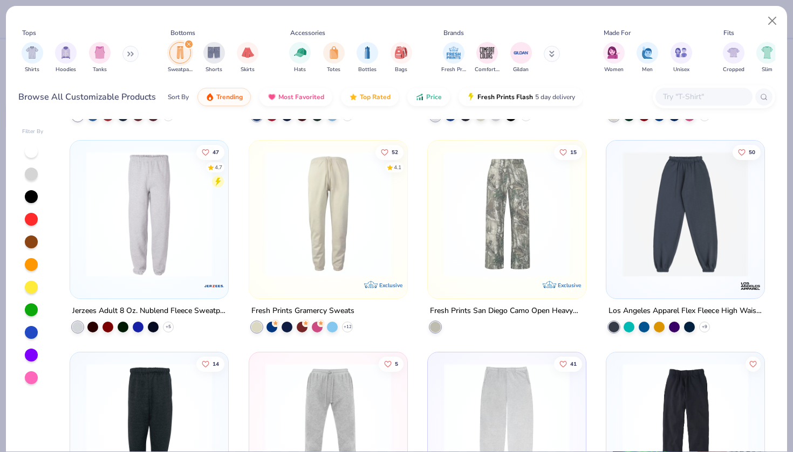
scroll to position [173, 0]
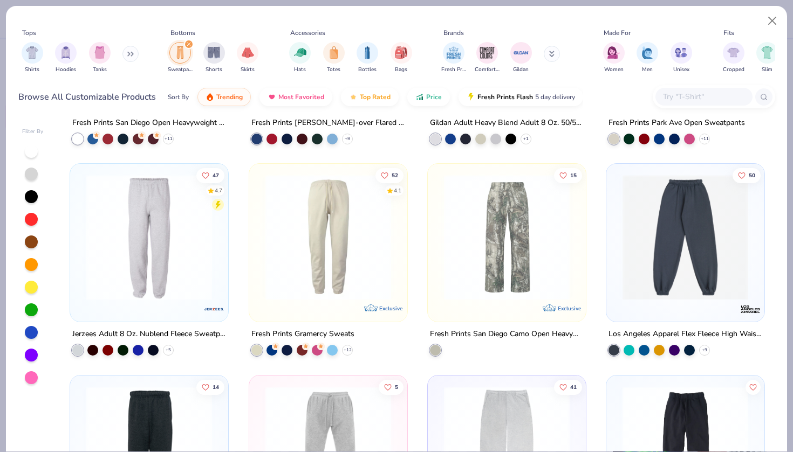
click at [154, 207] on img at bounding box center [149, 238] width 136 height 126
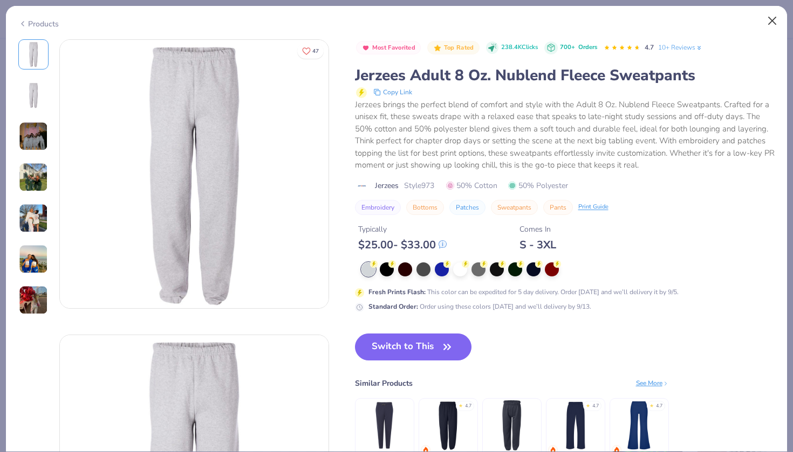
click at [773, 24] on button "Close" at bounding box center [772, 21] width 20 height 20
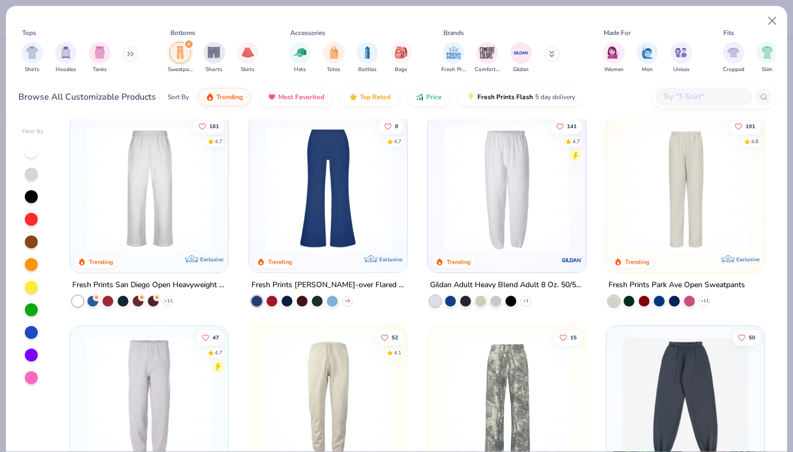
scroll to position [16, 0]
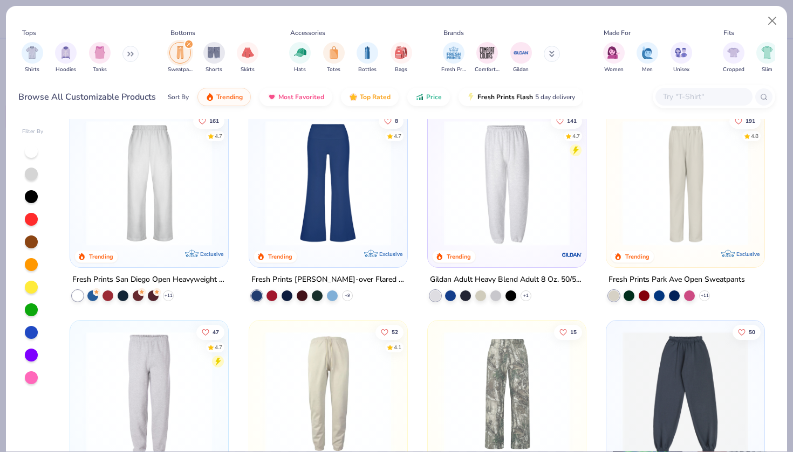
click at [195, 274] on div "Fresh Prints San Diego Open Heavyweight Sweatpants" at bounding box center [149, 279] width 154 height 13
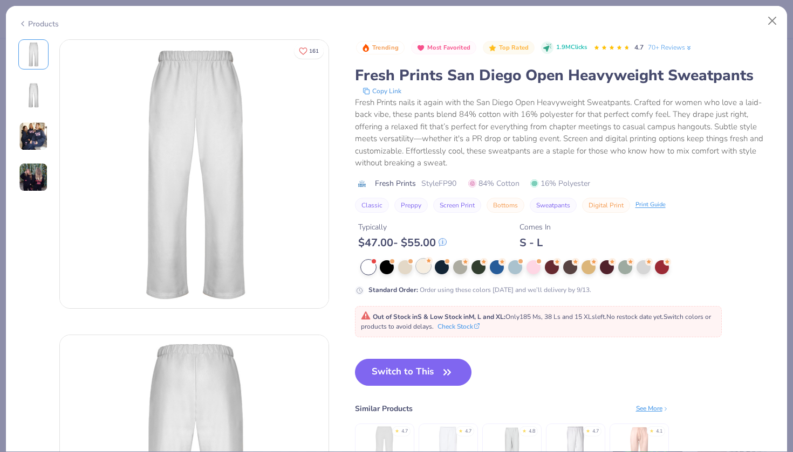
click at [425, 269] on div at bounding box center [423, 266] width 14 height 14
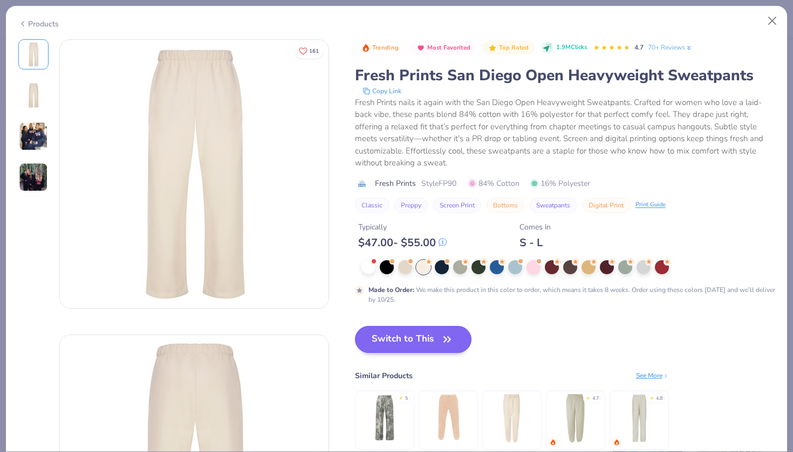
click at [403, 344] on button "Switch to This" at bounding box center [413, 339] width 117 height 27
type input "50"
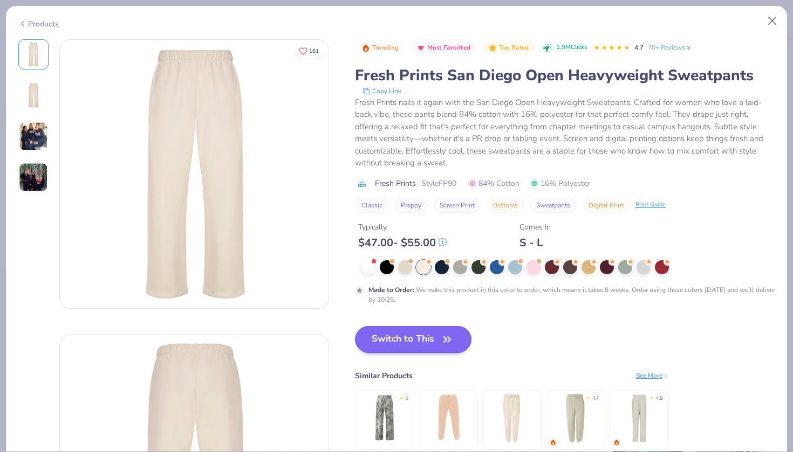
type textarea "x"
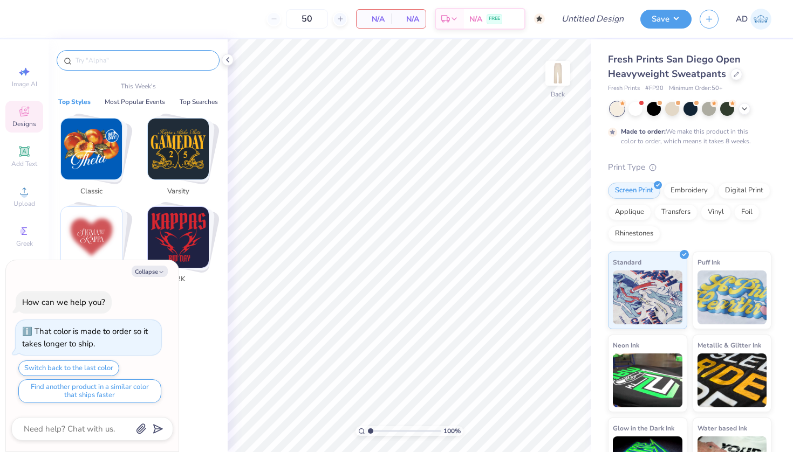
click at [122, 59] on input "text" at bounding box center [143, 60] width 138 height 11
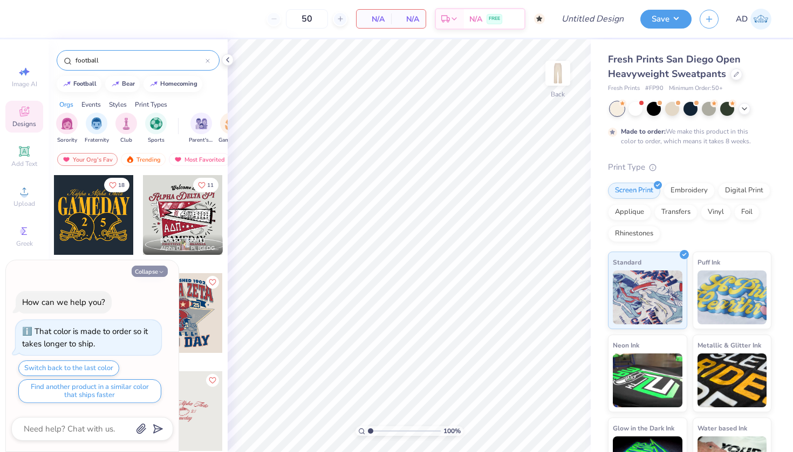
type input "football"
click at [149, 269] on button "Collapse" at bounding box center [150, 271] width 36 height 11
type textarea "x"
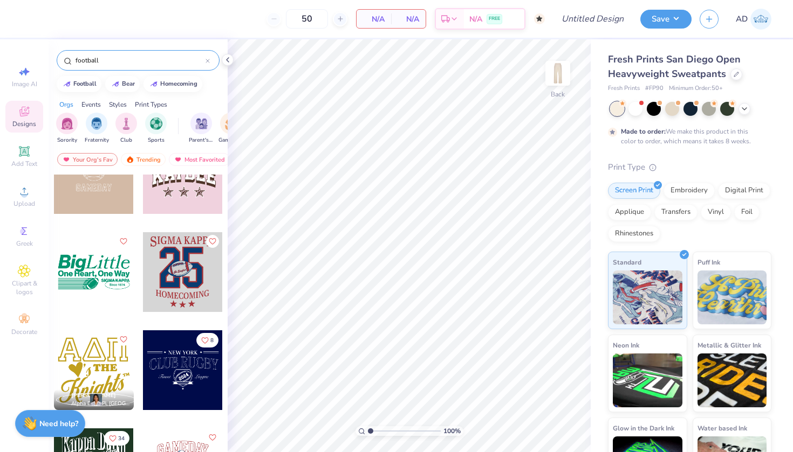
scroll to position [495, 0]
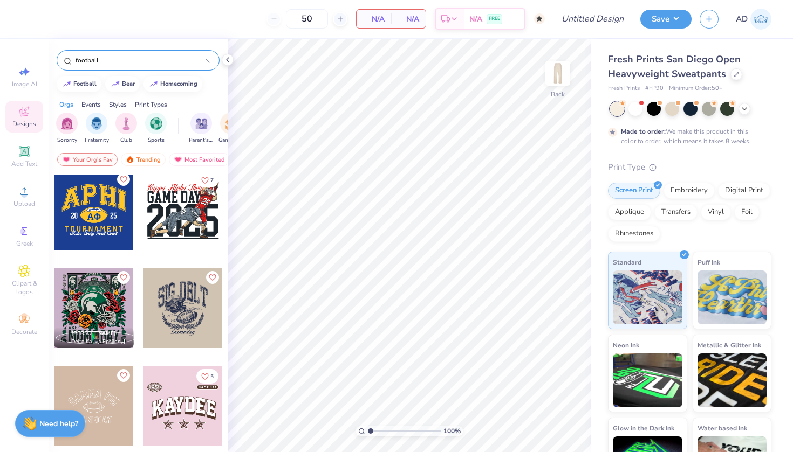
click at [206, 60] on icon at bounding box center [207, 61] width 4 height 4
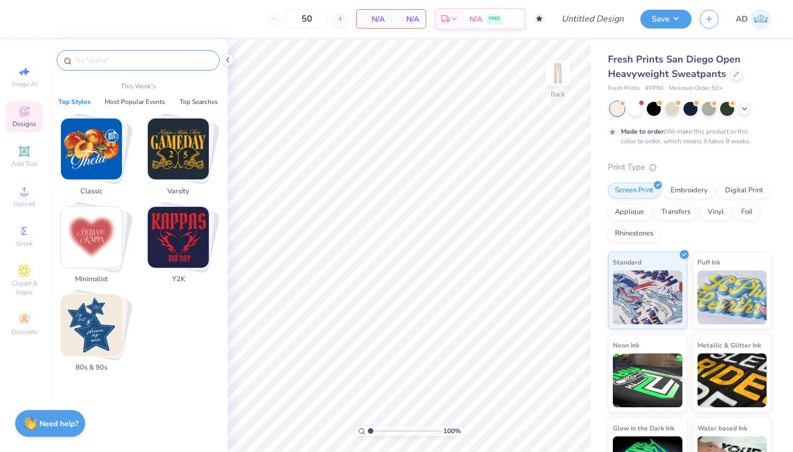
click at [174, 64] on input "text" at bounding box center [143, 60] width 138 height 11
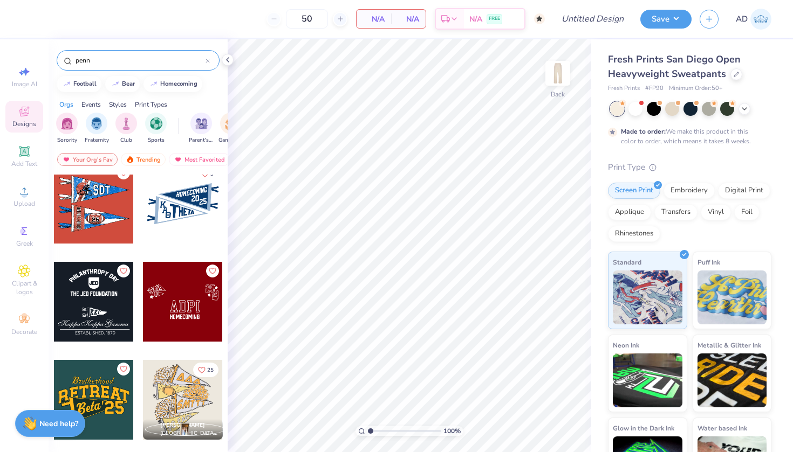
scroll to position [299, 0]
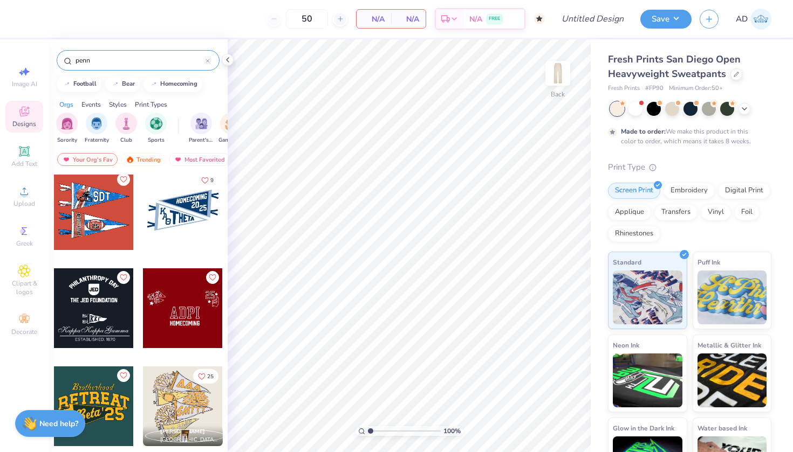
type input "penn"
click at [100, 209] on div at bounding box center [94, 210] width 80 height 80
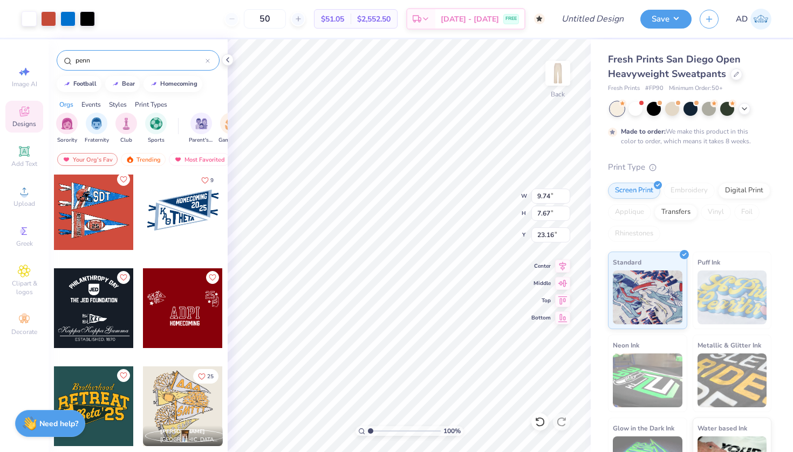
type input "4.39"
type input "7.72"
type input "6.08"
type input "5.98"
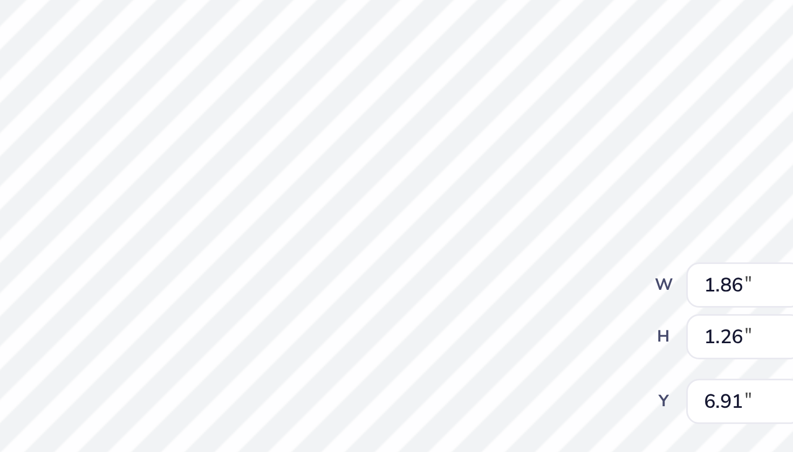
type input "6.85"
type textarea "S"
type textarea "DSP"
type input "7.72"
type input "2.99"
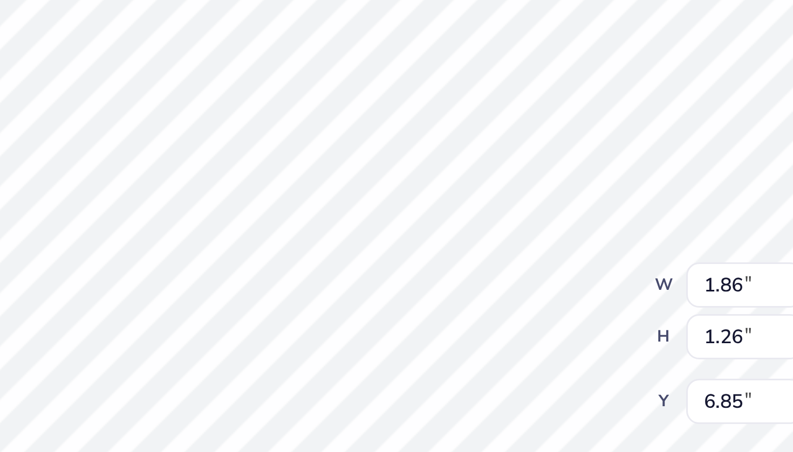
type input "5.98"
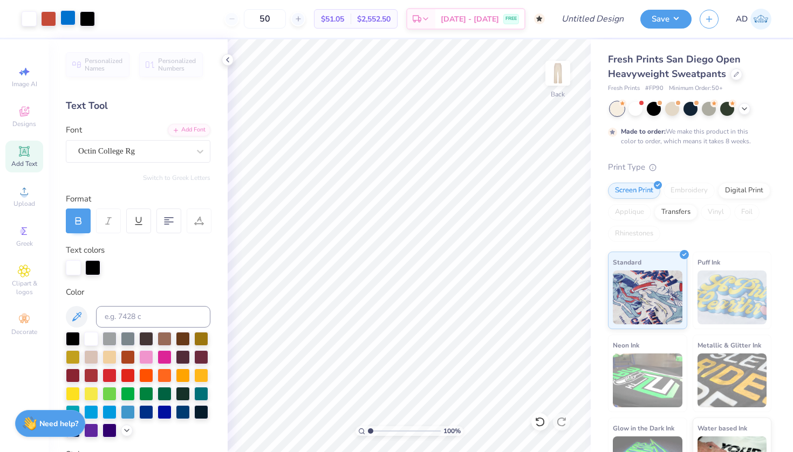
click at [62, 14] on div at bounding box center [67, 17] width 15 height 15
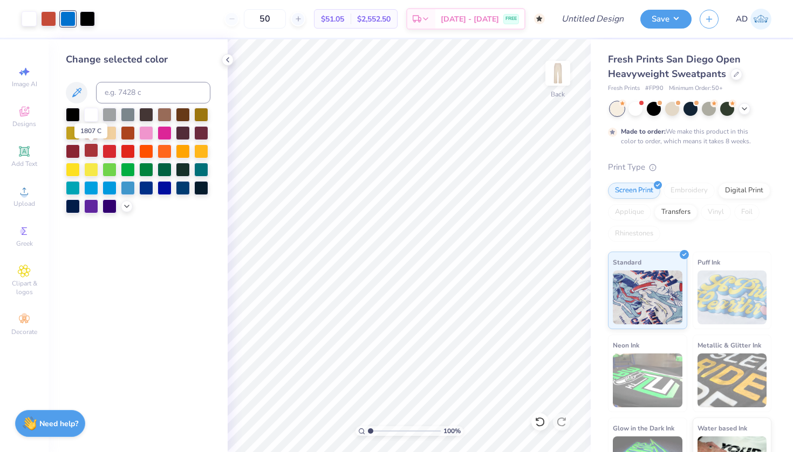
click at [88, 150] on div at bounding box center [91, 150] width 14 height 14
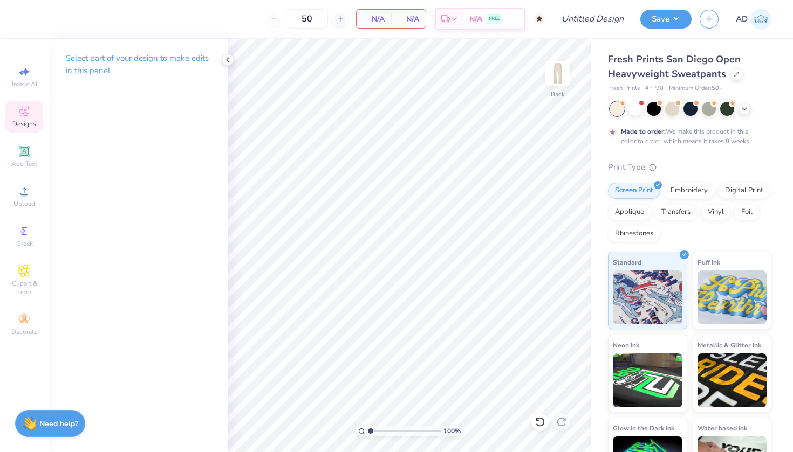
click at [24, 111] on icon at bounding box center [24, 111] width 13 height 13
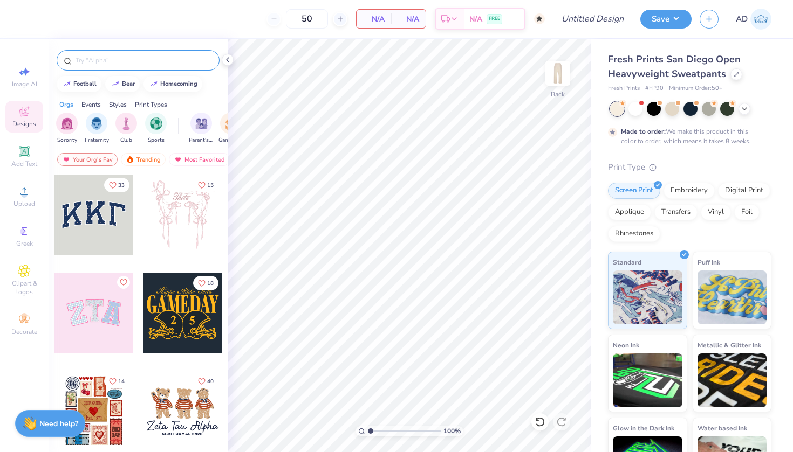
click at [116, 60] on input "text" at bounding box center [143, 60] width 138 height 11
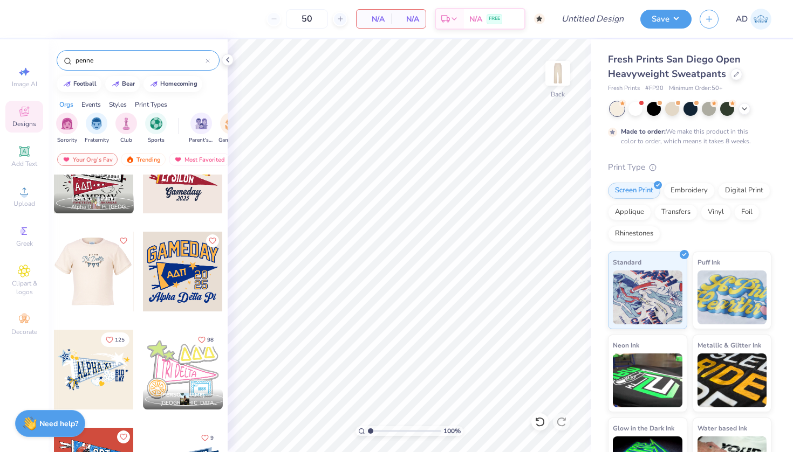
scroll to position [48, 0]
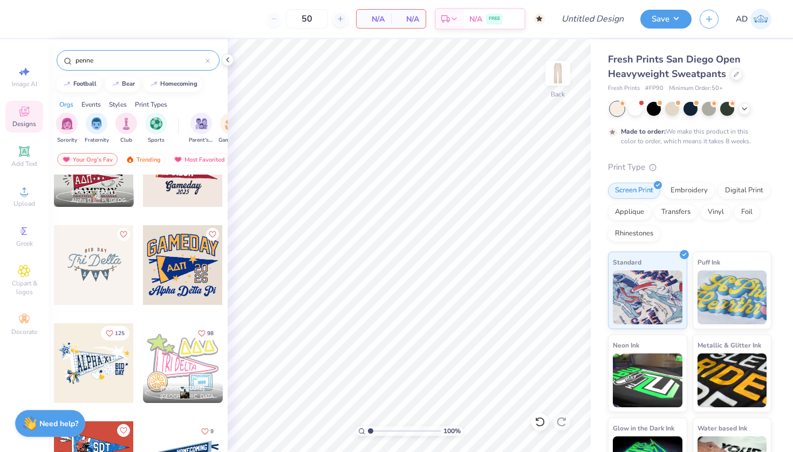
type input "penne"
click at [191, 263] on div at bounding box center [183, 265] width 80 height 80
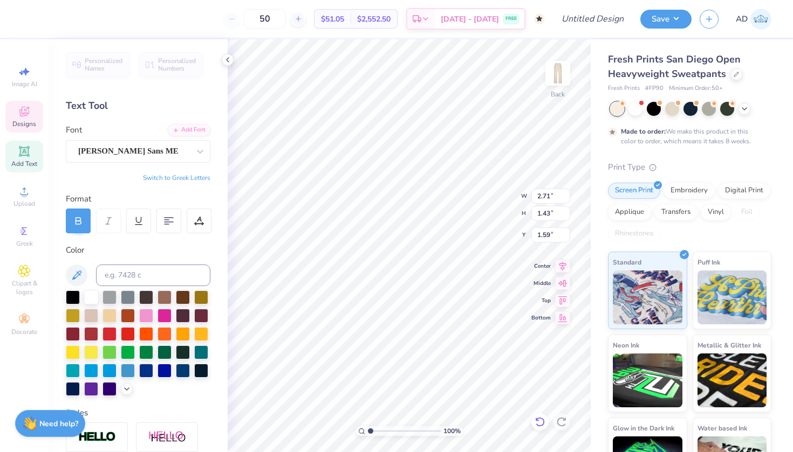
click at [540, 418] on icon at bounding box center [539, 422] width 11 height 11
type input "26.59"
type input "6.40"
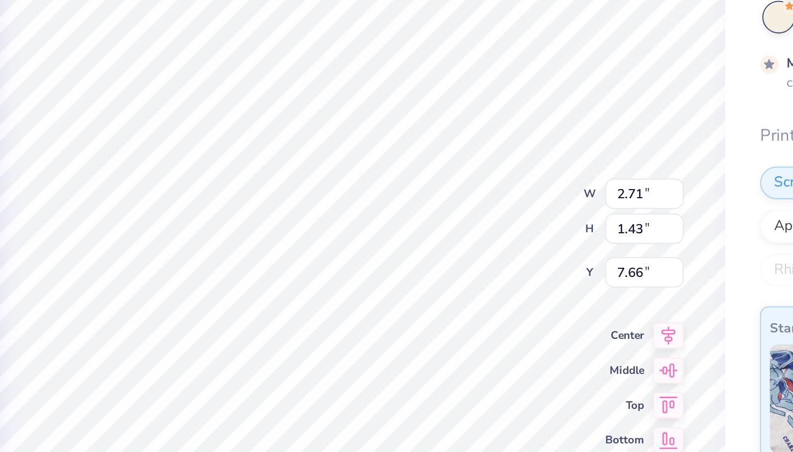
type textarea "DSP"
type input "2.02"
type input "1.42"
type input "7.81"
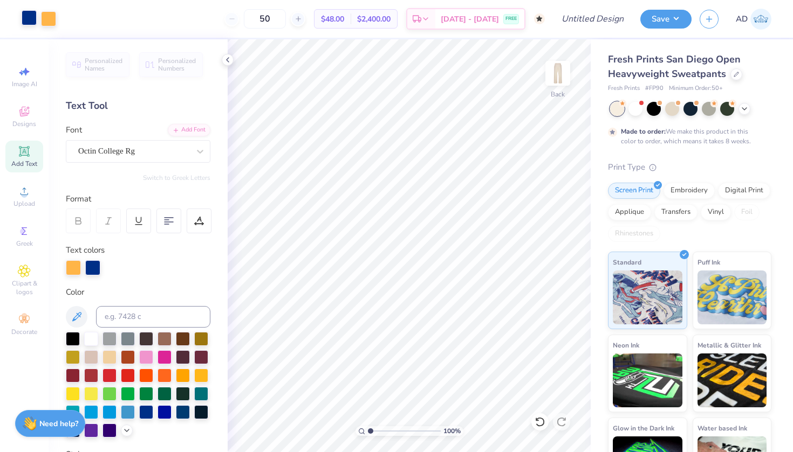
click at [37, 15] on div at bounding box center [29, 17] width 15 height 15
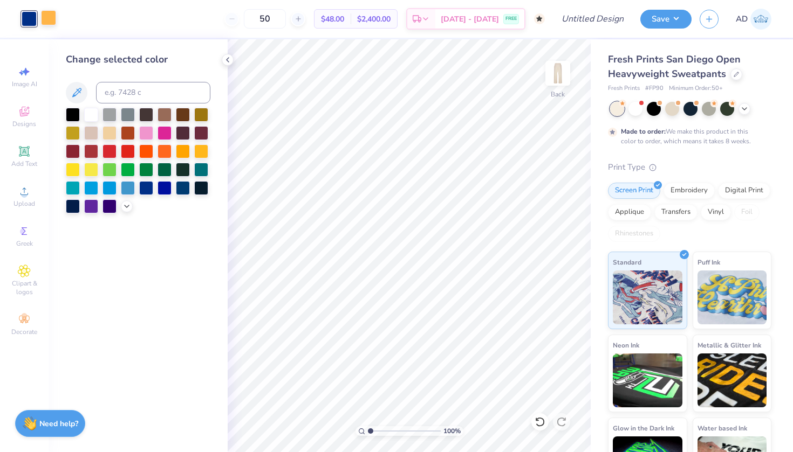
click at [49, 17] on div at bounding box center [48, 17] width 15 height 15
click at [91, 112] on div at bounding box center [91, 114] width 14 height 14
click at [26, 14] on div at bounding box center [29, 17] width 15 height 15
click at [127, 154] on div at bounding box center [128, 150] width 14 height 14
click at [89, 152] on div at bounding box center [91, 150] width 14 height 14
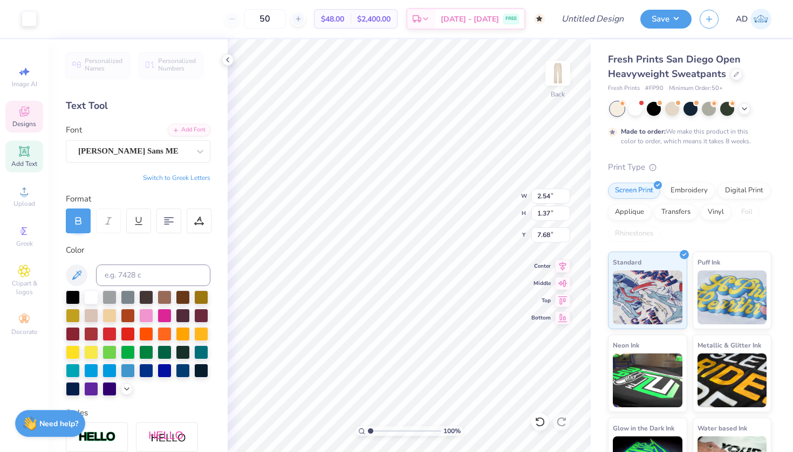
type input "7.97"
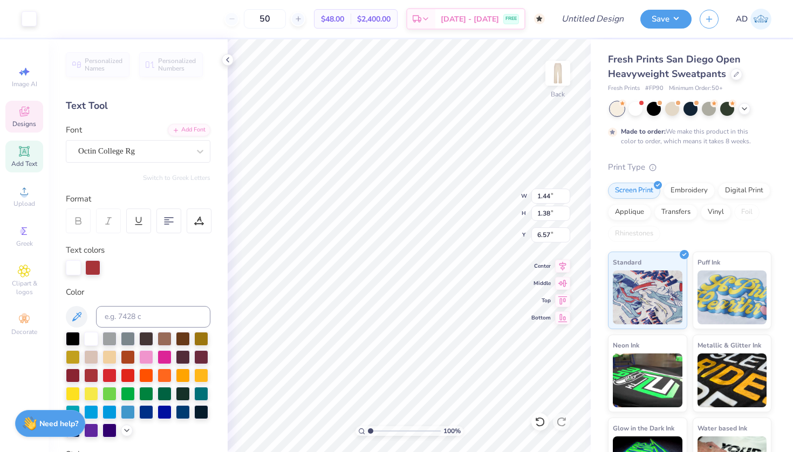
type input "10.51"
type input "4.30"
type input "6.60"
type input "8.51"
type input "3.48"
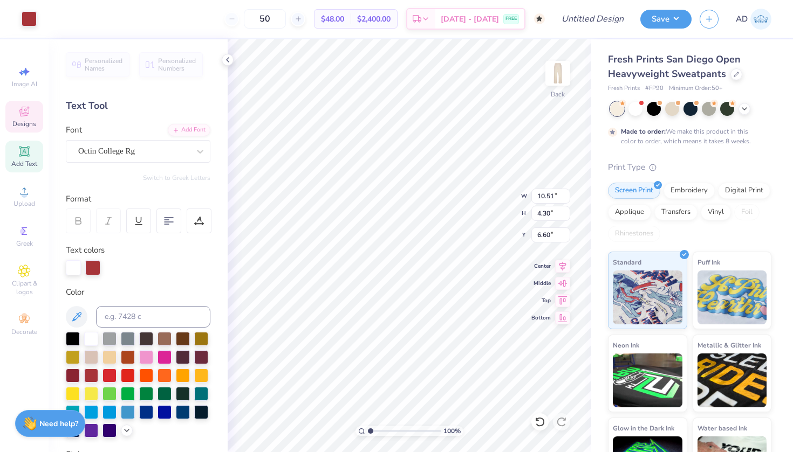
type input "7.42"
click at [543, 422] on icon at bounding box center [539, 422] width 9 height 10
type input "10.51"
type input "4.30"
type input "6.60"
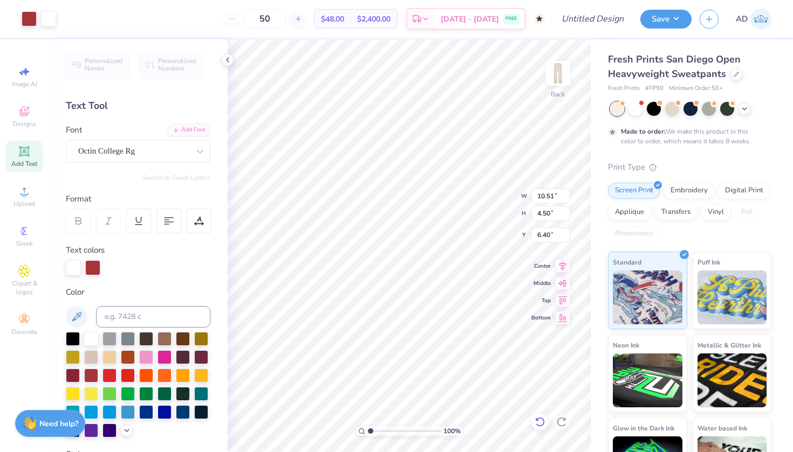
type input "5.85"
type input "2.51"
type input "6.78"
type input "5.65"
type input "3.39"
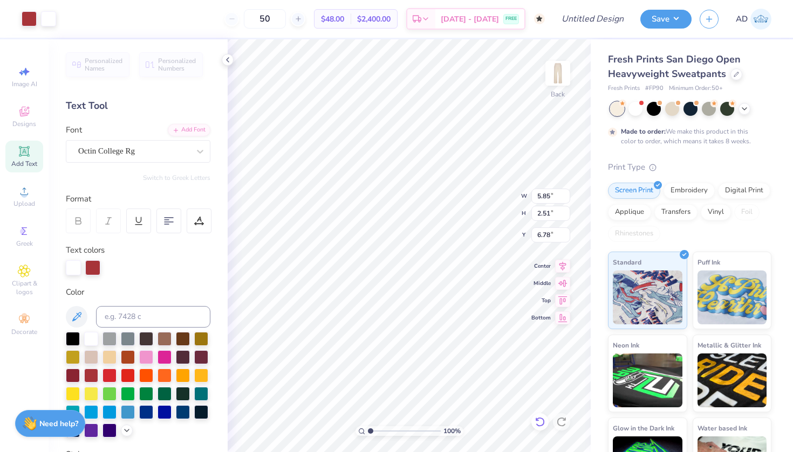
type input "6.51"
click at [26, 19] on div at bounding box center [29, 17] width 15 height 15
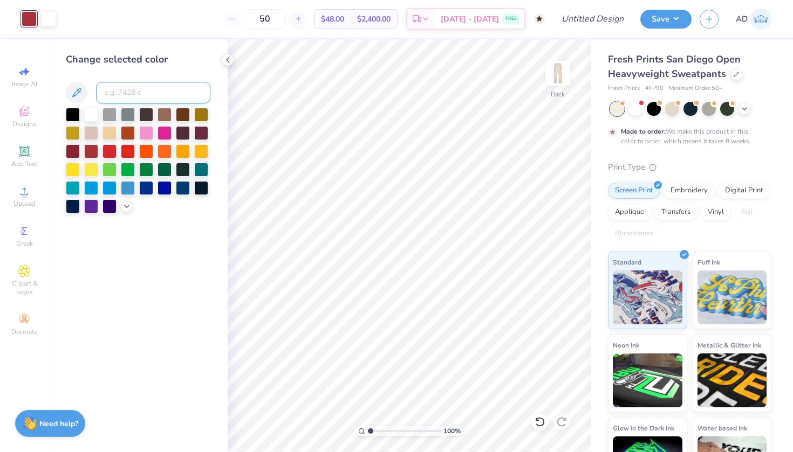
click at [130, 100] on input at bounding box center [153, 93] width 114 height 22
type input "1794 c"
click at [126, 210] on icon at bounding box center [126, 205] width 9 height 9
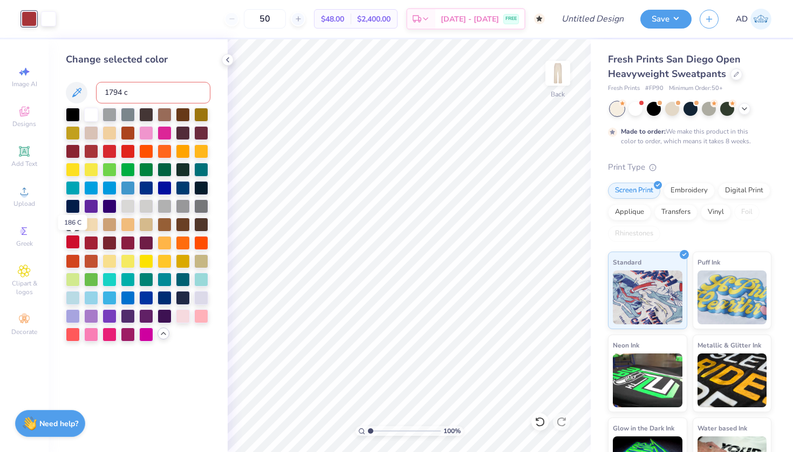
click at [72, 242] on div at bounding box center [73, 242] width 14 height 14
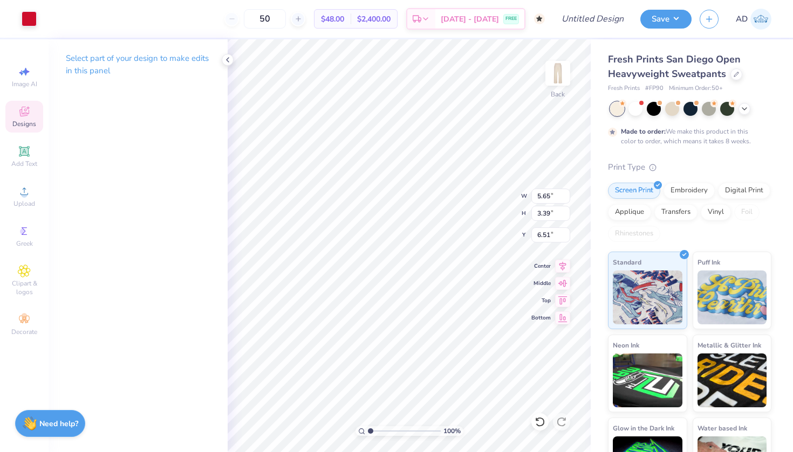
type input "5.31"
type input "4.17"
type input "6.08"
click at [546, 422] on div at bounding box center [539, 422] width 17 height 17
type input "5.65"
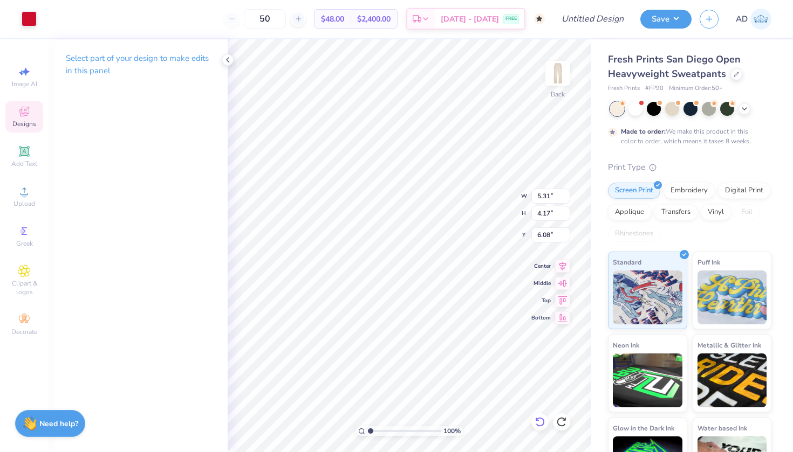
type input "3.39"
type input "6.51"
type input "5.72"
type input "3.14"
type input "6.64"
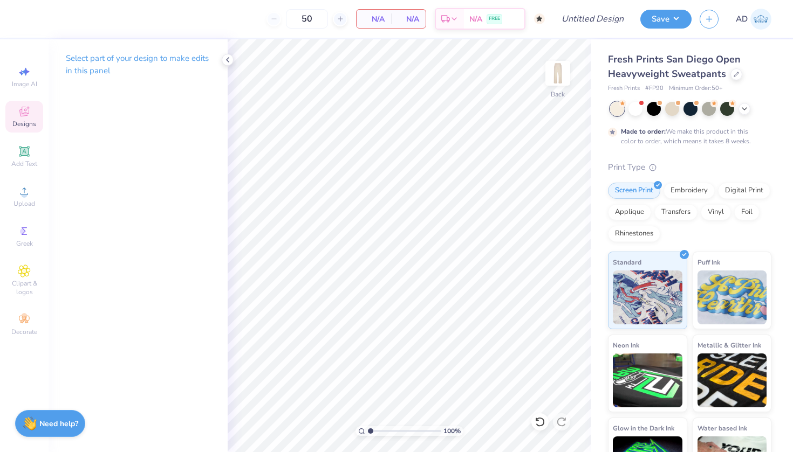
click at [25, 120] on span "Designs" at bounding box center [24, 124] width 24 height 9
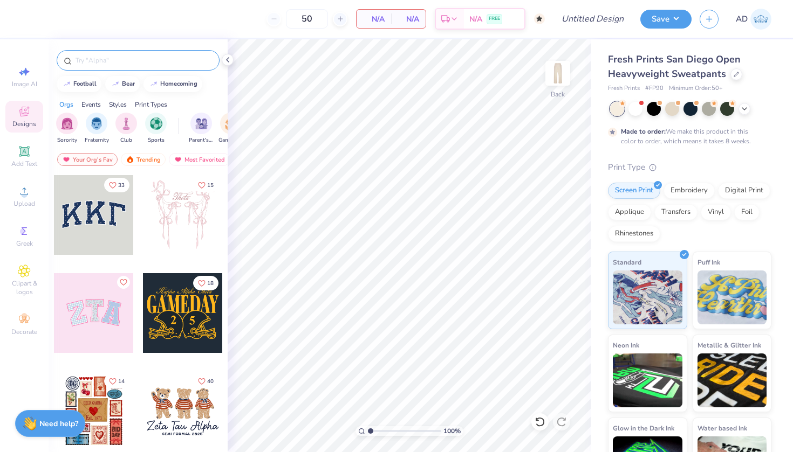
click at [119, 54] on div at bounding box center [138, 60] width 163 height 20
click at [109, 56] on input "text" at bounding box center [143, 60] width 138 height 11
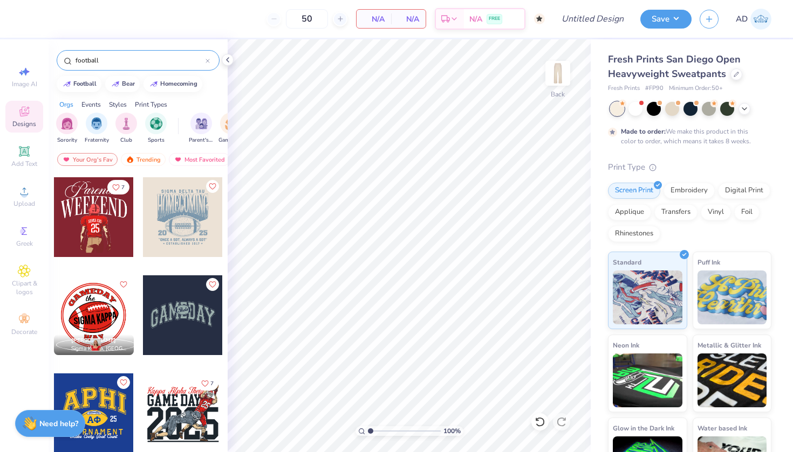
scroll to position [293, 0]
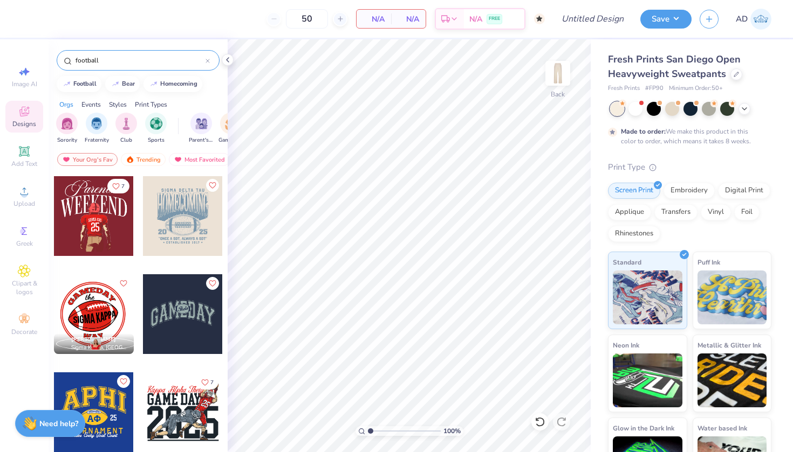
type input "football"
click at [98, 318] on div at bounding box center [93, 314] width 80 height 80
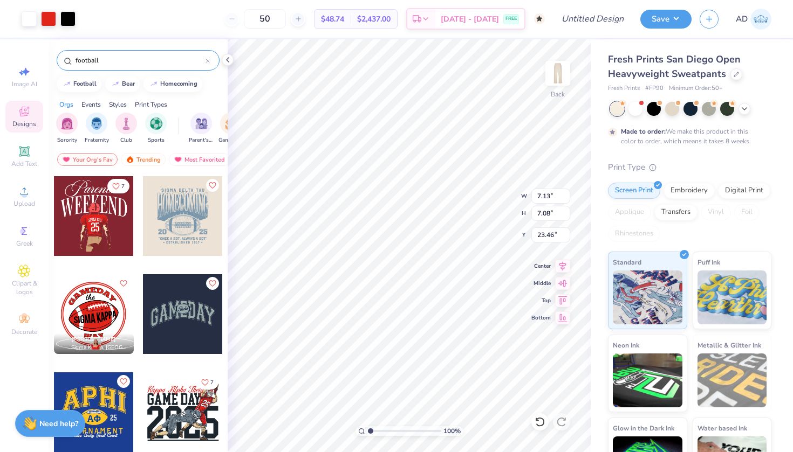
type input "5.25"
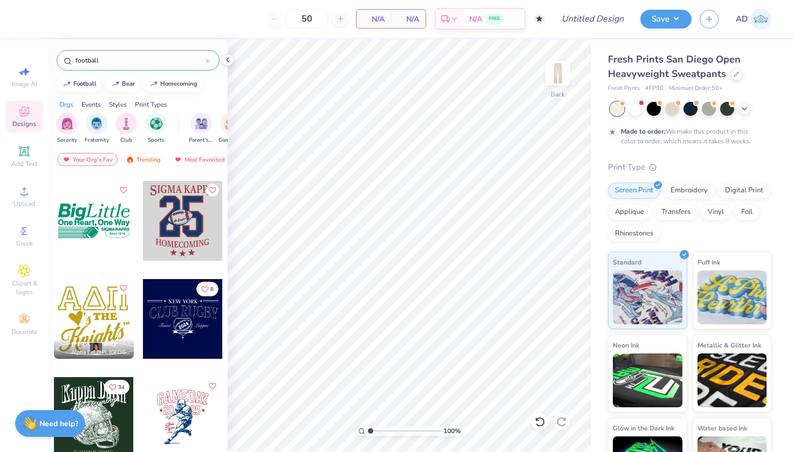
scroll to position [780, 0]
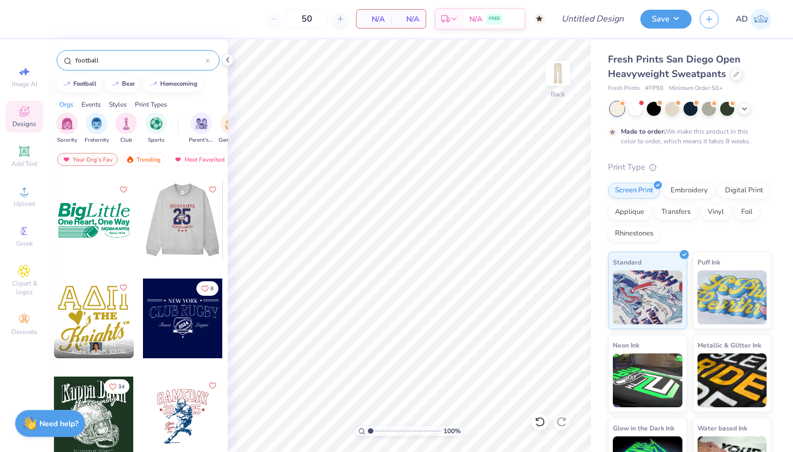
click at [143, 206] on div at bounding box center [103, 221] width 80 height 80
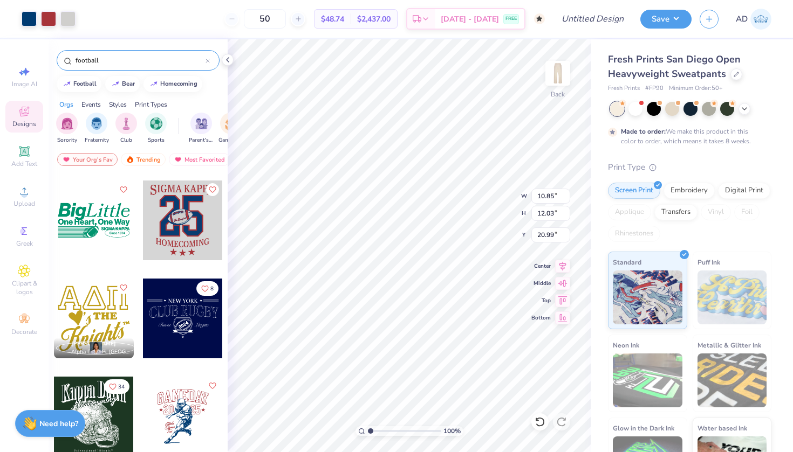
type input "5.74"
type input "6.36"
type input "4.96"
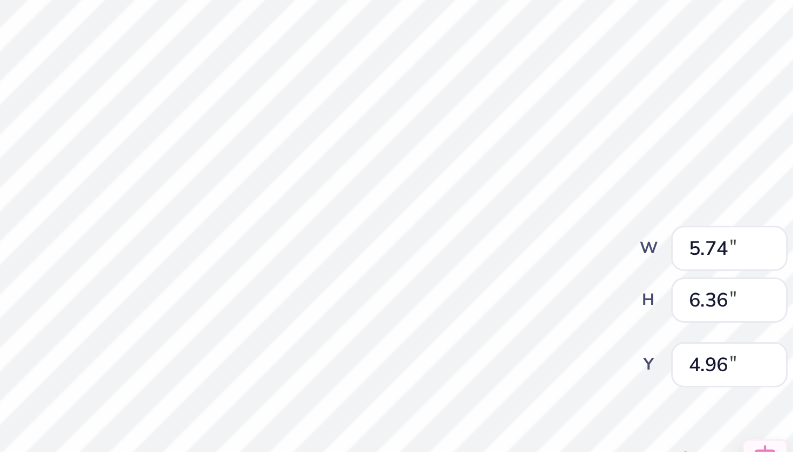
type input "5.04"
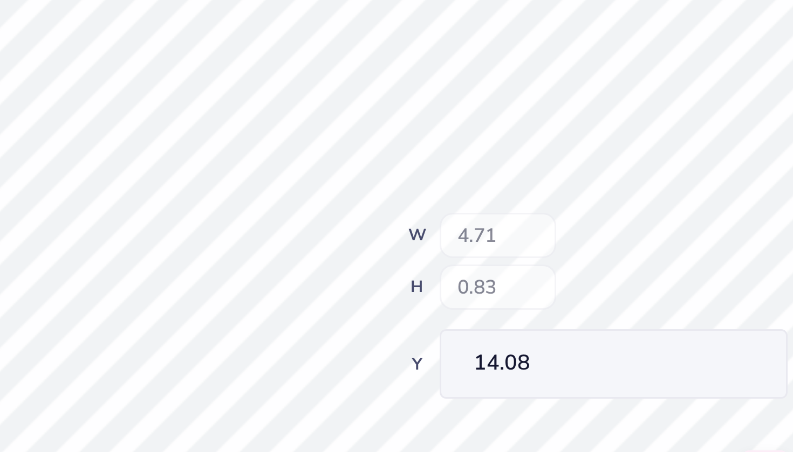
type input "14.08"
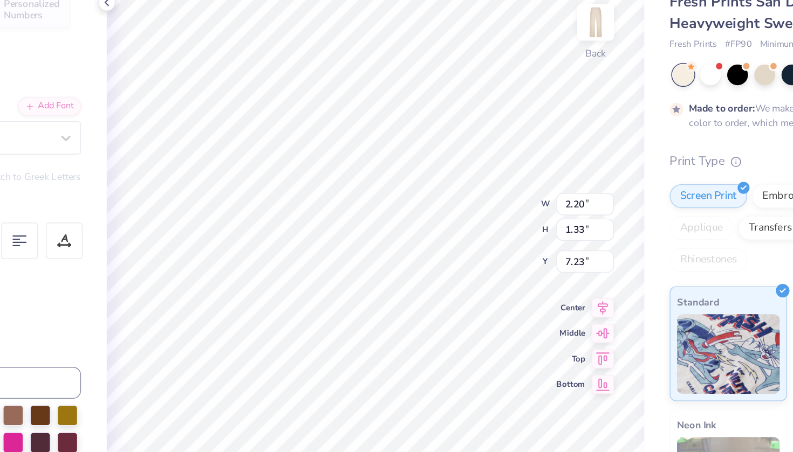
type input "5.04"
type input "3.04"
type input "5.51"
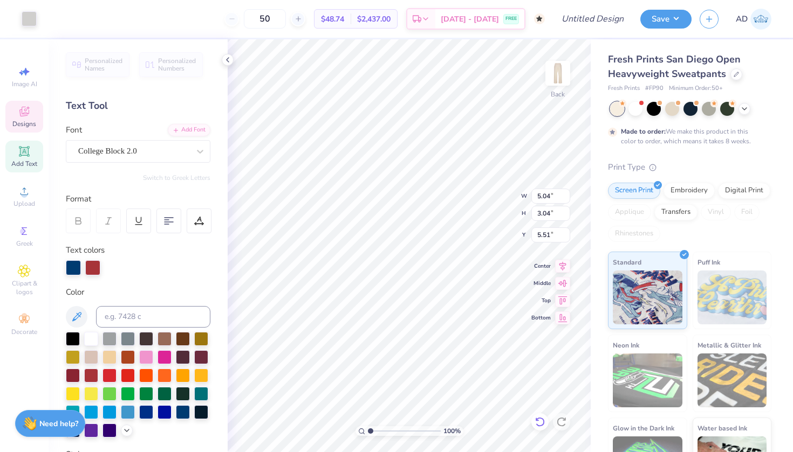
click at [538, 423] on icon at bounding box center [539, 422] width 11 height 11
type input "2.20"
type input "1.33"
type input "7.23"
type input "4.81"
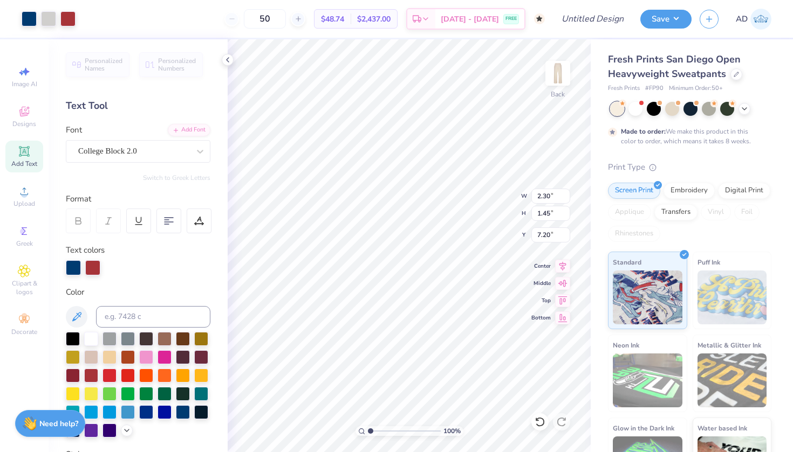
type input "3.04"
type input "5.62"
click at [25, 18] on div at bounding box center [29, 17] width 15 height 15
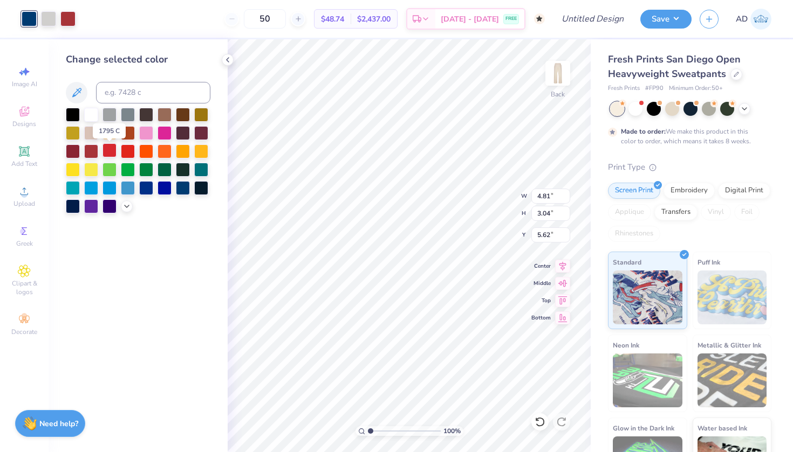
click at [109, 150] on div at bounding box center [109, 150] width 14 height 14
click at [90, 113] on div at bounding box center [91, 114] width 14 height 14
click at [72, 150] on div at bounding box center [73, 150] width 14 height 14
click at [73, 24] on div at bounding box center [67, 17] width 15 height 15
click at [109, 154] on div at bounding box center [109, 150] width 14 height 14
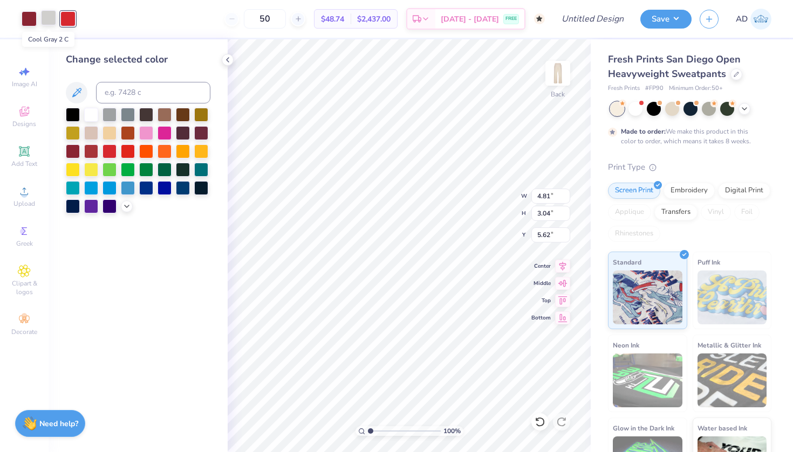
click at [53, 13] on div at bounding box center [48, 17] width 15 height 15
click at [90, 118] on div at bounding box center [91, 114] width 14 height 14
click at [94, 135] on div at bounding box center [91, 132] width 14 height 14
click at [126, 207] on icon at bounding box center [126, 205] width 9 height 9
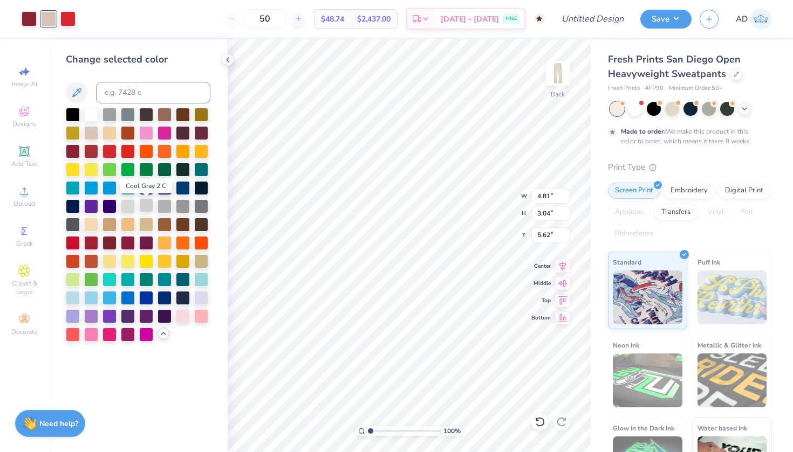
click at [148, 207] on div at bounding box center [146, 205] width 14 height 14
click at [127, 208] on div at bounding box center [128, 205] width 14 height 14
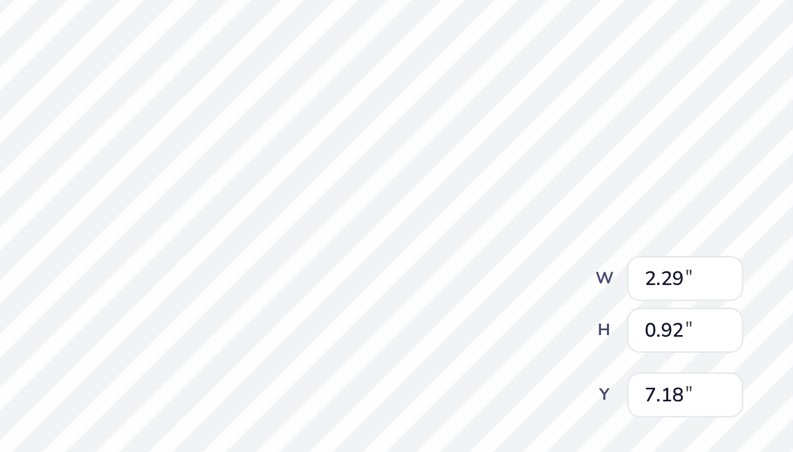
scroll to position [0, 2]
type textarea "Go Badgers"
type input "4.65"
type input "2.84"
type input "5.65"
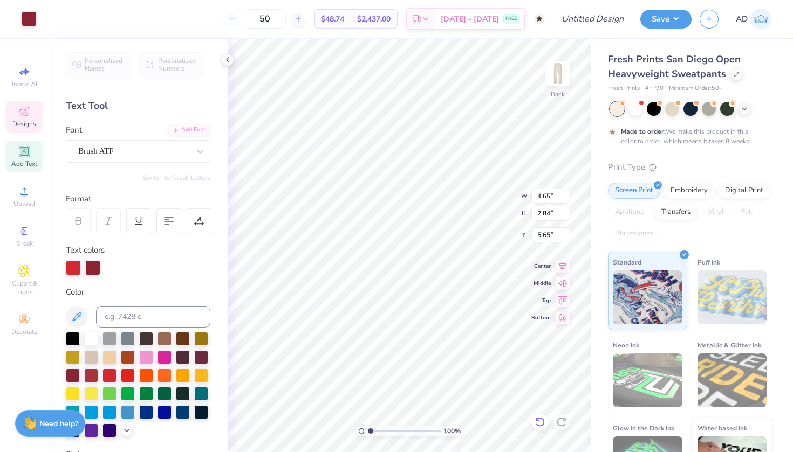
click at [540, 423] on icon at bounding box center [539, 422] width 11 height 11
type input "4.70"
type input "2.88"
type input "5.62"
type input "4.38"
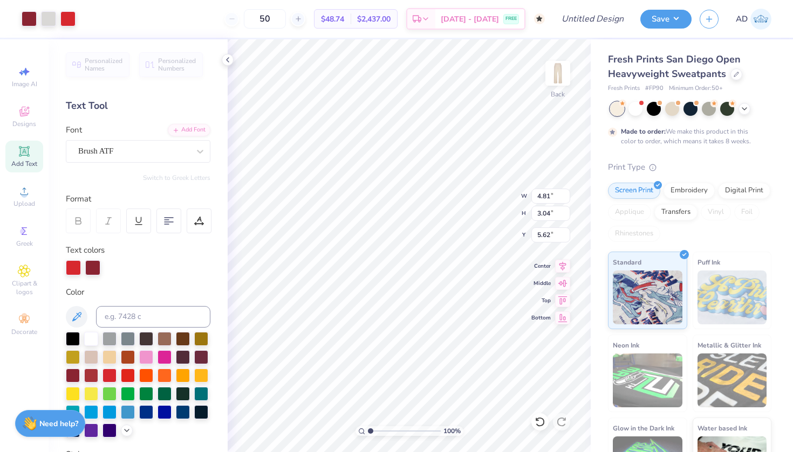
type input "3.36"
type input "5.47"
type input "3.34"
type input "2.56"
type input "4.59"
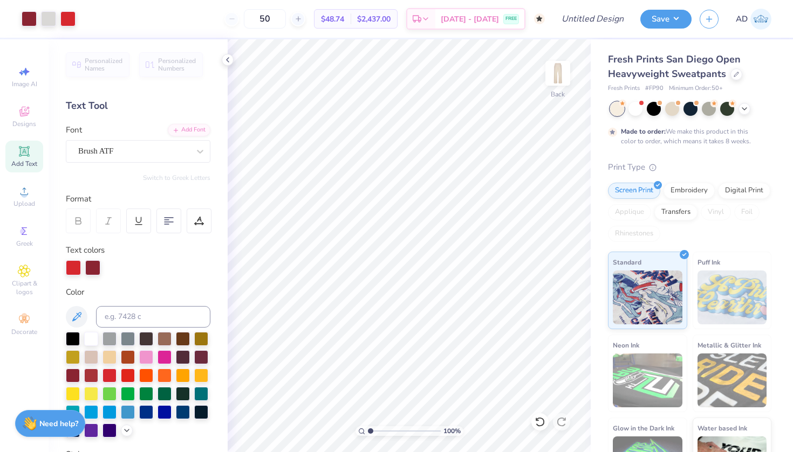
click at [26, 157] on icon at bounding box center [24, 151] width 13 height 13
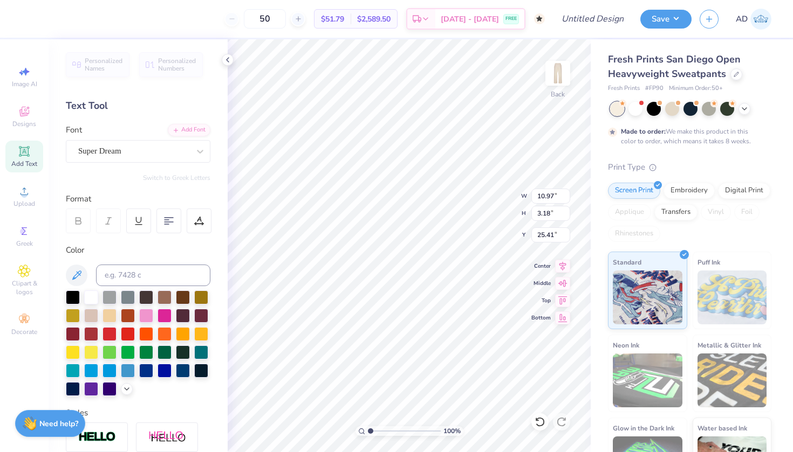
scroll to position [0, 3]
type textarea "Delta Sigma Pi"
click at [192, 154] on div at bounding box center [199, 151] width 19 height 19
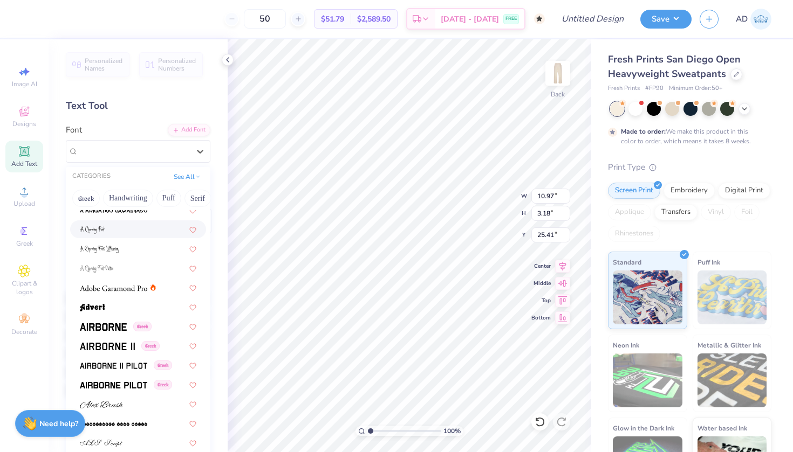
scroll to position [273, 0]
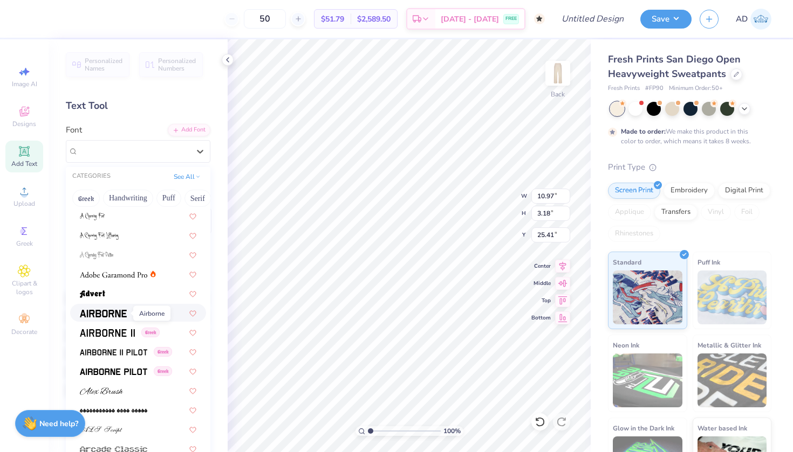
click at [94, 317] on img at bounding box center [103, 314] width 47 height 8
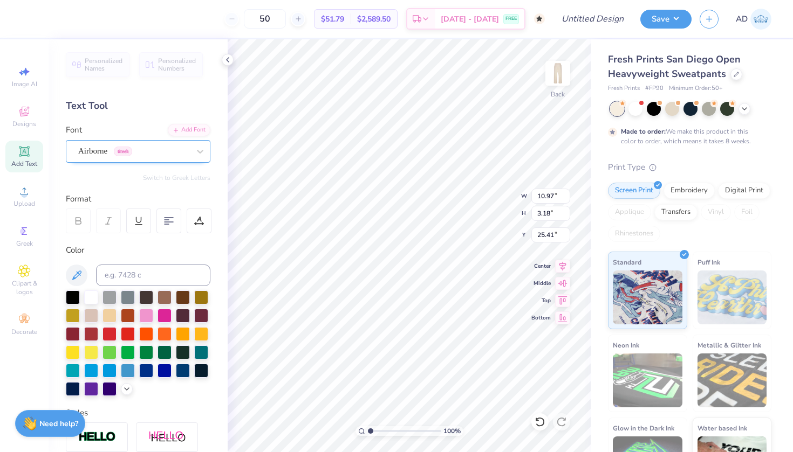
scroll to position [0, 0]
click at [144, 158] on div at bounding box center [133, 151] width 111 height 15
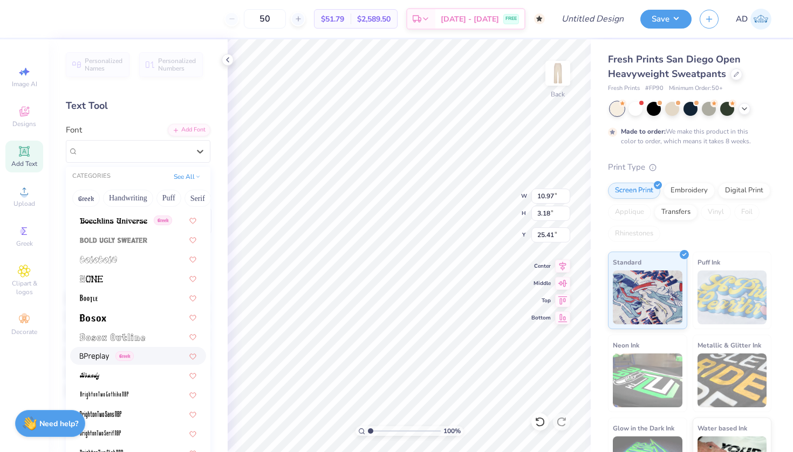
scroll to position [815, 0]
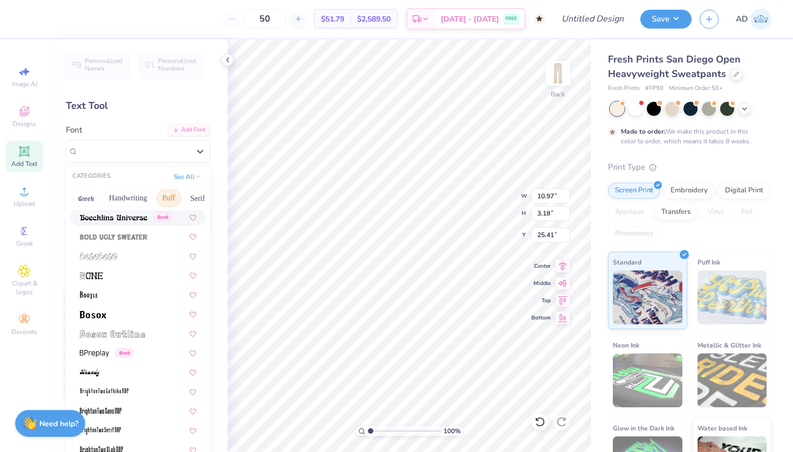
click at [169, 197] on button "Puff" at bounding box center [168, 198] width 25 height 17
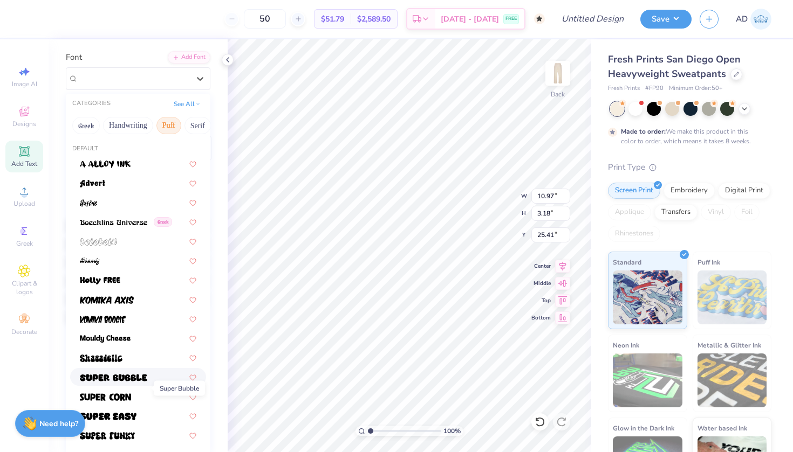
scroll to position [63, 0]
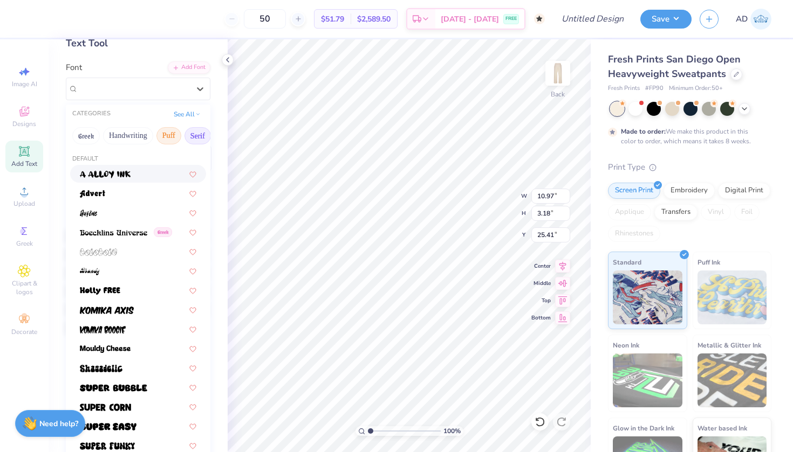
click at [200, 142] on button "Serif" at bounding box center [197, 135] width 26 height 17
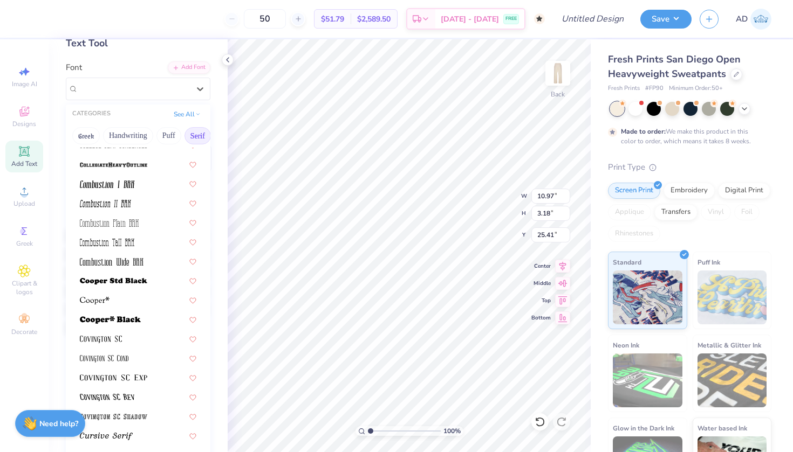
scroll to position [360, 0]
click at [129, 258] on span at bounding box center [112, 260] width 64 height 11
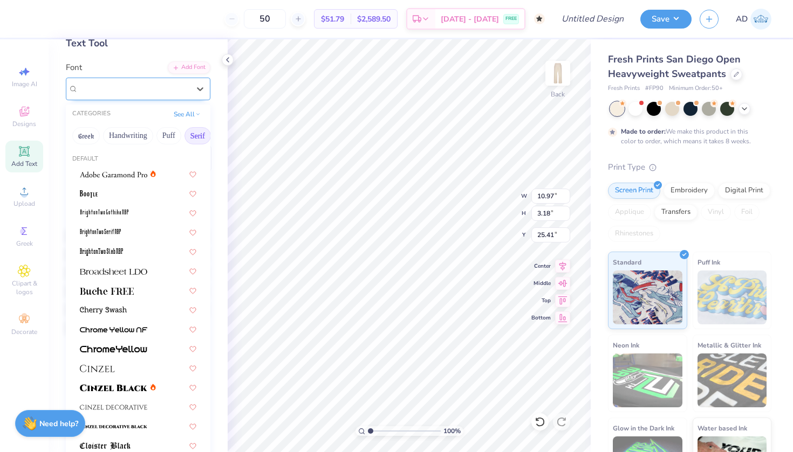
click at [126, 90] on span "Combustion Wide BRK" at bounding box center [116, 88] width 77 height 12
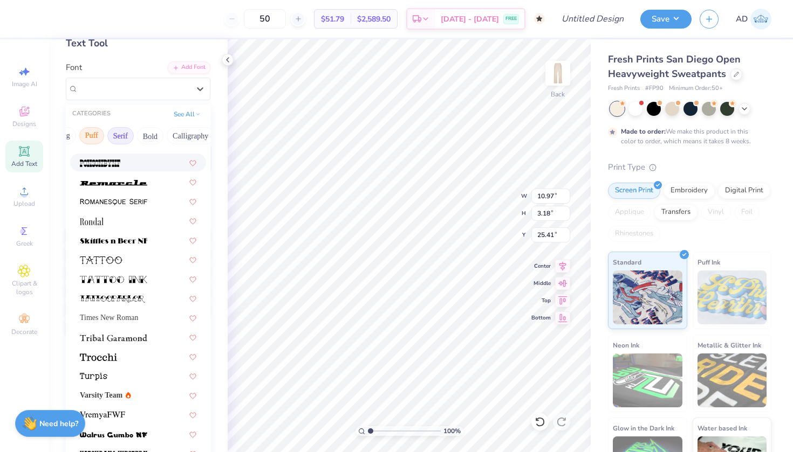
scroll to position [0, 84]
click at [141, 132] on button "Bold" at bounding box center [143, 135] width 26 height 17
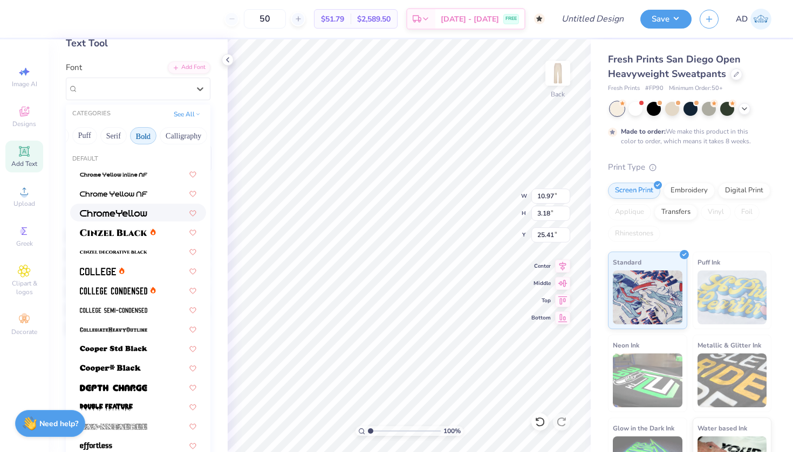
click at [118, 213] on img at bounding box center [113, 214] width 67 height 8
click at [181, 95] on div at bounding box center [133, 88] width 111 height 15
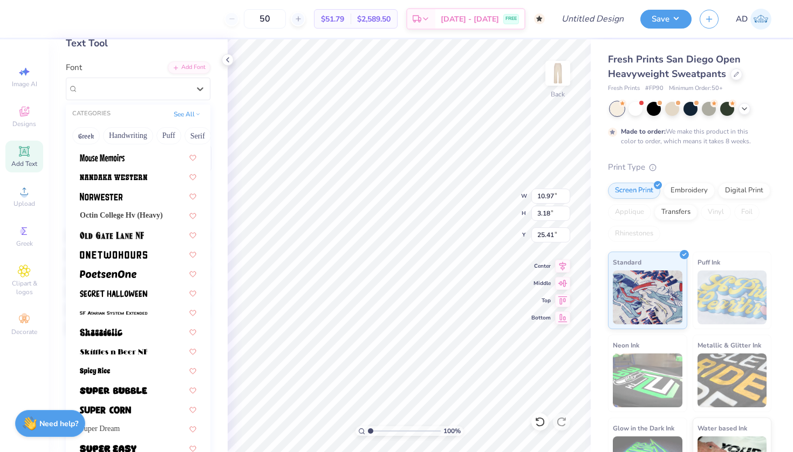
scroll to position [949, 0]
click at [109, 200] on img at bounding box center [101, 196] width 43 height 8
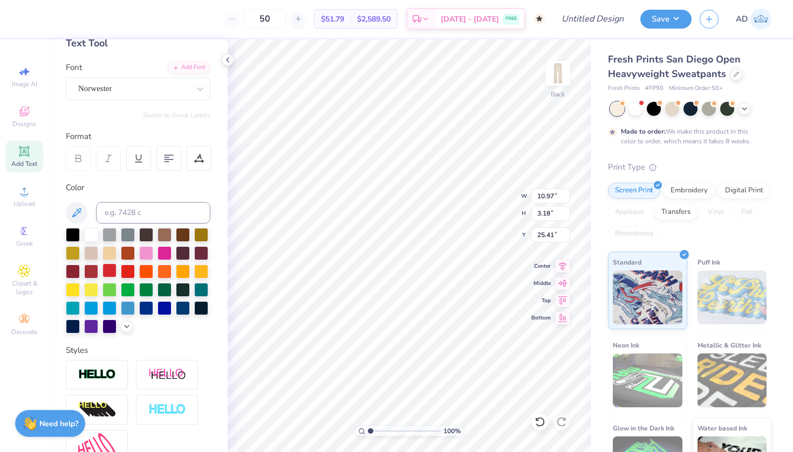
click at [107, 269] on div at bounding box center [109, 271] width 14 height 14
click at [31, 14] on div at bounding box center [29, 17] width 15 height 15
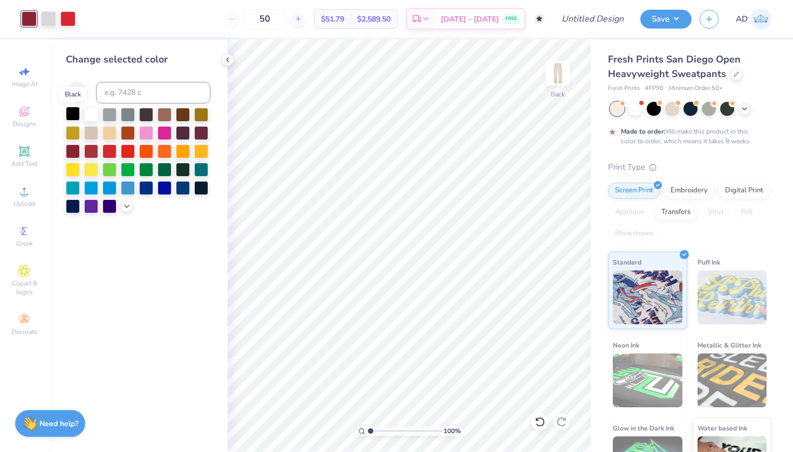
click at [74, 112] on div at bounding box center [73, 114] width 14 height 14
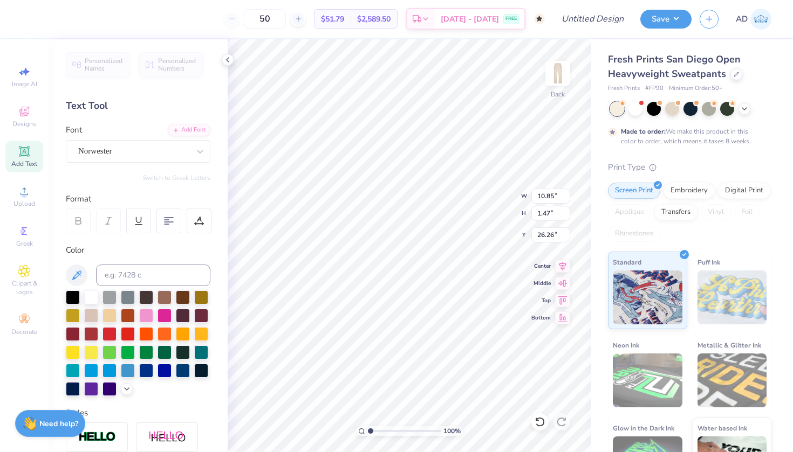
type input "8.86"
type input "6.66"
type input "0.91"
type input "7.73"
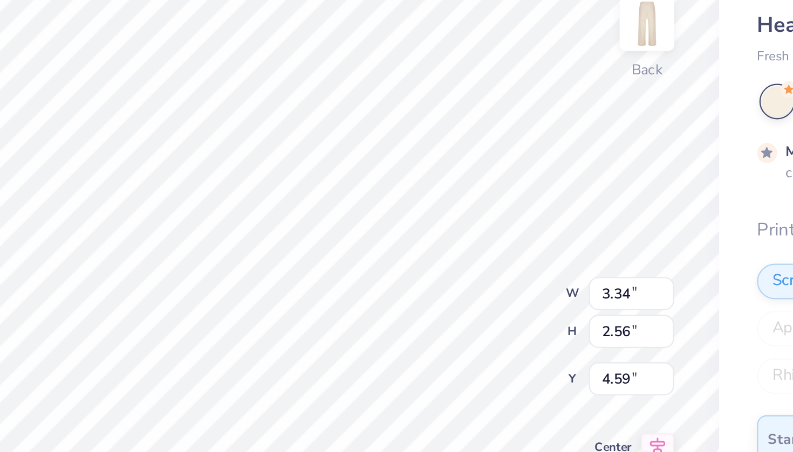
type input "4.67"
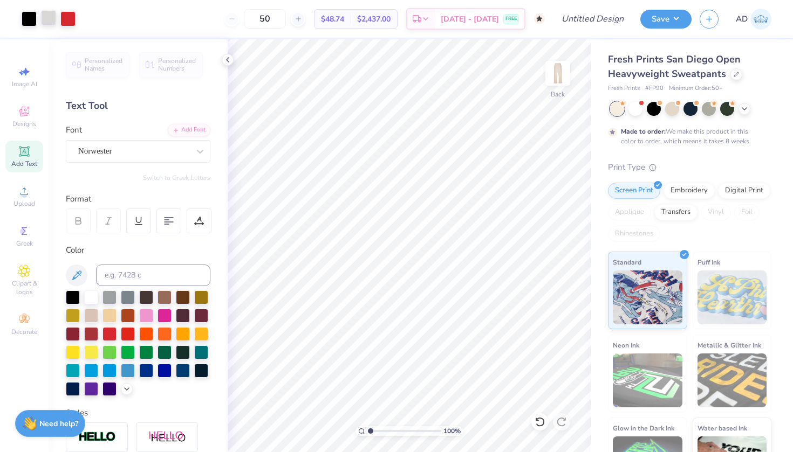
click at [51, 24] on div at bounding box center [48, 17] width 15 height 15
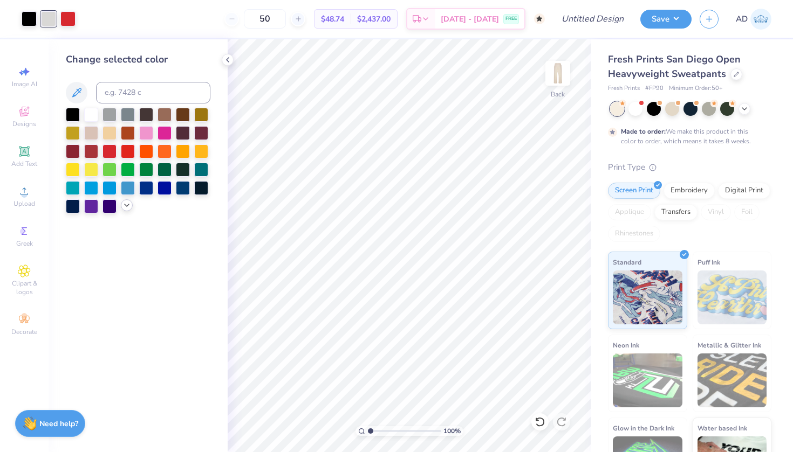
click at [123, 207] on icon at bounding box center [126, 205] width 9 height 9
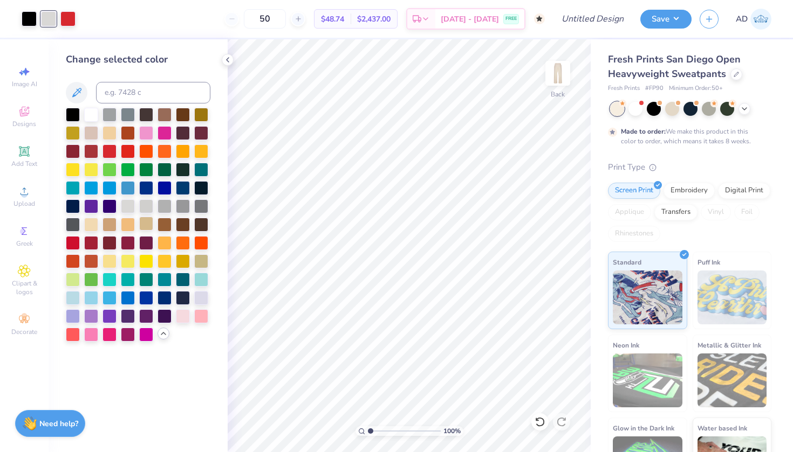
click at [149, 223] on div at bounding box center [146, 224] width 14 height 14
click at [70, 24] on div at bounding box center [67, 17] width 15 height 15
click at [74, 243] on div at bounding box center [73, 242] width 14 height 14
click at [127, 148] on div at bounding box center [128, 150] width 14 height 14
click at [108, 150] on div at bounding box center [109, 150] width 14 height 14
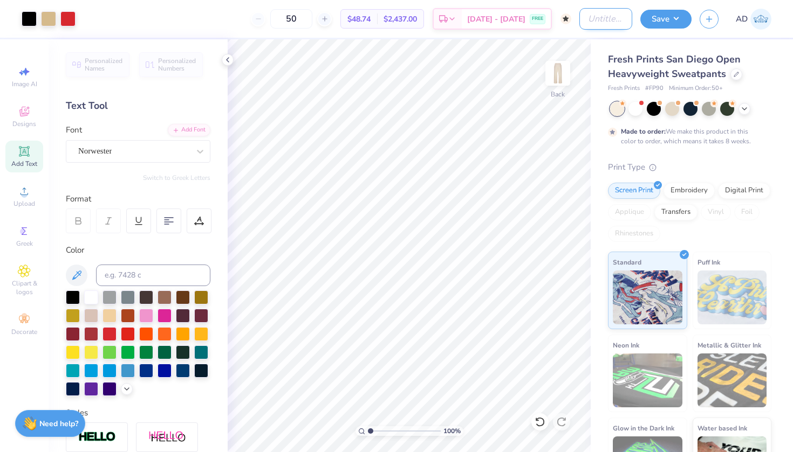
click at [595, 16] on input "Design Title" at bounding box center [605, 19] width 53 height 22
type input "DSP football matching sweats"
click at [661, 16] on button "Save" at bounding box center [665, 17] width 51 height 19
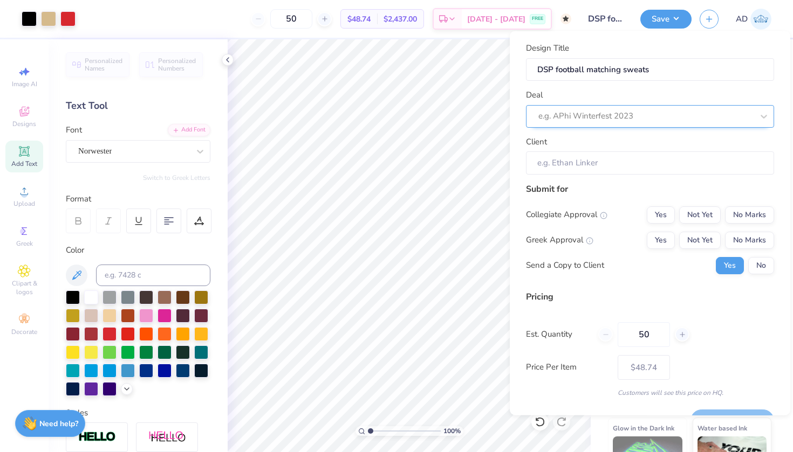
click at [634, 116] on div at bounding box center [645, 116] width 215 height 15
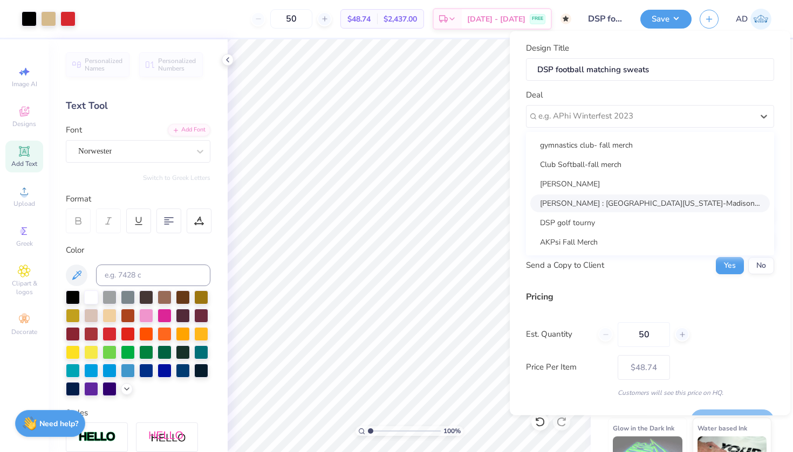
click at [617, 200] on div "[PERSON_NAME] : [GEOGRAPHIC_DATA][US_STATE]-Madison - [PERSON_NAME]" at bounding box center [649, 203] width 239 height 18
type input "[PERSON_NAME]"
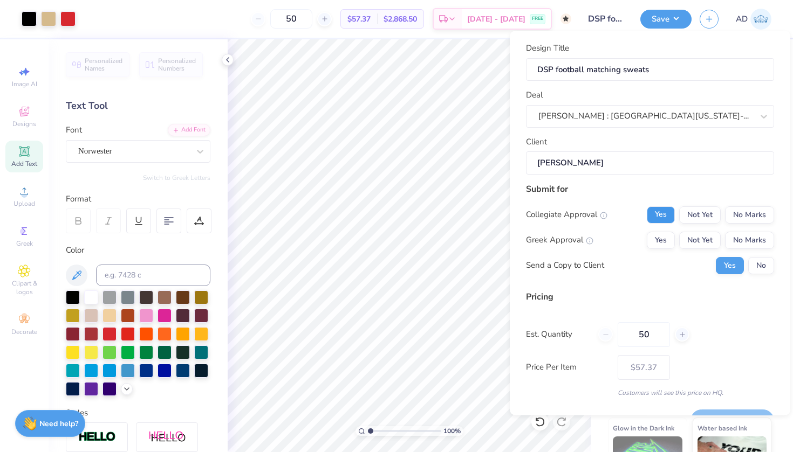
click at [659, 212] on button "Yes" at bounding box center [660, 214] width 28 height 17
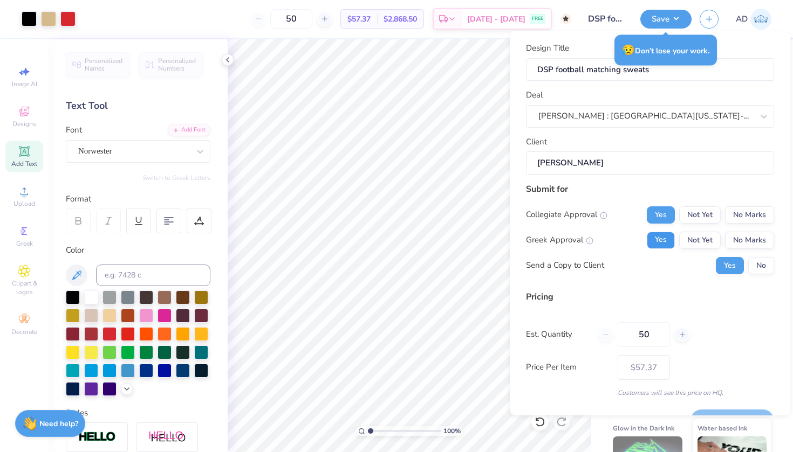
click at [659, 242] on button "Yes" at bounding box center [660, 239] width 28 height 17
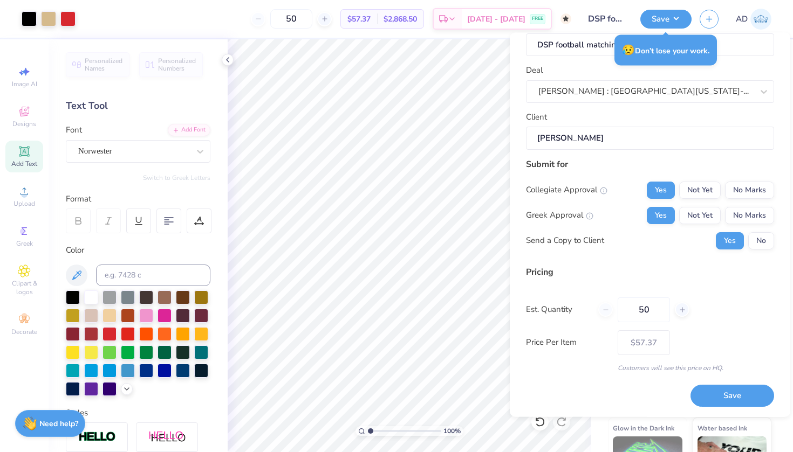
scroll to position [26, 0]
click at [727, 399] on button "Save" at bounding box center [732, 397] width 84 height 22
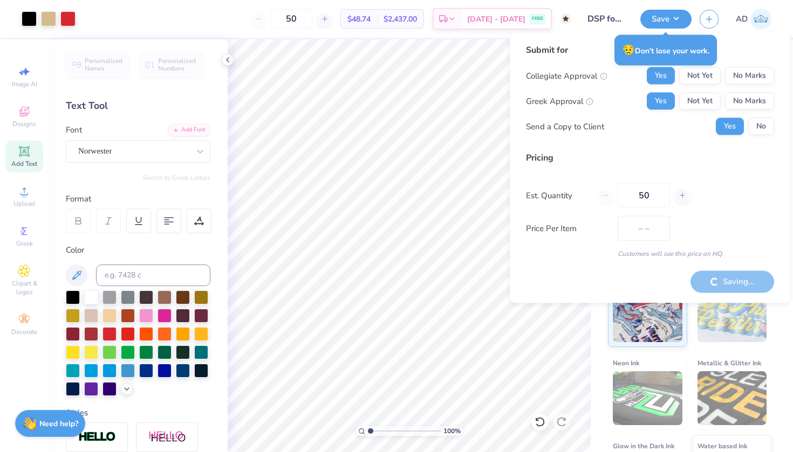
type input "$57.37"
